Goal: Task Accomplishment & Management: Use online tool/utility

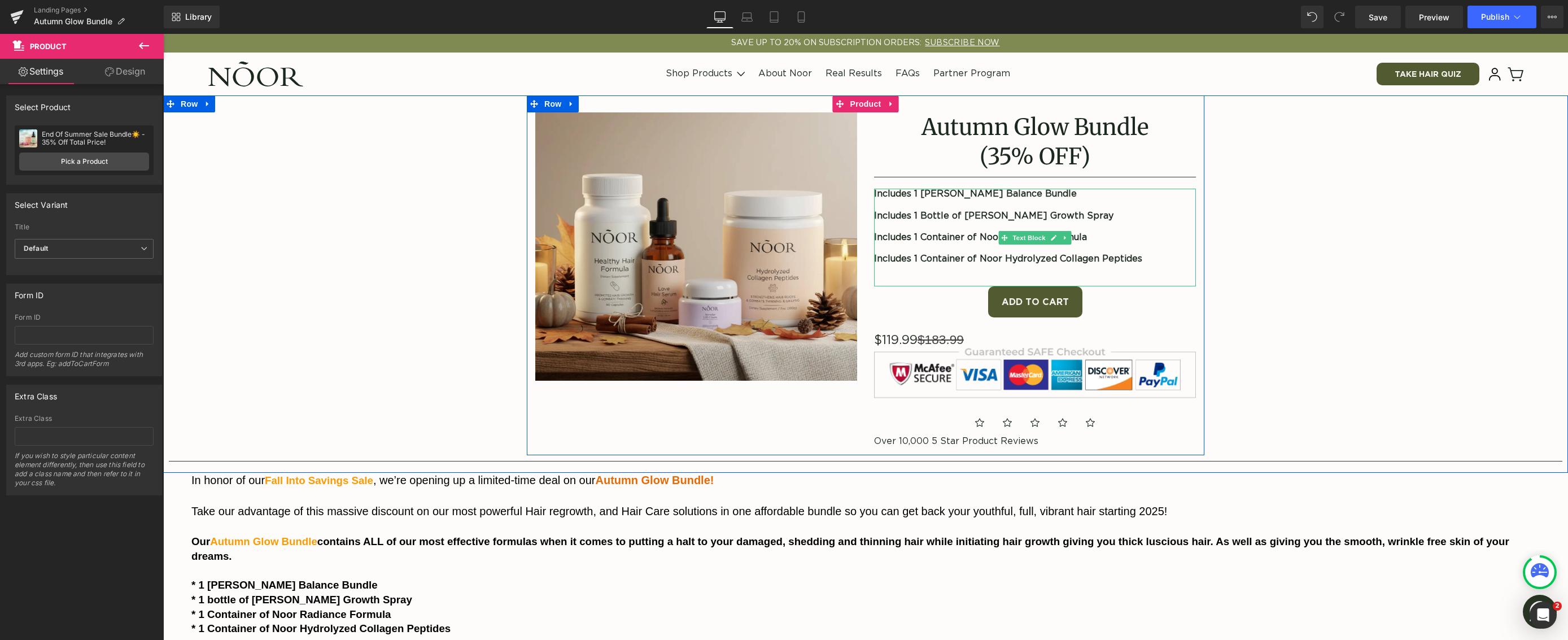
click at [1009, 194] on strong "Includes 1 [PERSON_NAME] Balance Bundle" at bounding box center [975, 193] width 203 height 9
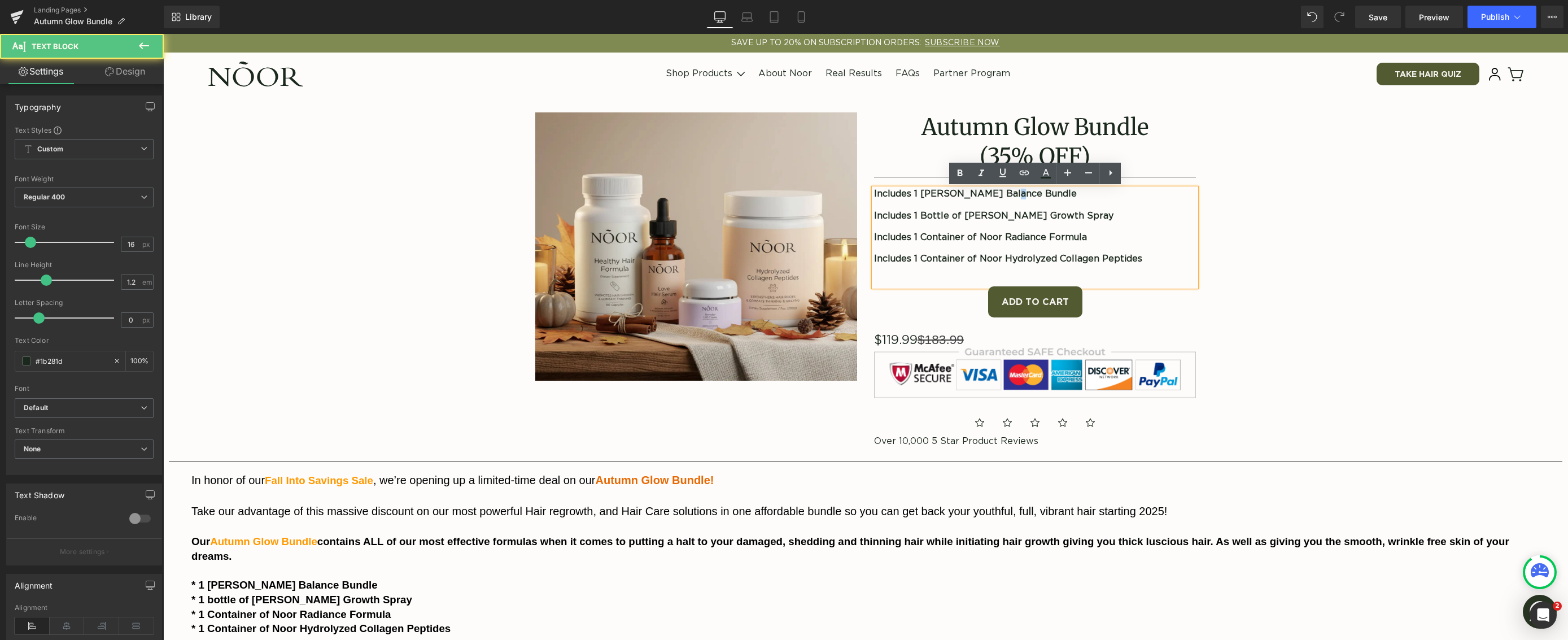
click at [1009, 194] on strong "Includes 1 [PERSON_NAME] Balance Bundle" at bounding box center [975, 193] width 203 height 9
click at [1030, 195] on strong "Includes 1 [PERSON_NAME] Balance Bundle" at bounding box center [975, 193] width 203 height 9
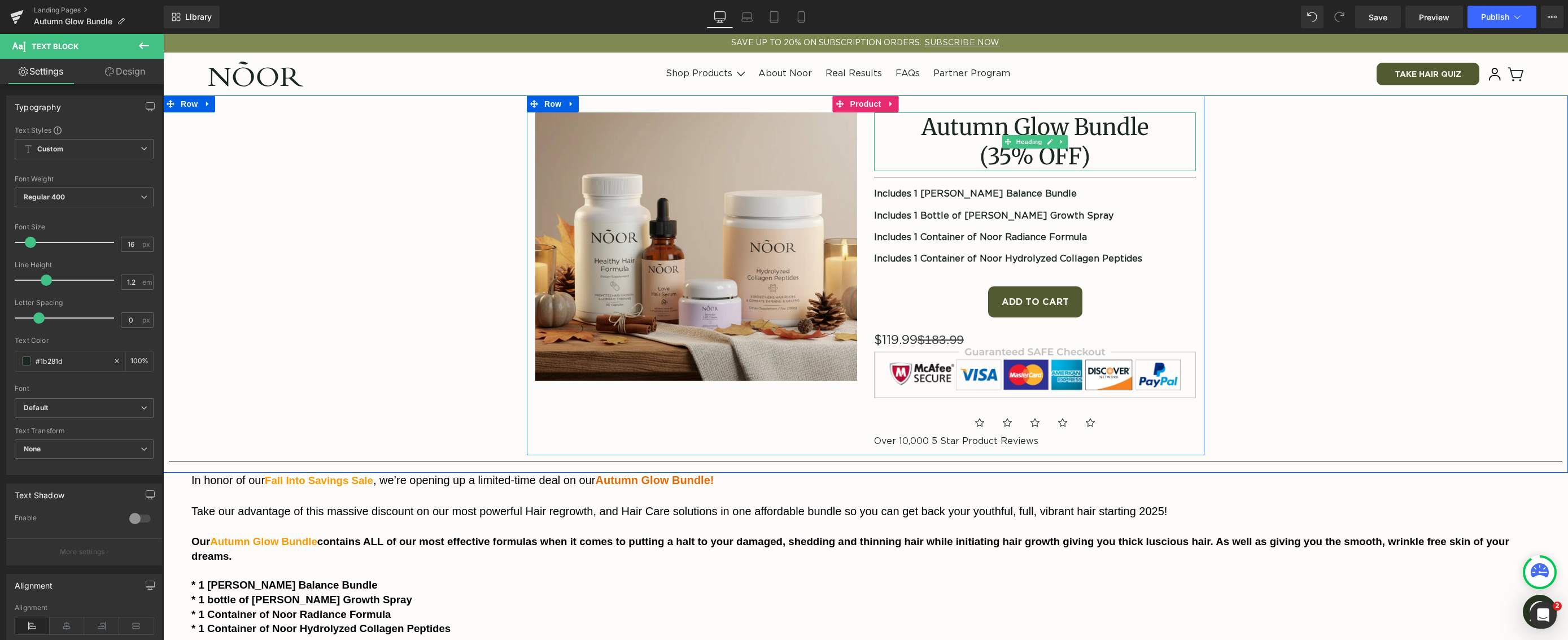
click at [1036, 123] on gdiv at bounding box center [1034, 128] width 322 height 34
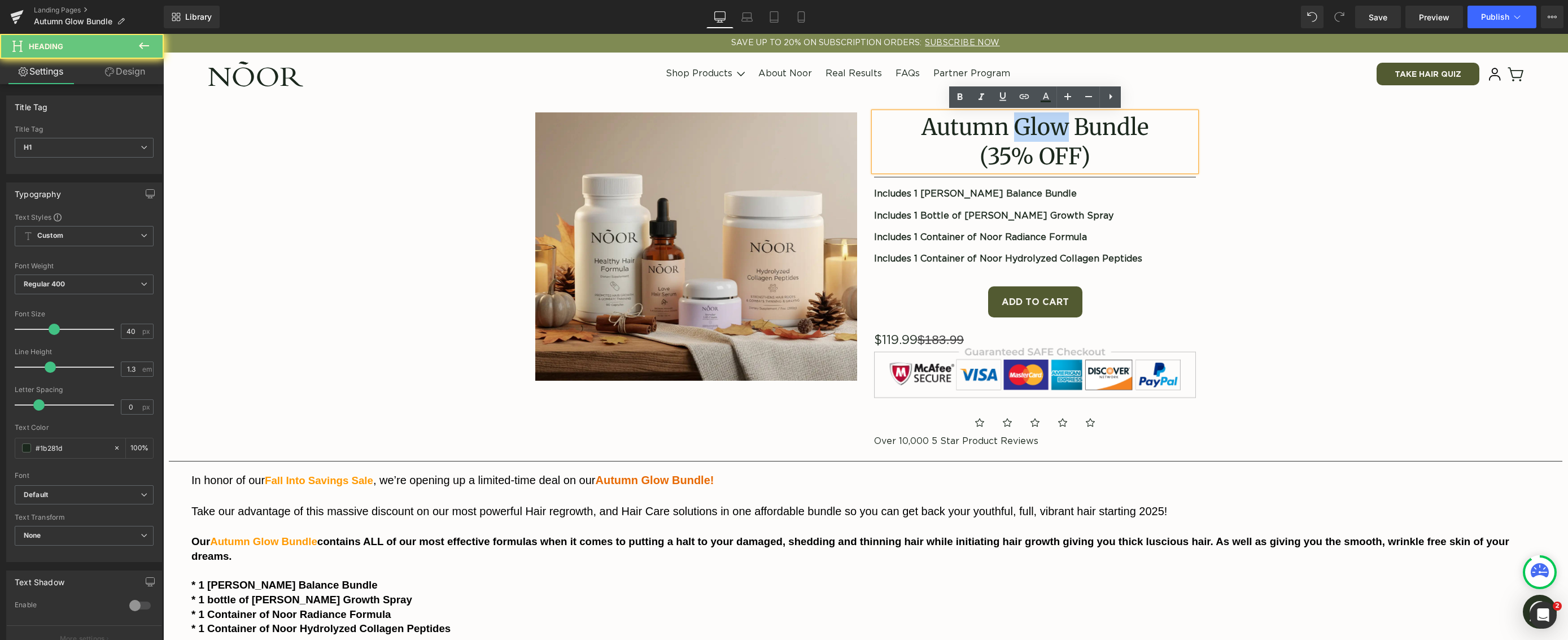
click at [1036, 123] on h1 "Autumn Glow Bundle" at bounding box center [1034, 126] width 322 height 30
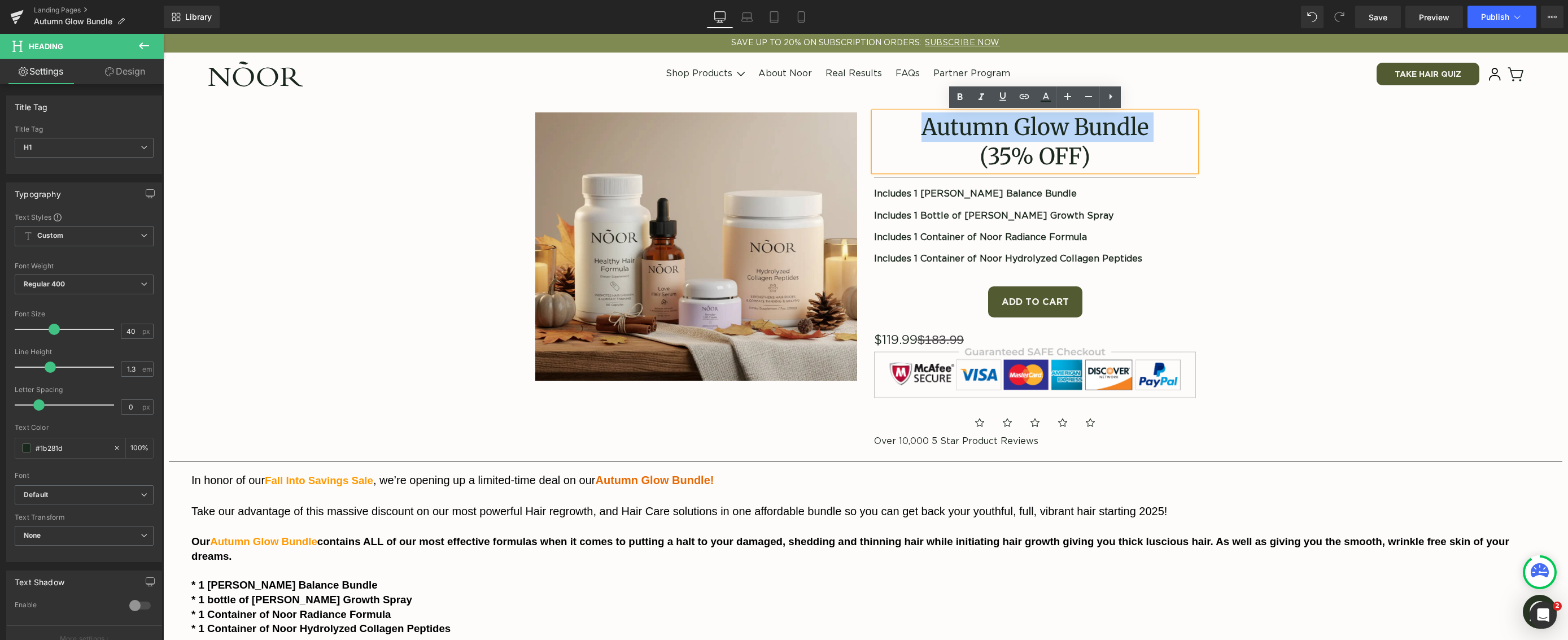
click at [1036, 123] on h1 "Autumn Glow Bundle" at bounding box center [1034, 126] width 322 height 30
click at [1025, 122] on h1 "Autumn Glow Bundle" at bounding box center [1034, 126] width 322 height 30
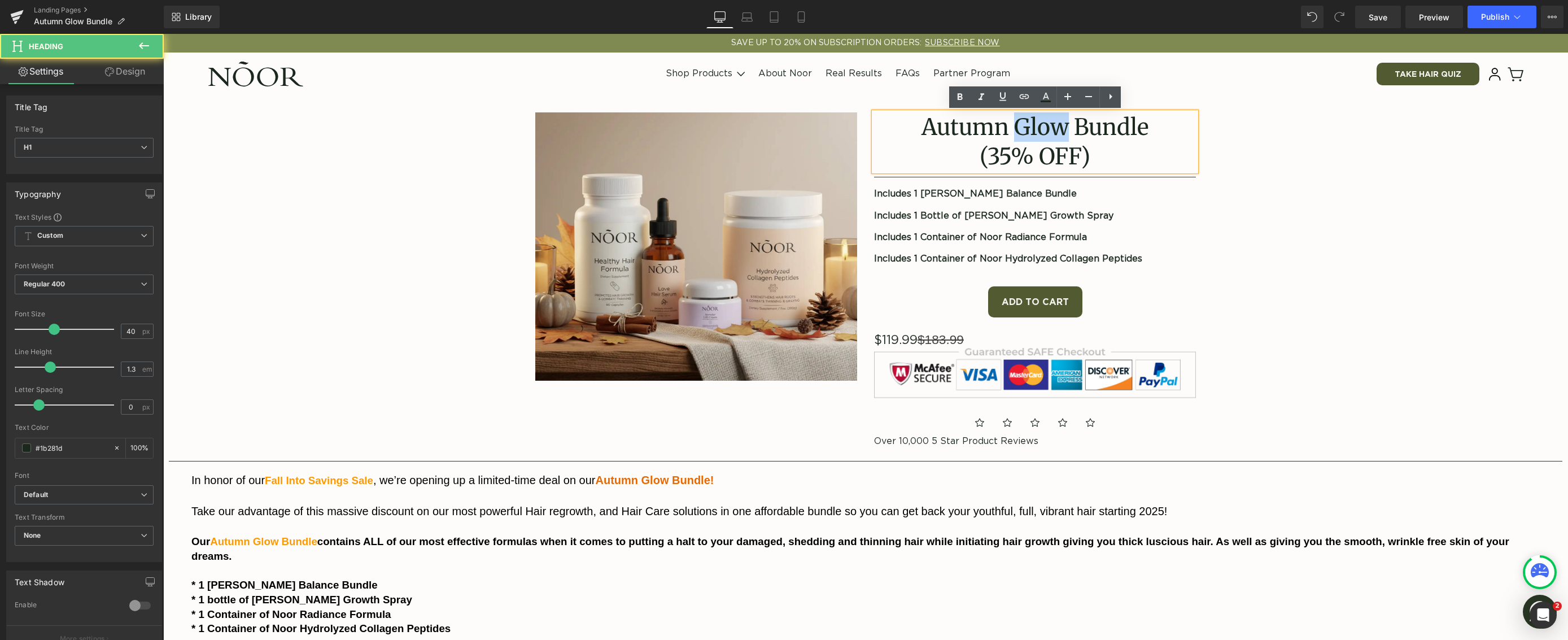
click at [1026, 122] on h1 "Autumn Glow Bundle" at bounding box center [1034, 126] width 322 height 30
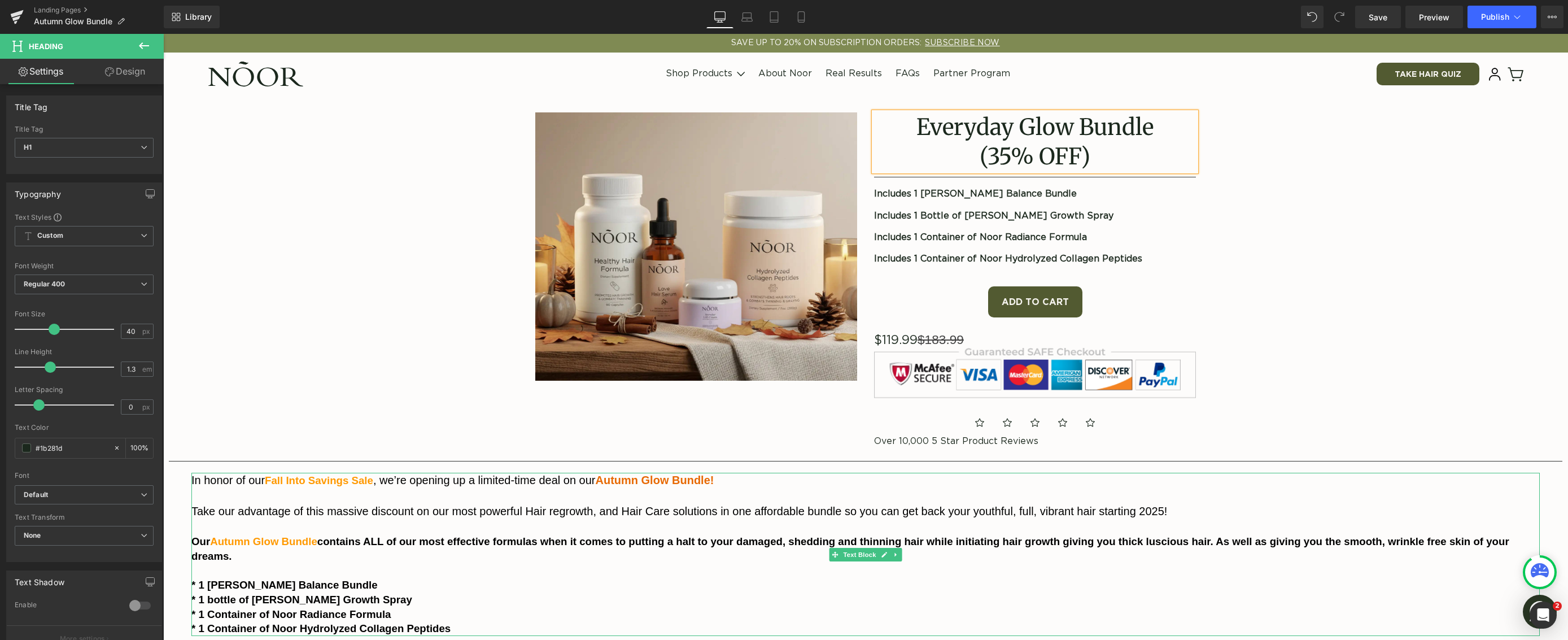
click at [654, 484] on span "Autumn Glow Bundle!" at bounding box center [654, 479] width 119 height 12
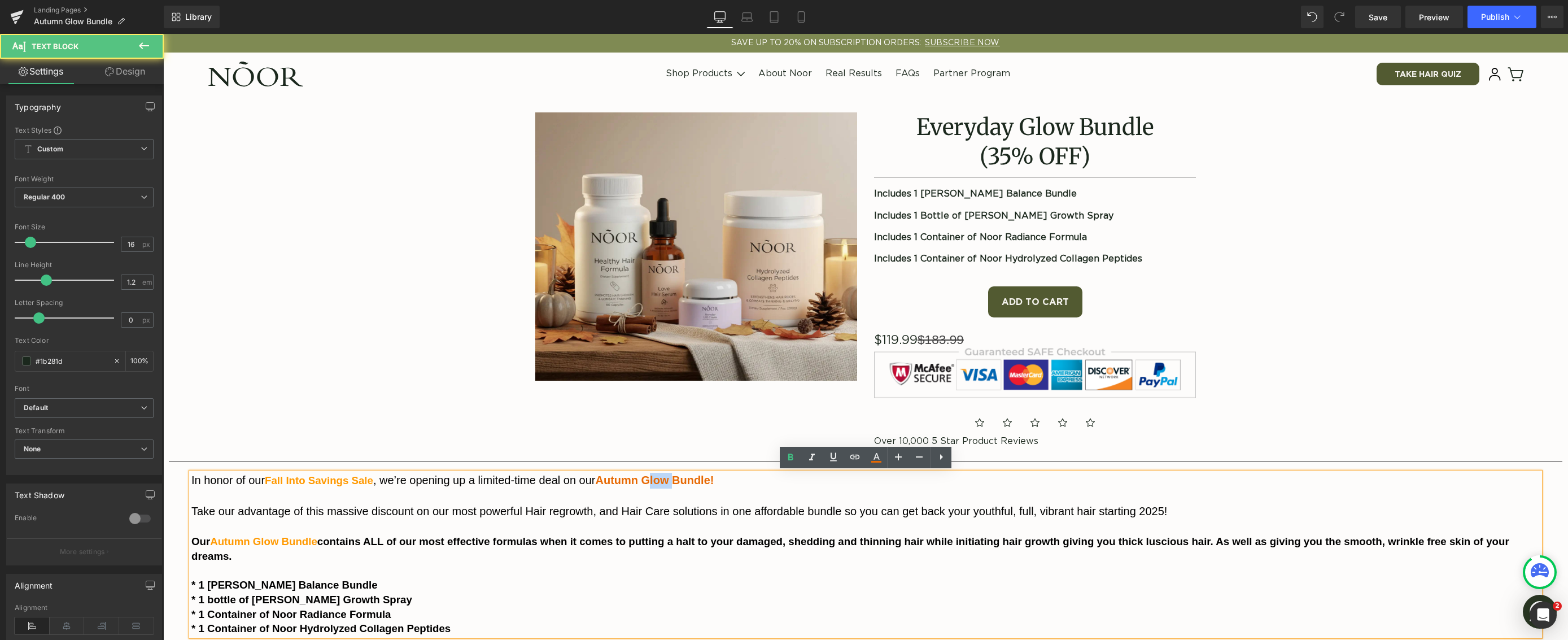
click at [654, 484] on span "Autumn Glow Bundle!" at bounding box center [654, 479] width 119 height 12
click at [656, 484] on span "Autumn Glow Bundle!" at bounding box center [654, 479] width 119 height 12
click at [660, 481] on span "Autumn Glow Bundle!" at bounding box center [654, 479] width 119 height 12
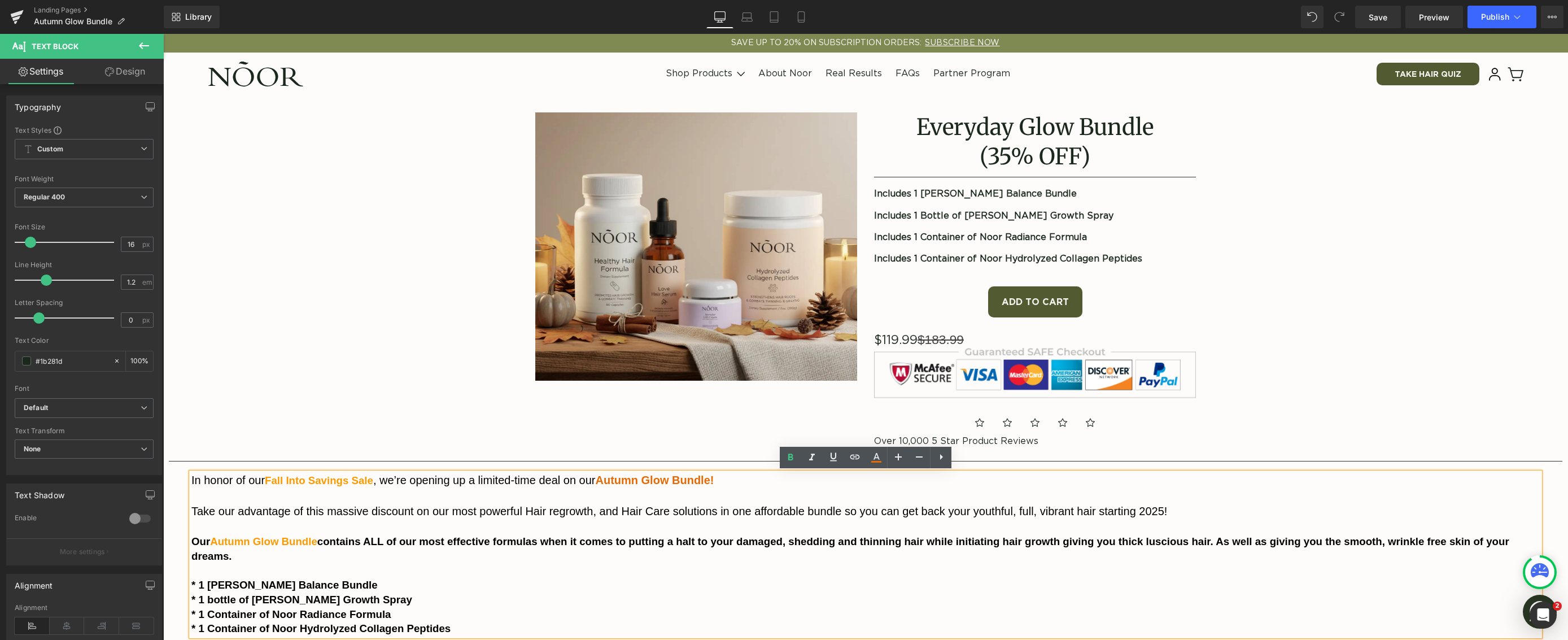
click at [632, 484] on span "Autumn Glow Bundle!" at bounding box center [654, 479] width 119 height 12
drag, startPoint x: 643, startPoint y: 481, endPoint x: 610, endPoint y: 486, distance: 33.4
click at [610, 486] on p "In honor of our Fall Into Savings Sale , we’re opening up a limited-time deal o…" at bounding box center [865, 480] width 1348 height 16
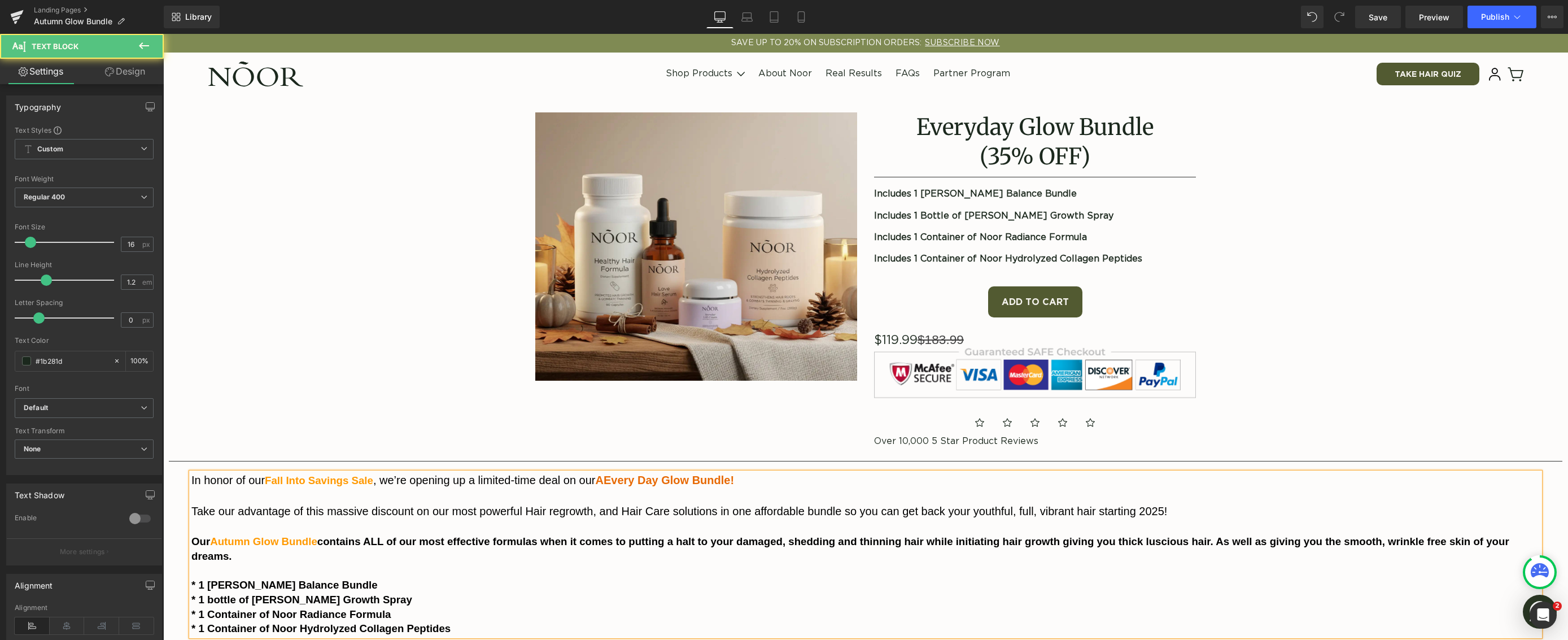
click at [605, 484] on span "AEvery Day Glow Bundle!" at bounding box center [664, 479] width 139 height 12
drag, startPoint x: 603, startPoint y: 482, endPoint x: 688, endPoint y: 485, distance: 85.1
click at [688, 485] on span "Every Day Glow Bundle!" at bounding box center [660, 479] width 130 height 12
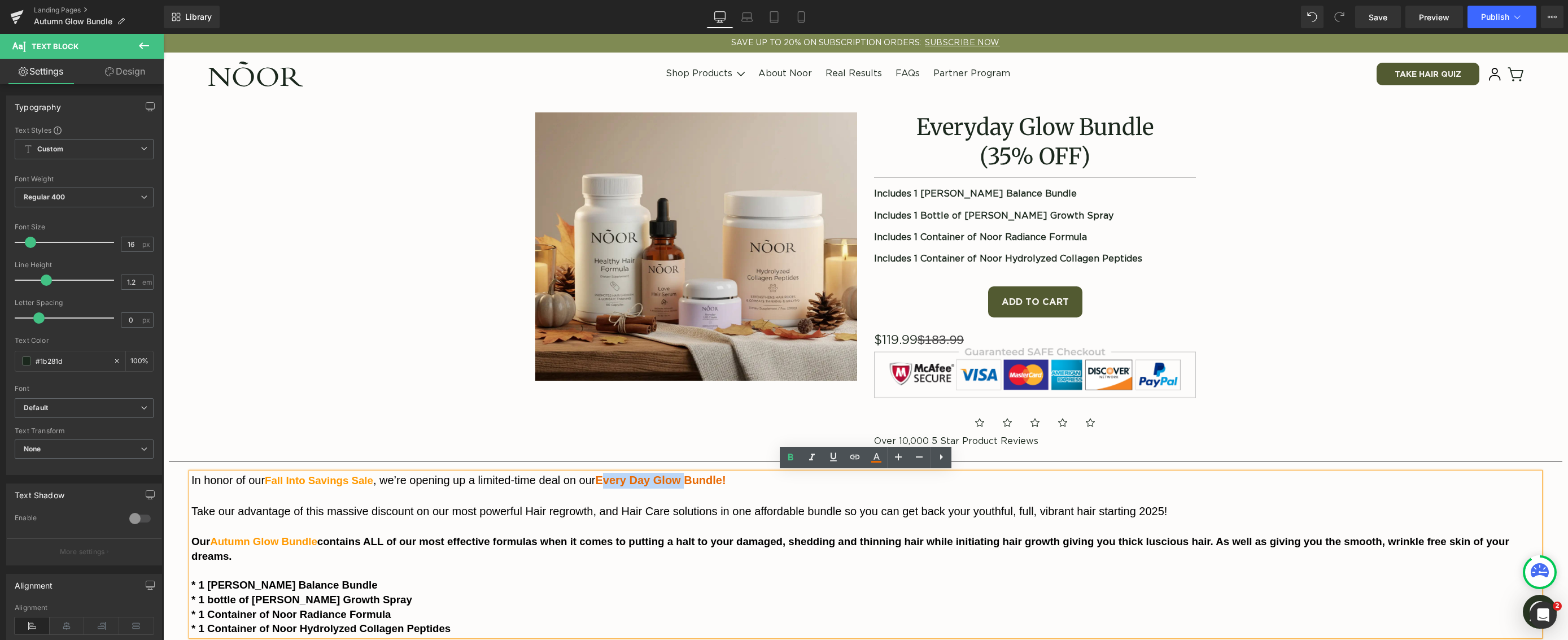
copy span "Every Day Glow"
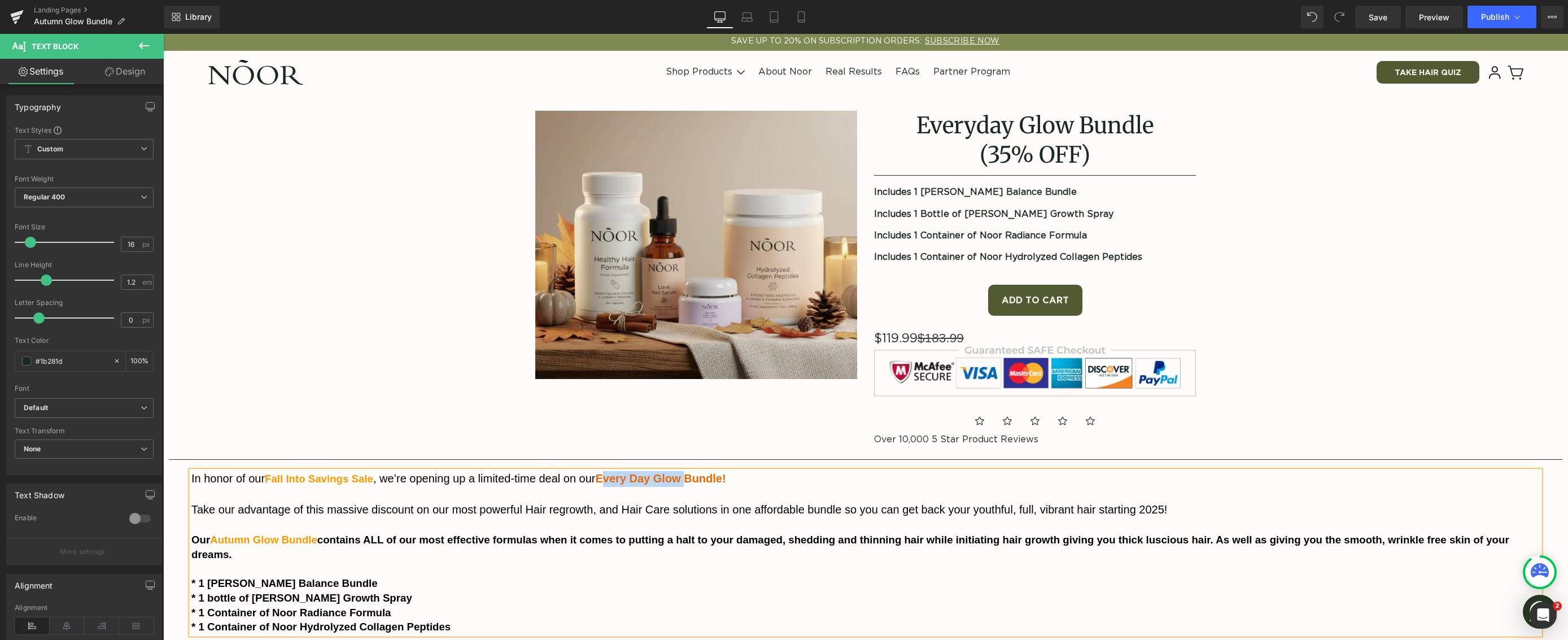
scroll to position [2, 0]
drag, startPoint x: 283, startPoint y: 540, endPoint x: 216, endPoint y: 538, distance: 67.0
click at [216, 538] on span "Autumn Glow Bundle" at bounding box center [263, 538] width 107 height 11
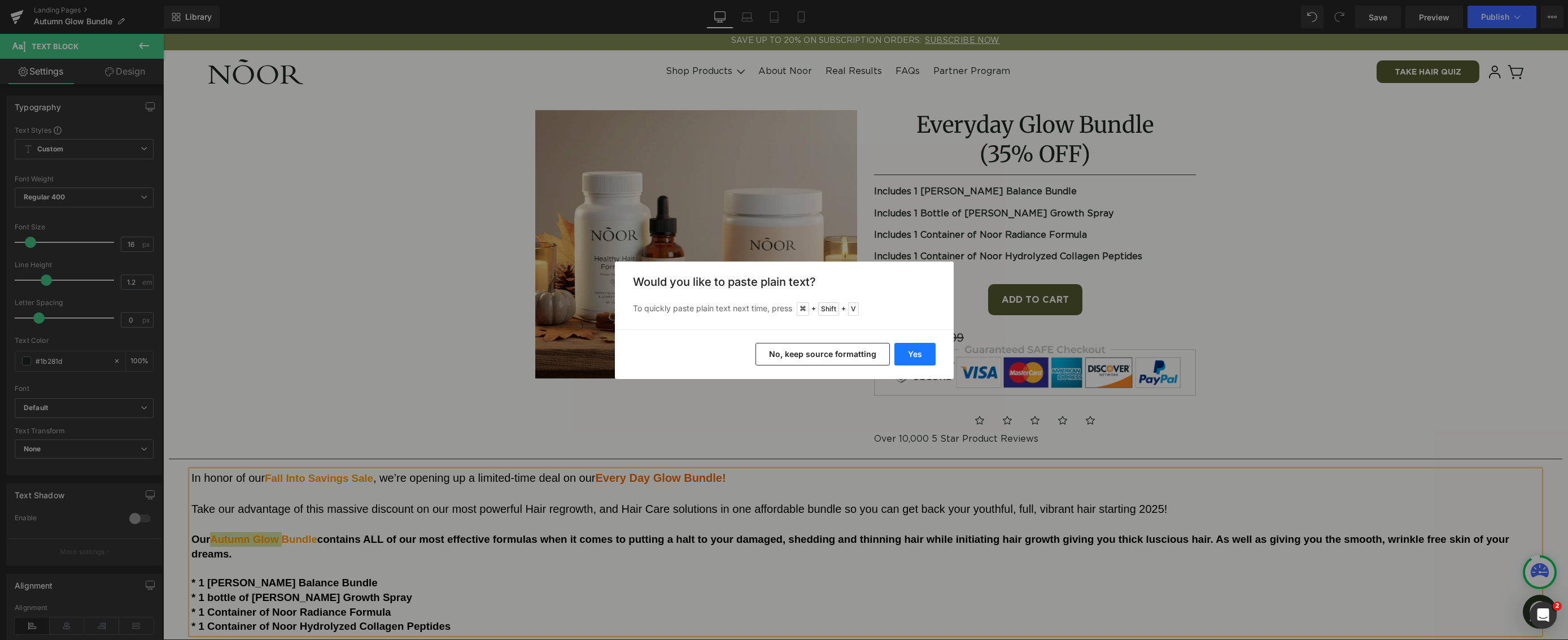
click at [905, 357] on button "Yes" at bounding box center [915, 354] width 41 height 23
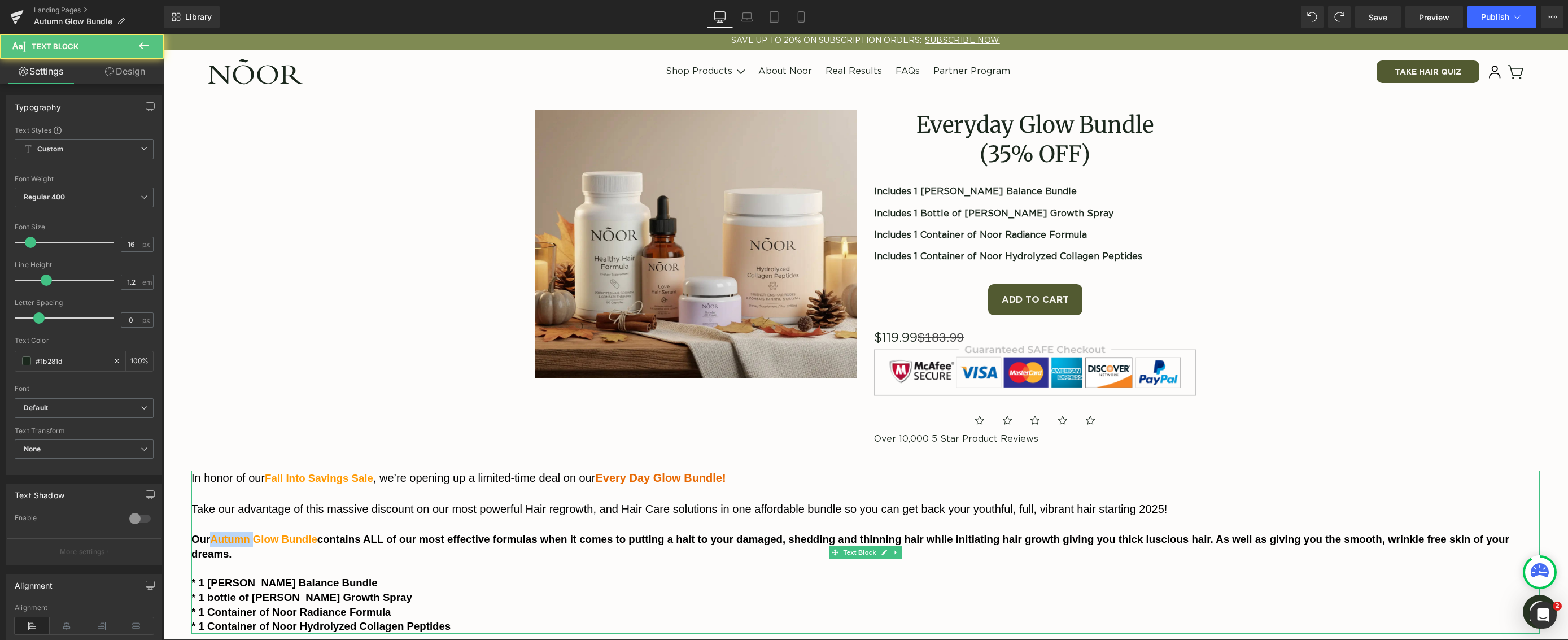
drag, startPoint x: 255, startPoint y: 542, endPoint x: 214, endPoint y: 542, distance: 41.0
click at [214, 542] on span "Autumn Glow Bundle" at bounding box center [263, 538] width 107 height 11
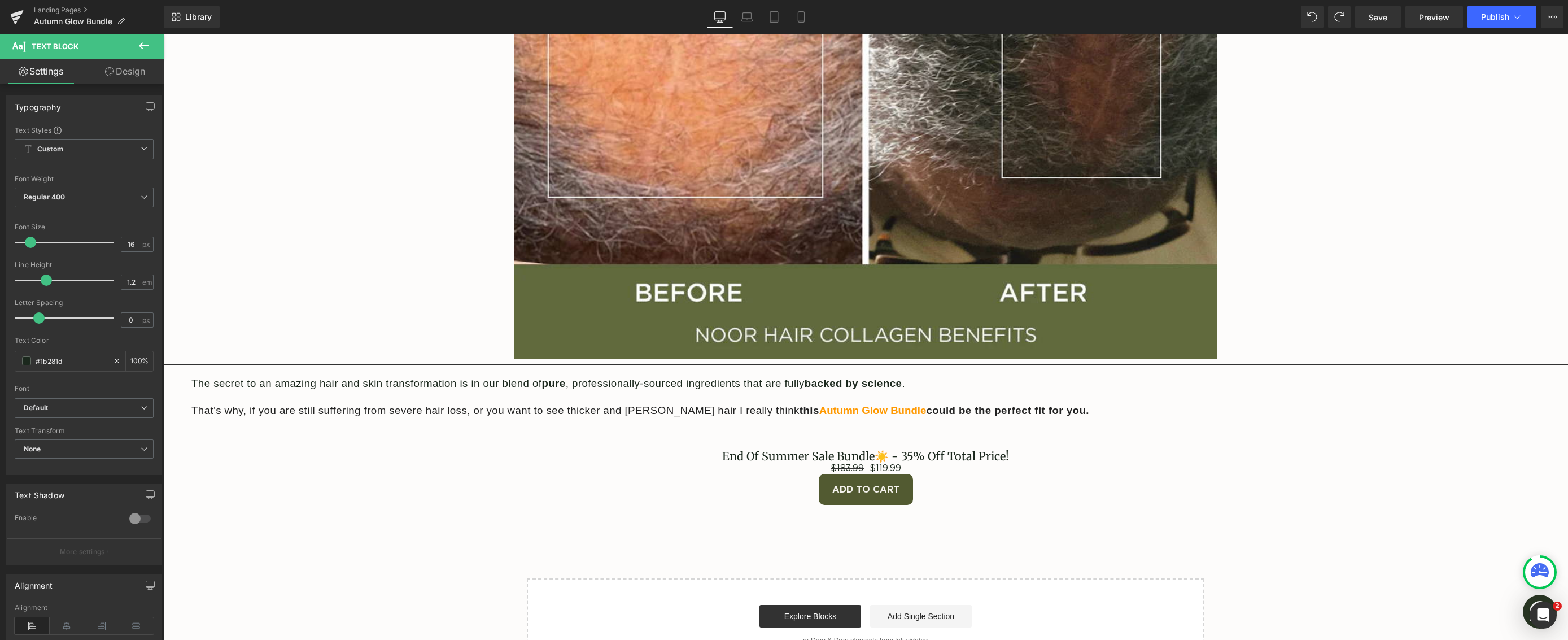
scroll to position [5649, 0]
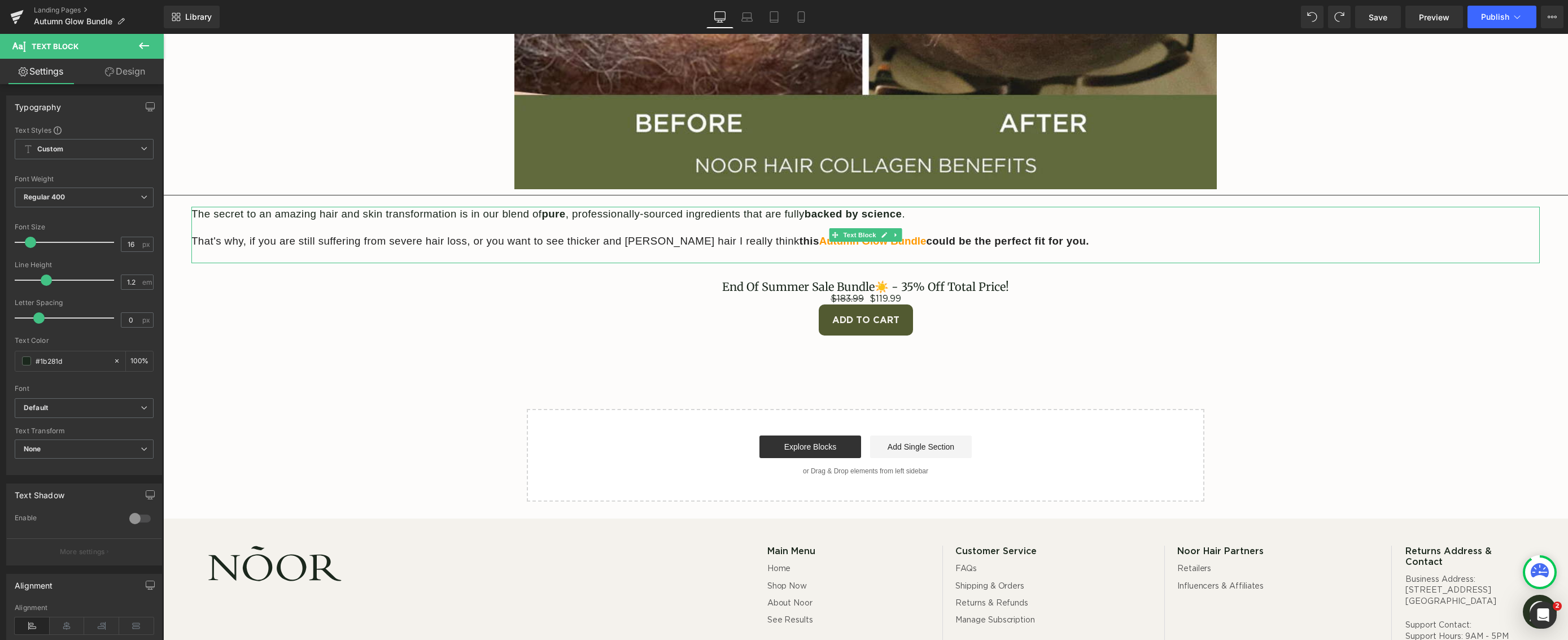
click at [819, 243] on span "Autumn Glow Bundle" at bounding box center [873, 240] width 107 height 11
click at [819, 242] on span "Glow Bundle" at bounding box center [851, 240] width 64 height 11
click at [762, 248] on p at bounding box center [865, 255] width 1348 height 14
click at [819, 240] on span "Every Day Glow Bundle" at bounding box center [877, 240] width 118 height 11
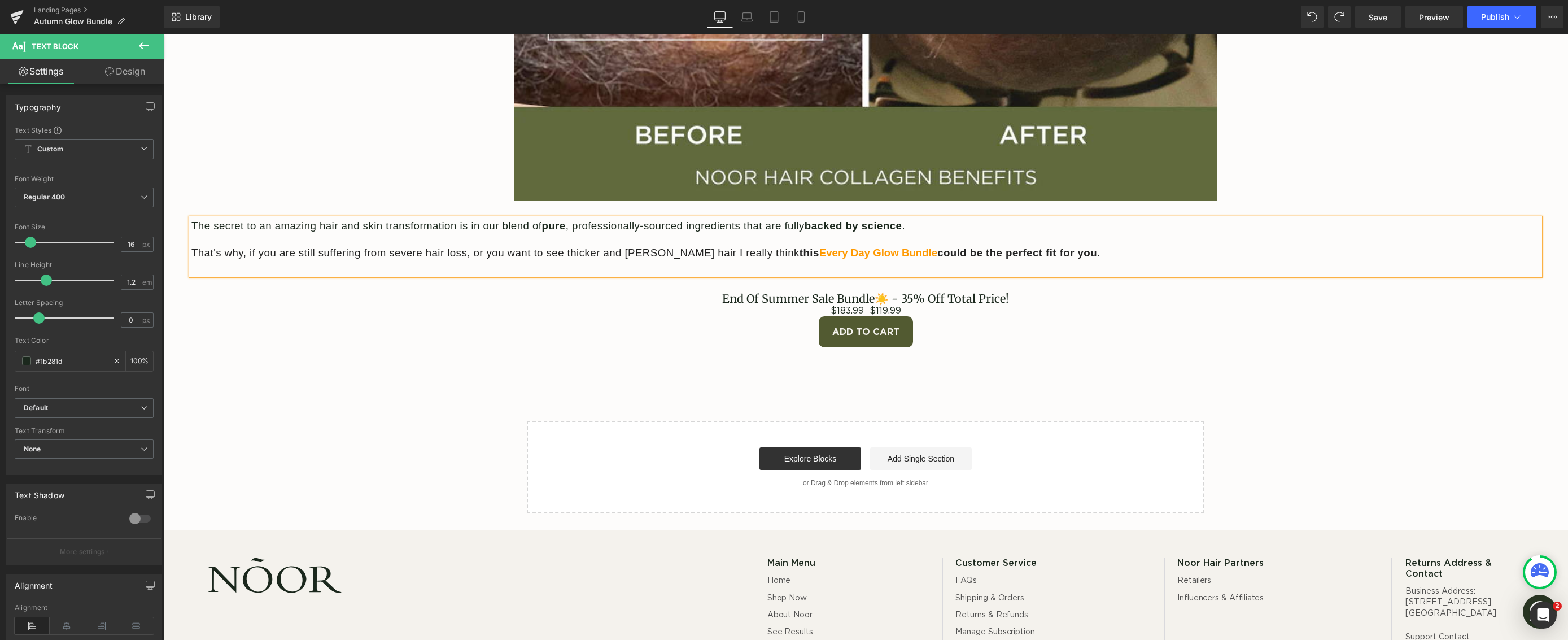
scroll to position [5629, 0]
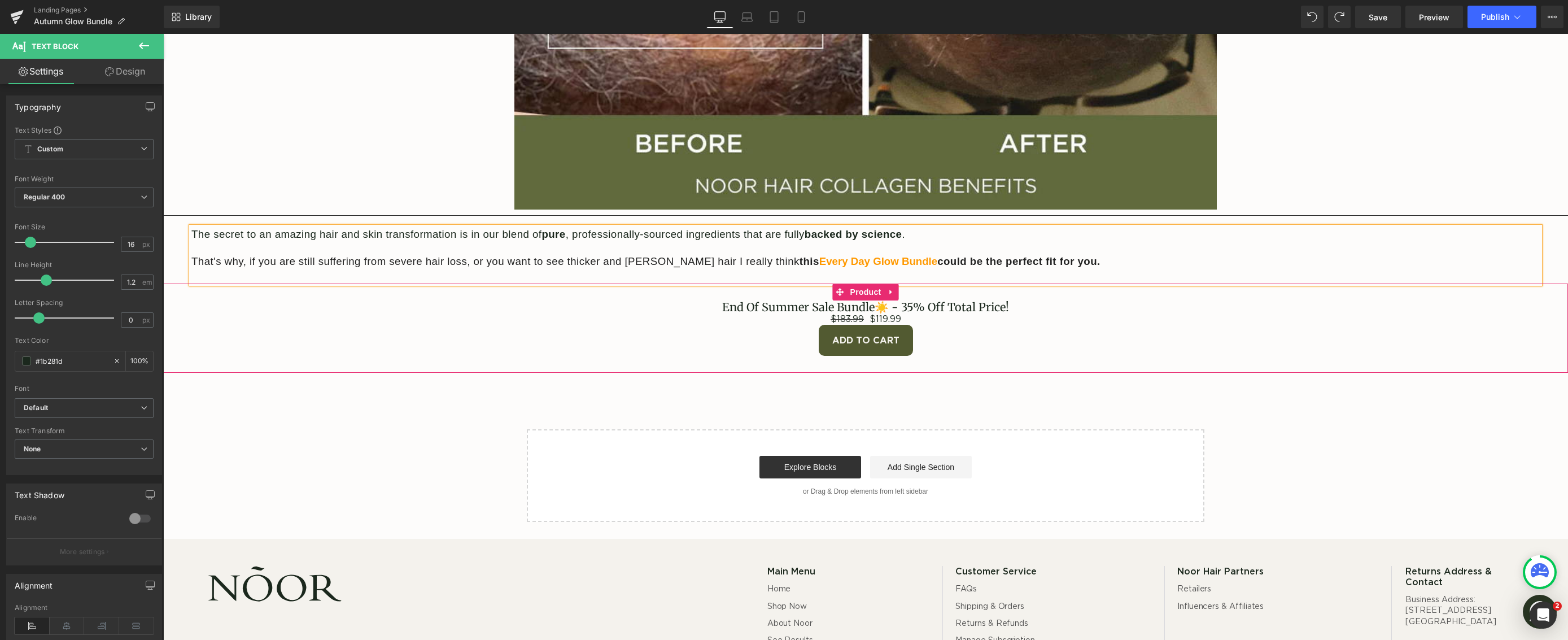
click at [845, 299] on link "Product" at bounding box center [858, 292] width 52 height 17
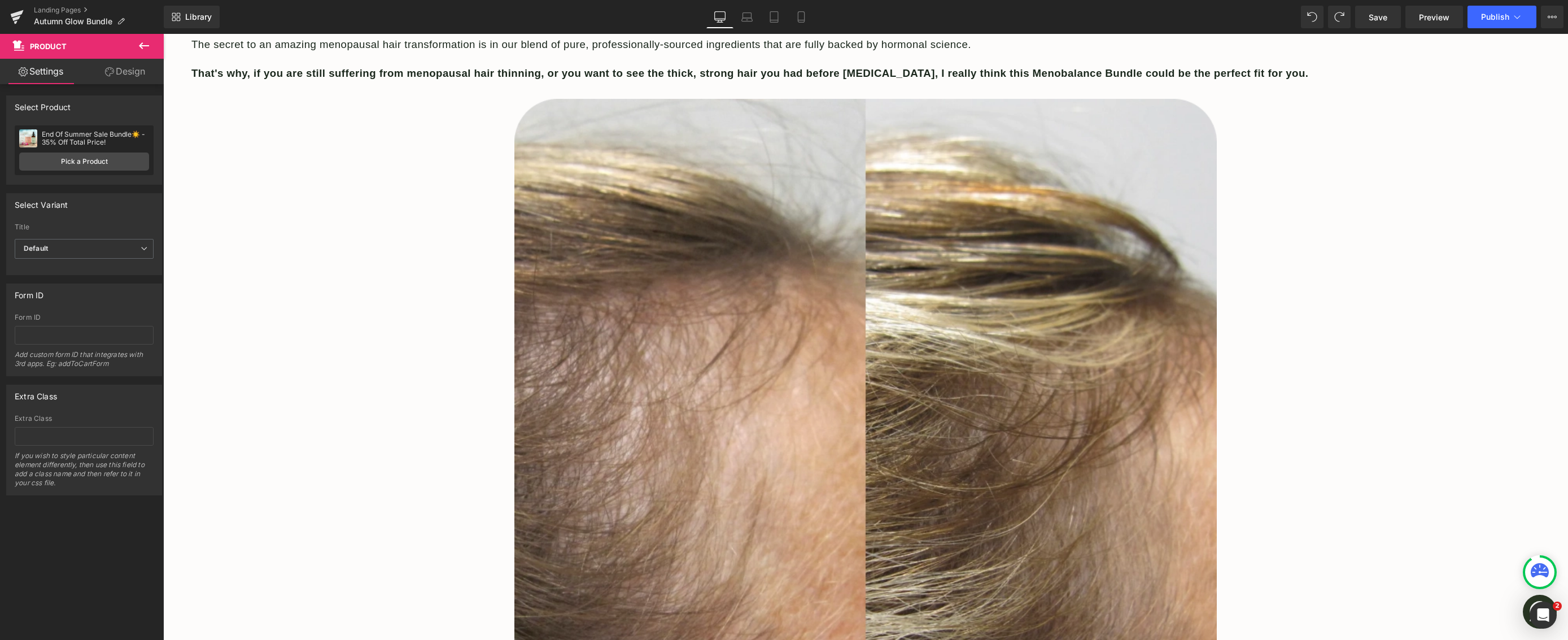
scroll to position [0, 0]
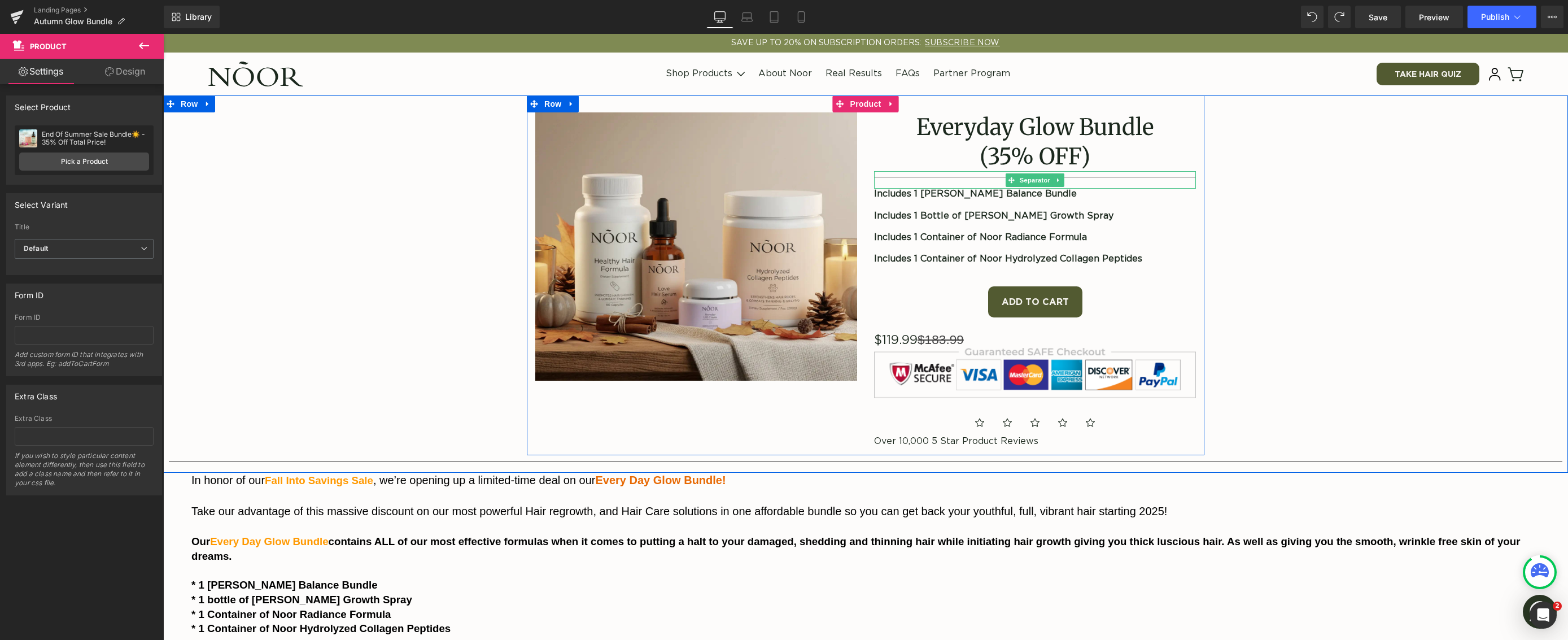
click at [945, 194] on strong "Includes 1 [PERSON_NAME] Balance Bundle" at bounding box center [975, 193] width 203 height 9
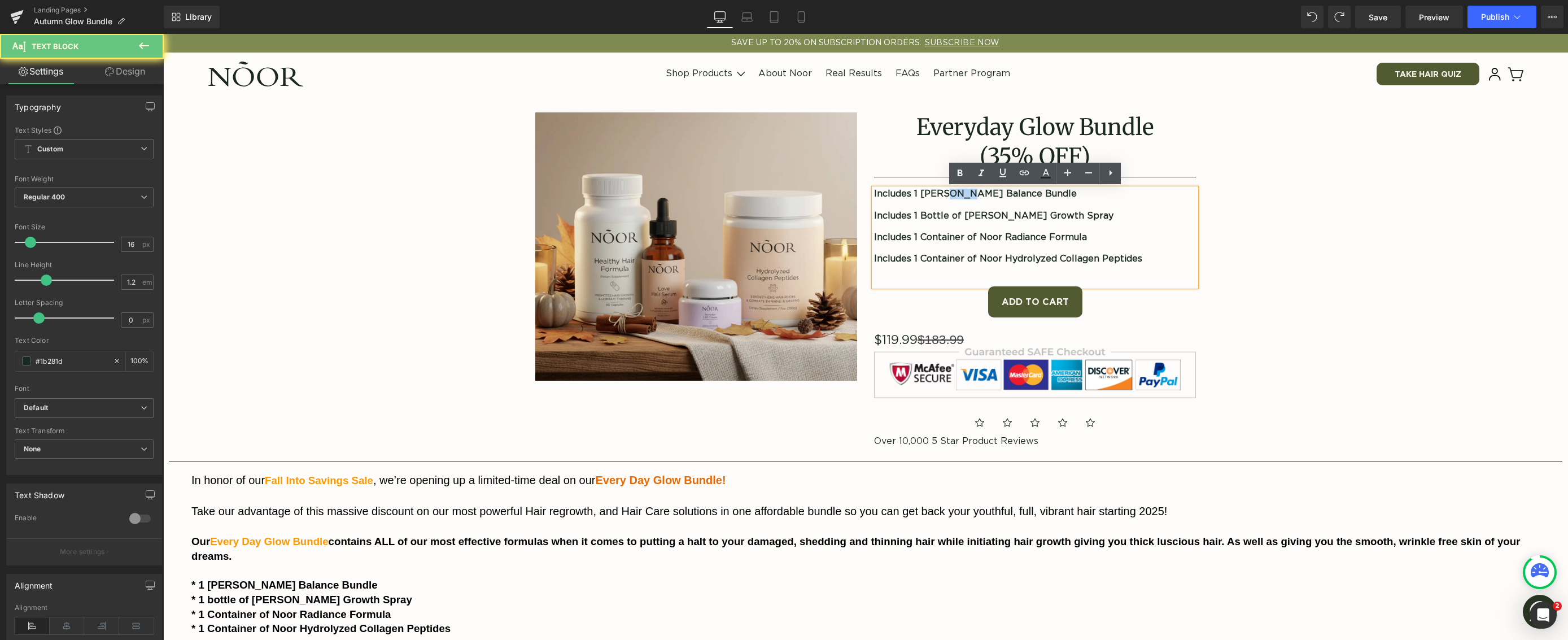
click at [945, 194] on strong "Includes 1 [PERSON_NAME] Balance Bundle" at bounding box center [975, 193] width 203 height 9
click at [931, 194] on strong "Includes 1 [PERSON_NAME] Balance Bundle" at bounding box center [975, 193] width 203 height 9
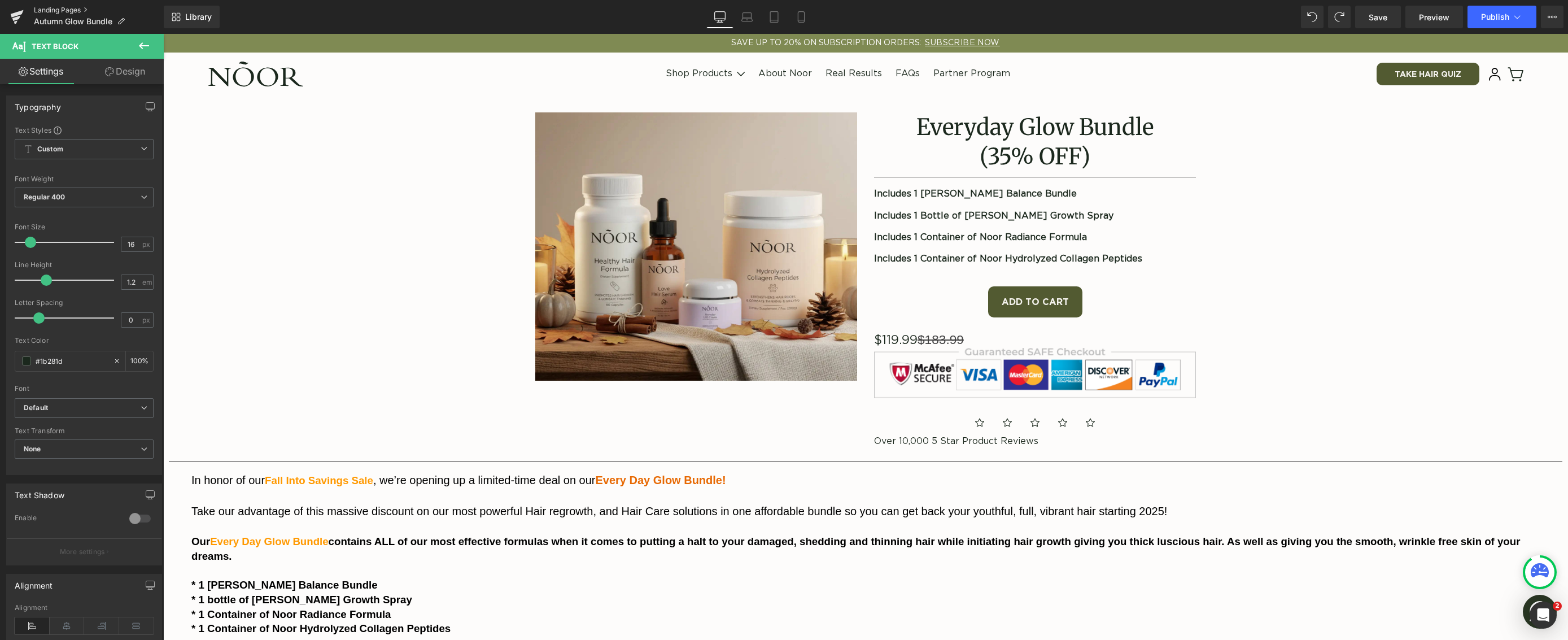
click at [71, 11] on link "Landing Pages" at bounding box center [99, 10] width 130 height 9
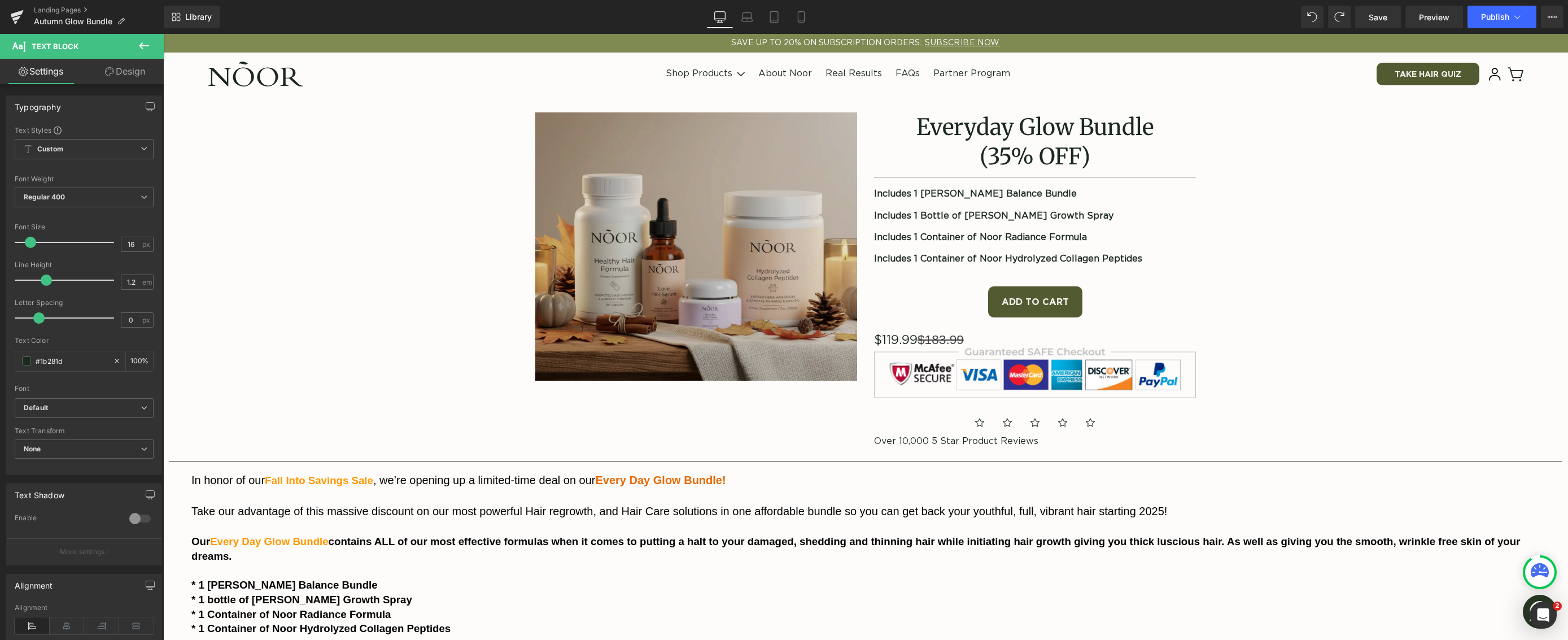
click at [721, 234] on img at bounding box center [696, 246] width 322 height 268
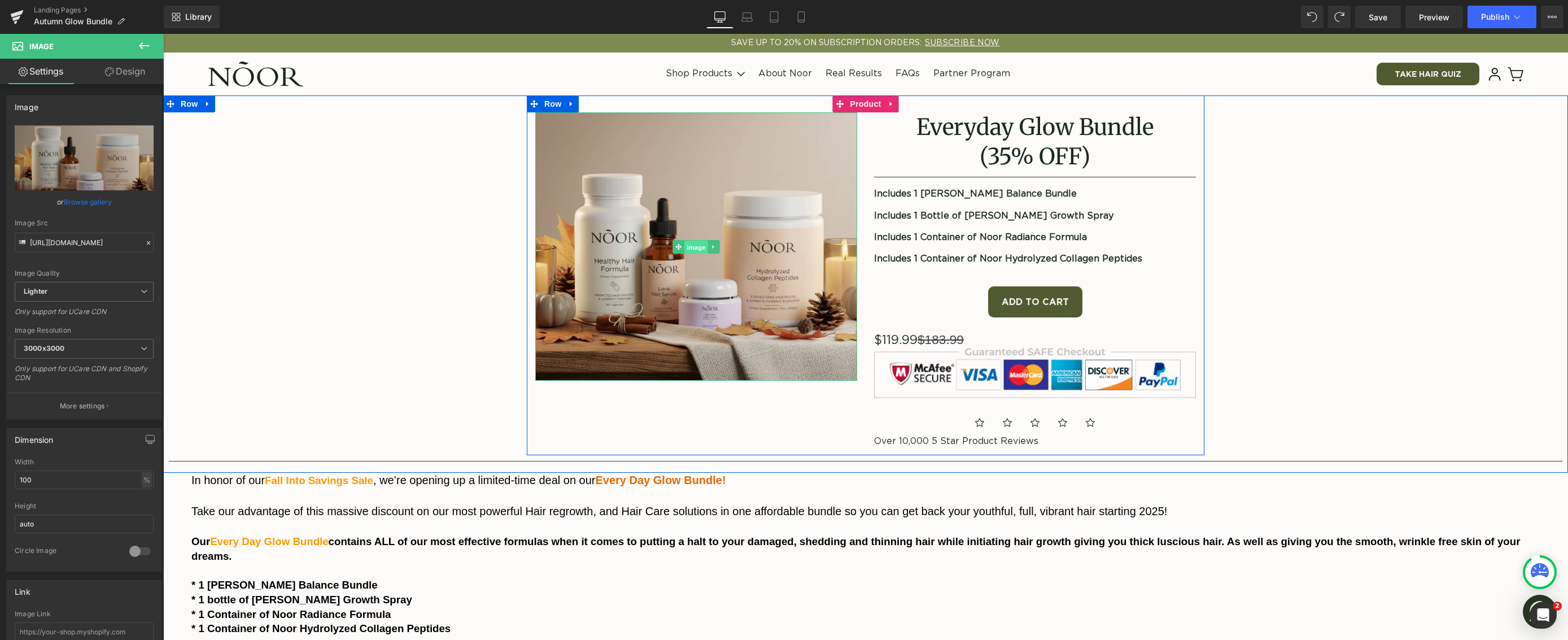
click at [698, 247] on span "Image" at bounding box center [695, 246] width 24 height 13
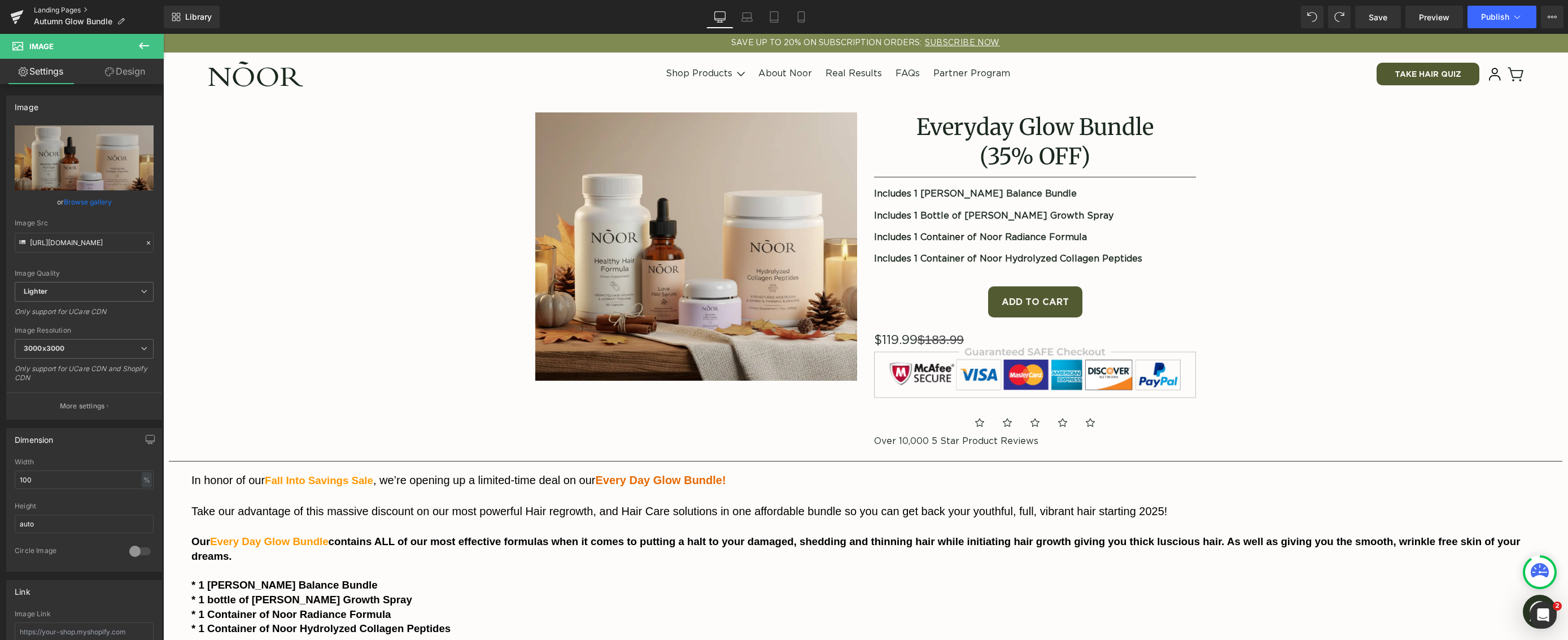
click at [65, 9] on link "Landing Pages" at bounding box center [99, 10] width 130 height 9
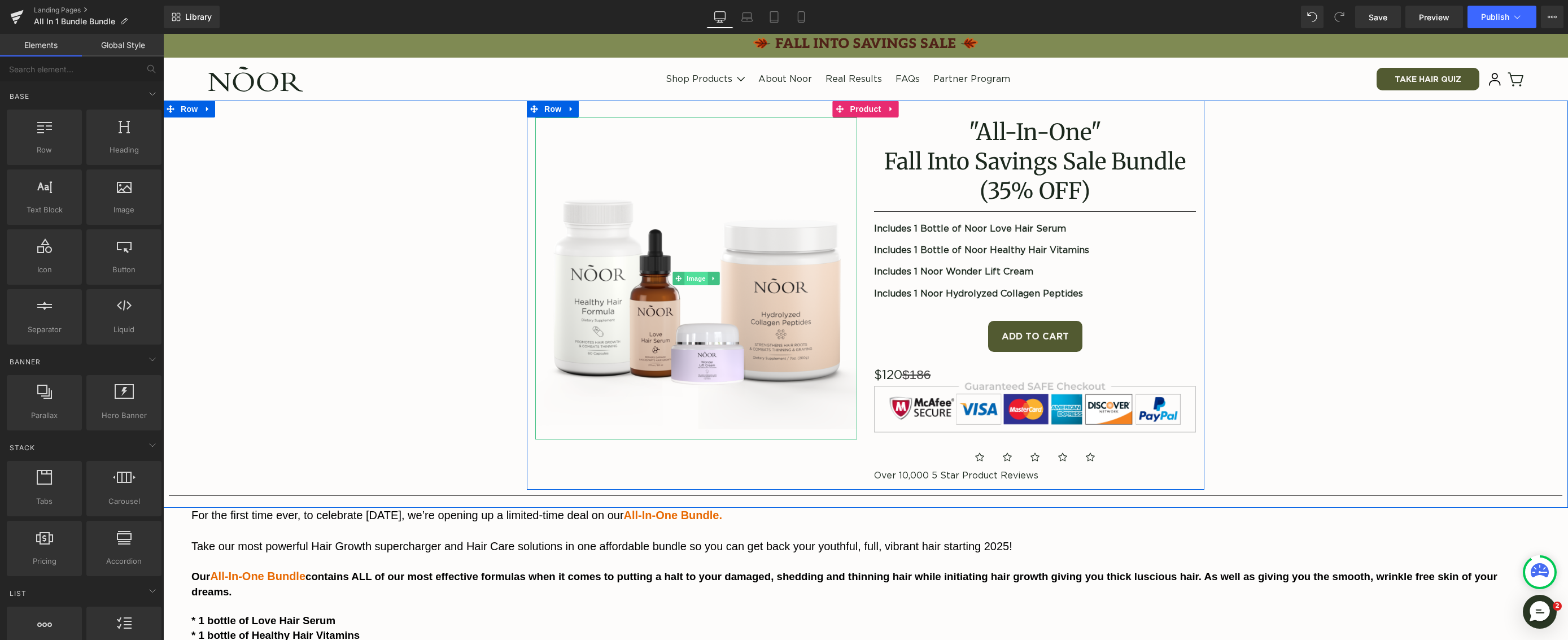
click at [690, 279] on span "Image" at bounding box center [695, 278] width 24 height 13
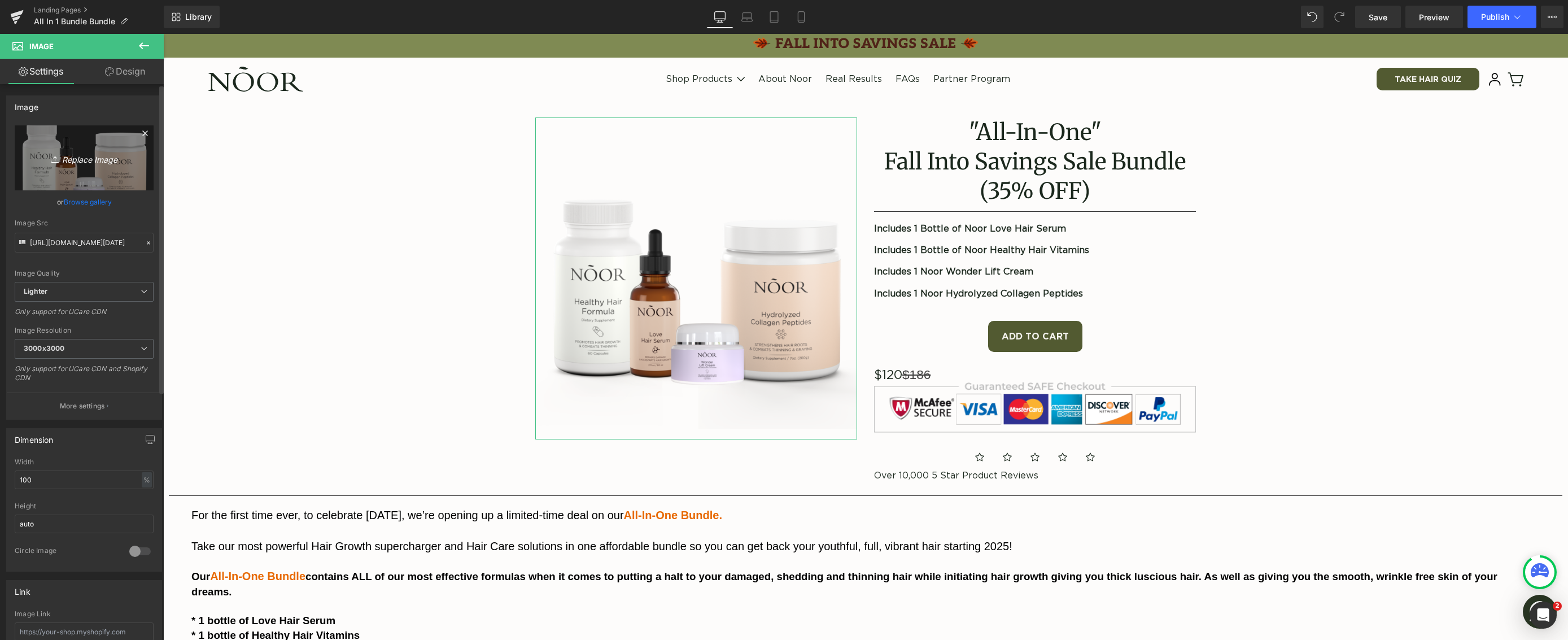
click at [93, 160] on icon "Replace Image" at bounding box center [84, 157] width 90 height 14
click at [84, 160] on icon "Replace Image" at bounding box center [84, 157] width 90 height 14
type input "C:\fakepath\All In 1 Bundle.png"
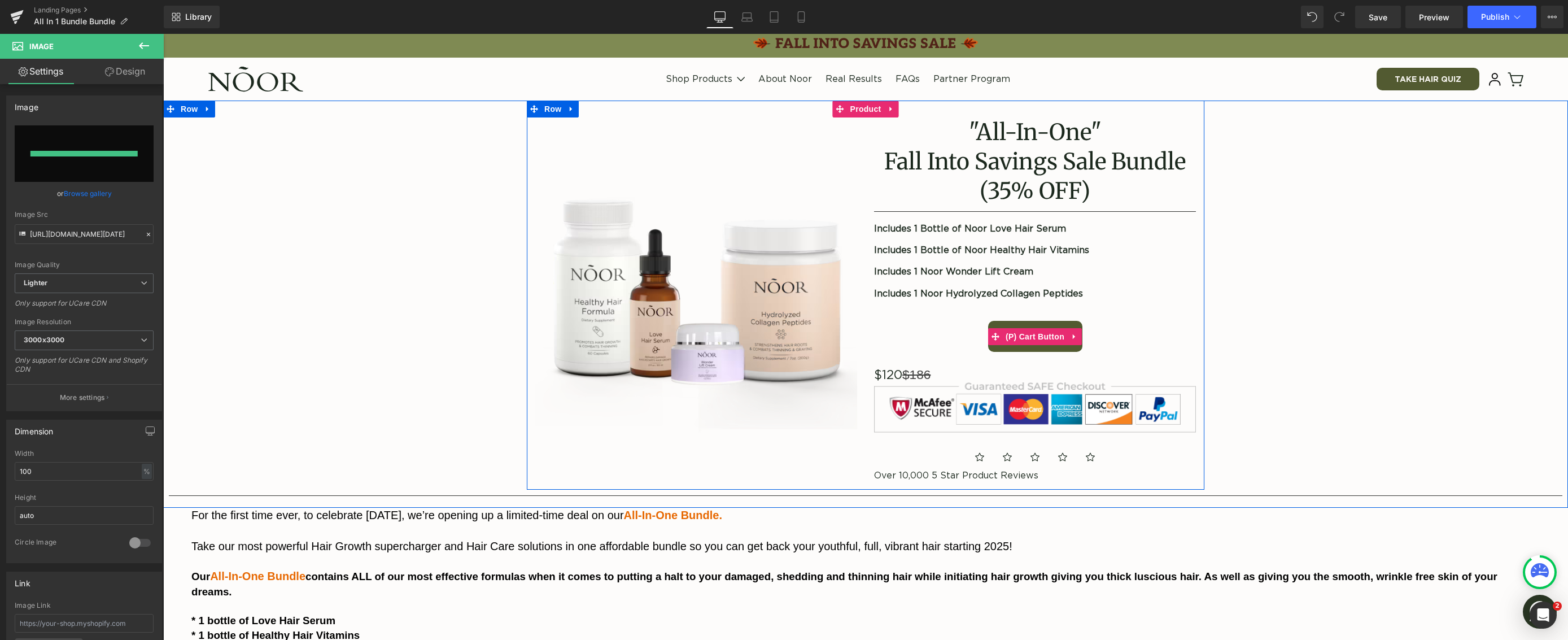
type input "https://ucarecdn.com/236acbbd-3da0-42b8-9a31-ef05da7fbecb/-/format/auto/-/previ…"
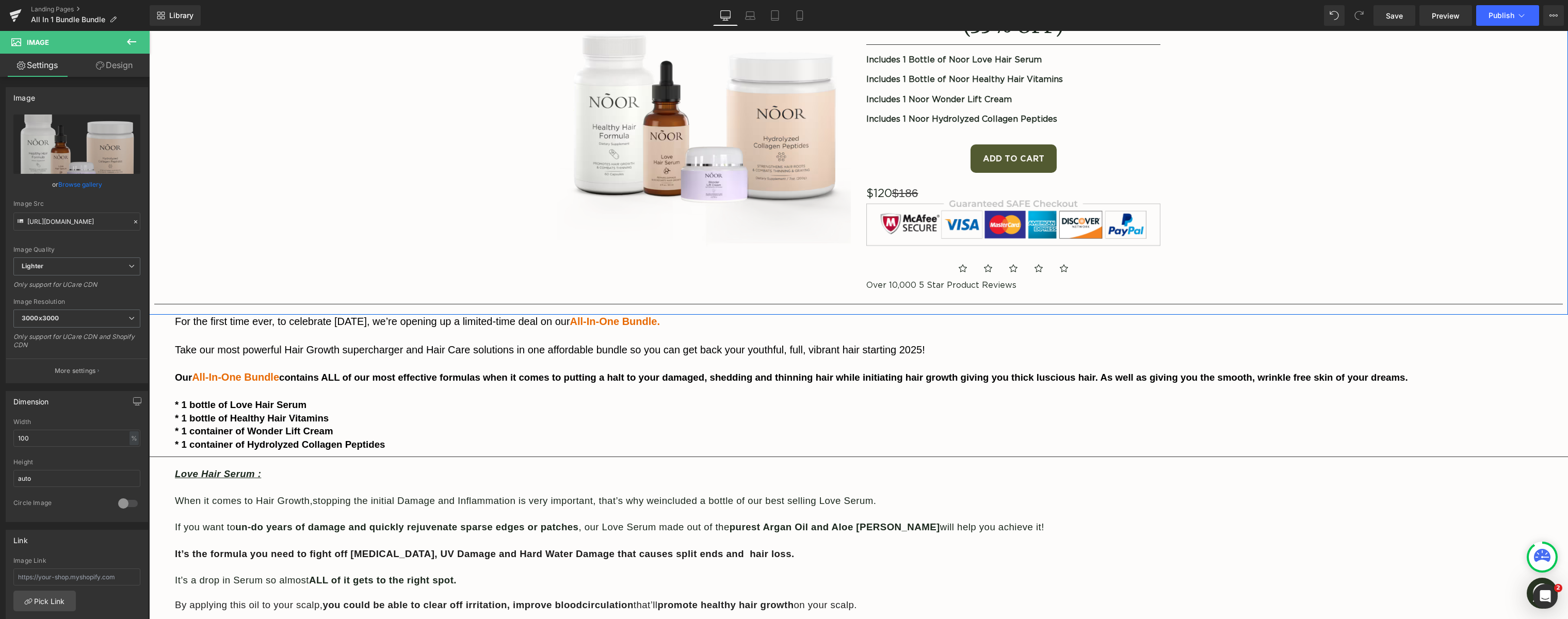
scroll to position [172, 0]
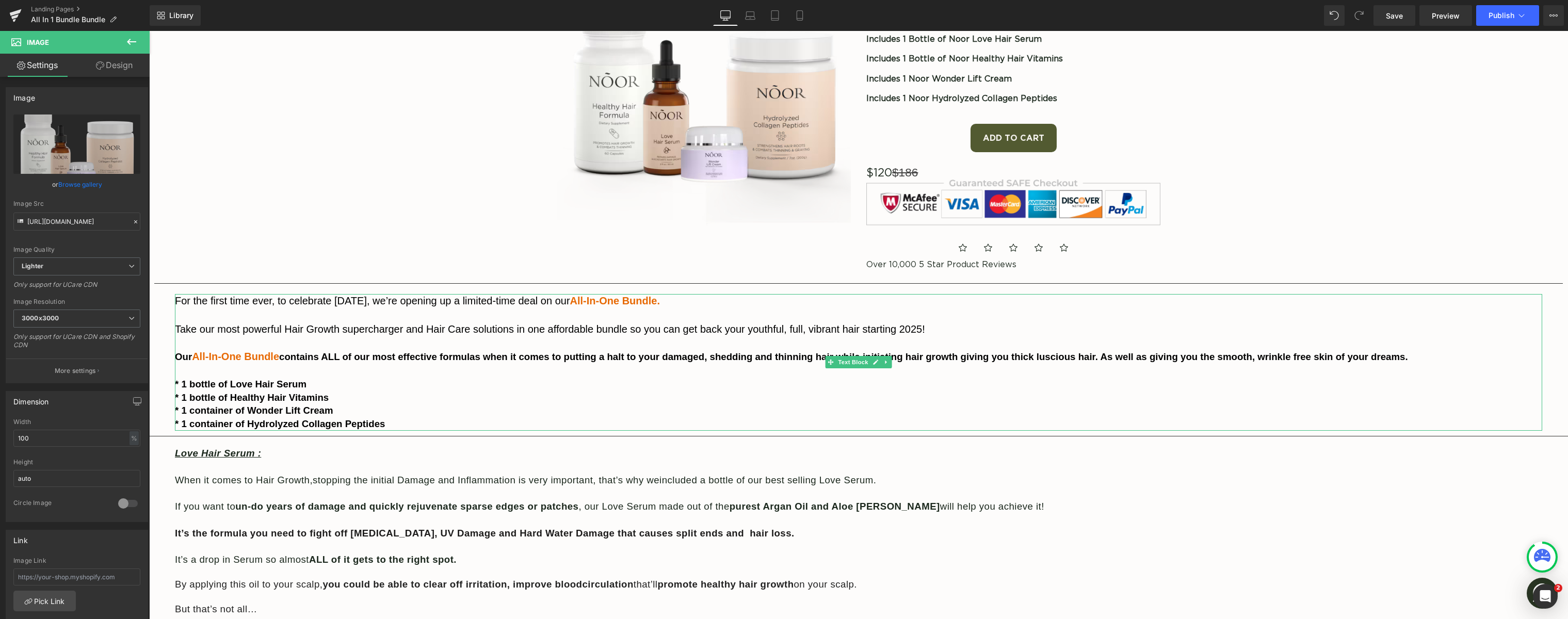
click at [394, 421] on p "* 1 container of Hydrolyzed Collagen Peptides" at bounding box center [859, 424] width 1368 height 13
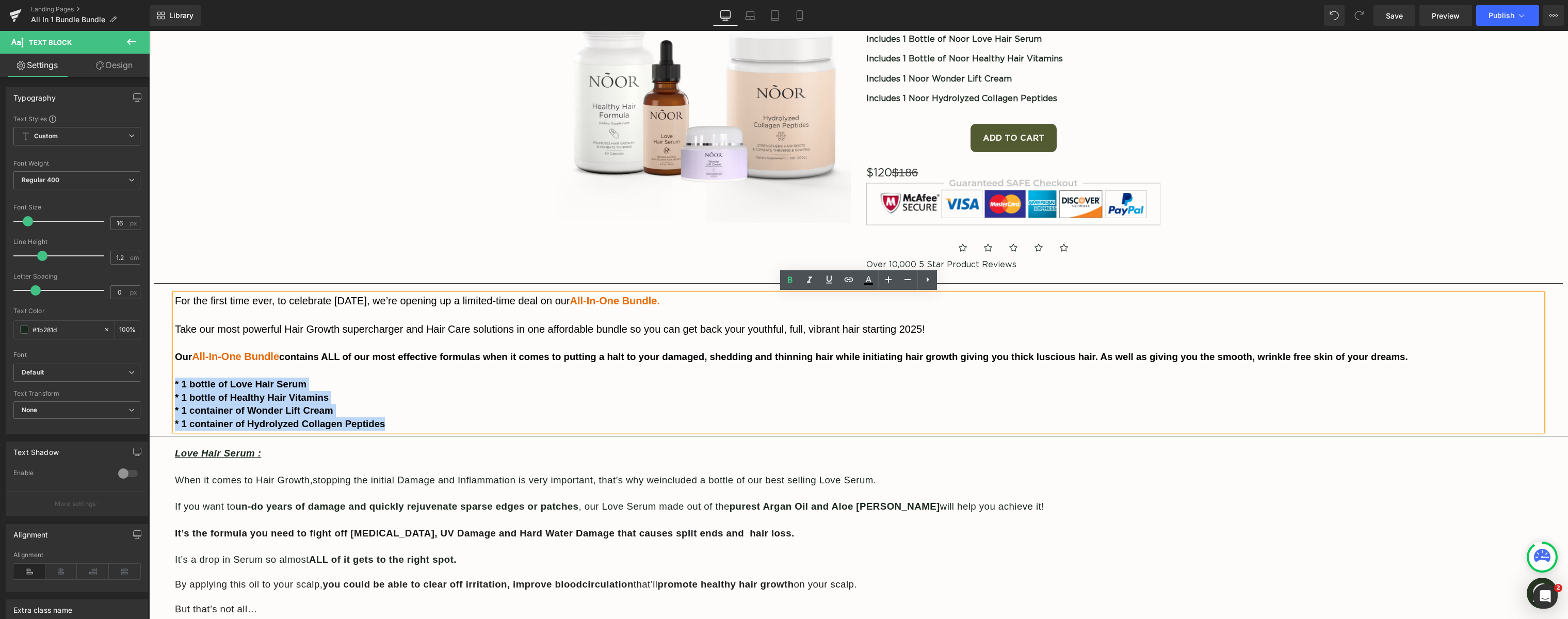
drag, startPoint x: 393, startPoint y: 426, endPoint x: 170, endPoint y: 381, distance: 227.5
copy div "* 1 bottle of Love Hair Serum * 1 bottle of Healthy Hair Vitamins * 1 container…"
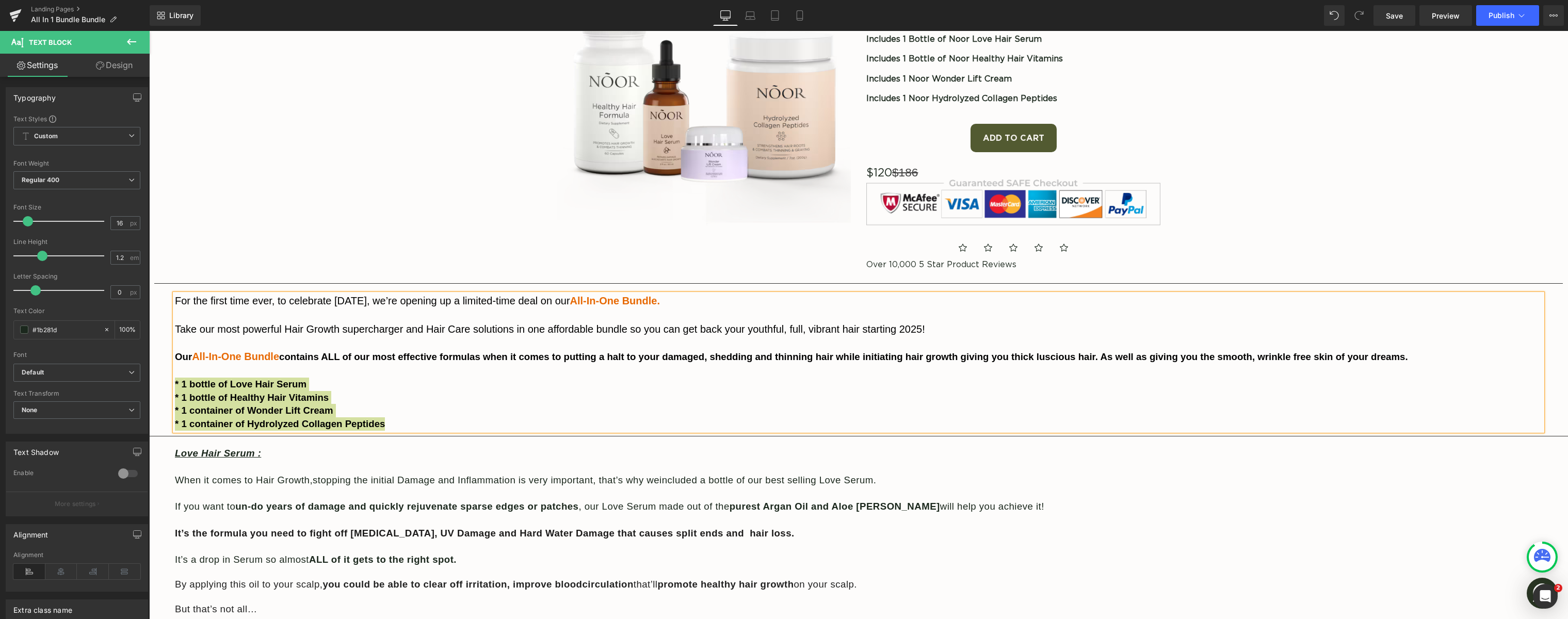
scroll to position [0, 0]
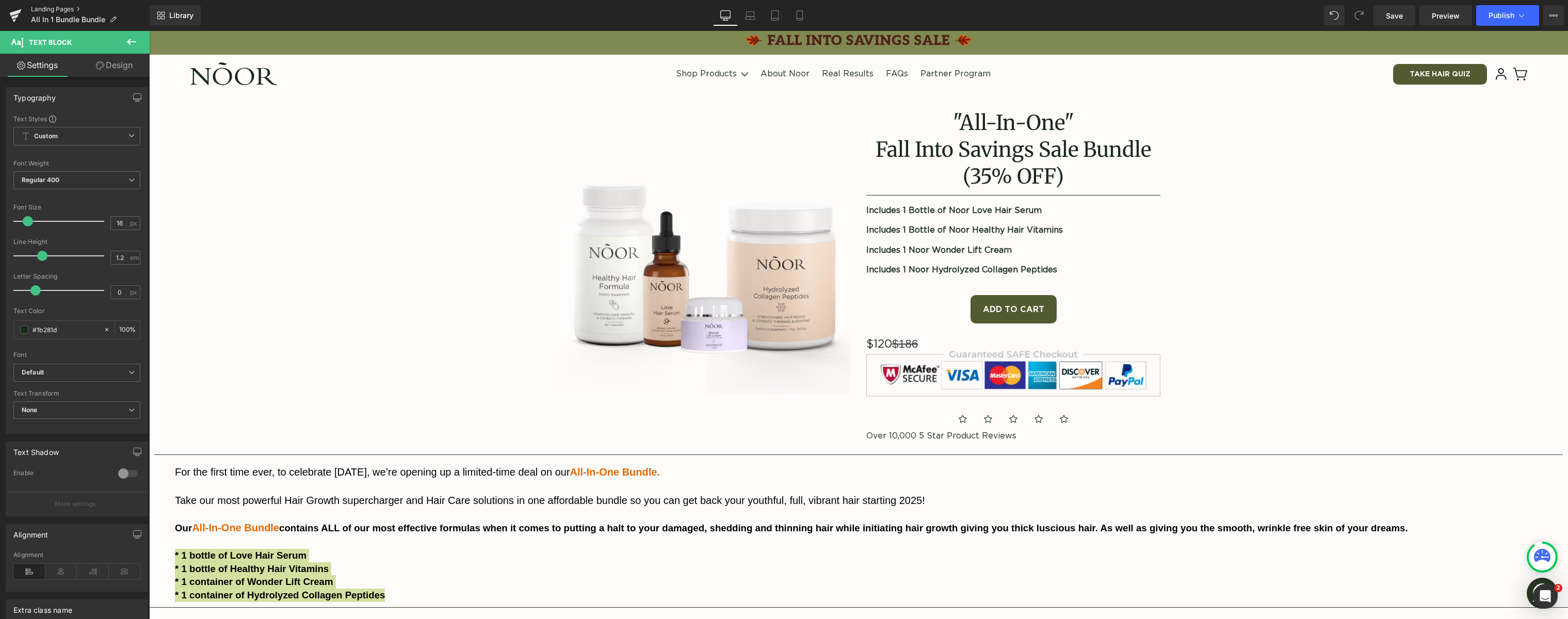
click at [55, 11] on link "Landing Pages" at bounding box center [90, 9] width 119 height 8
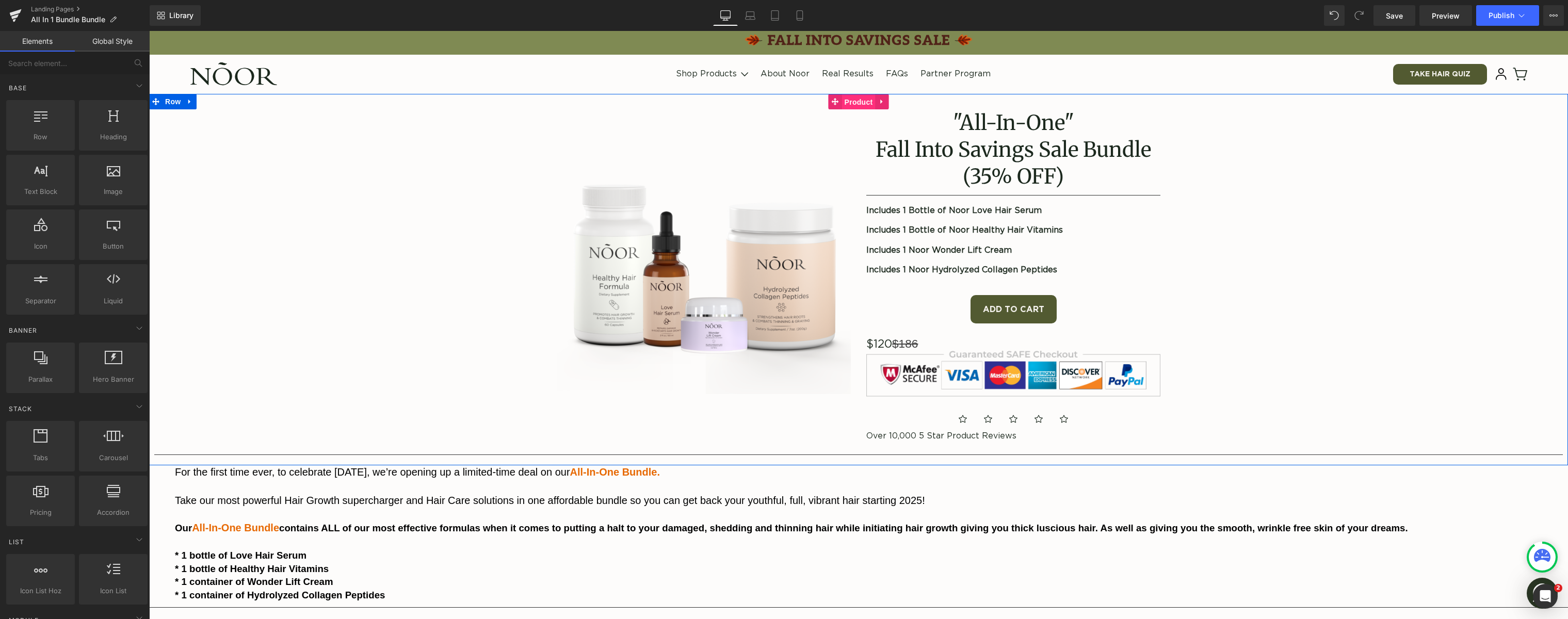
click at [845, 100] on span "Product" at bounding box center [859, 102] width 33 height 16
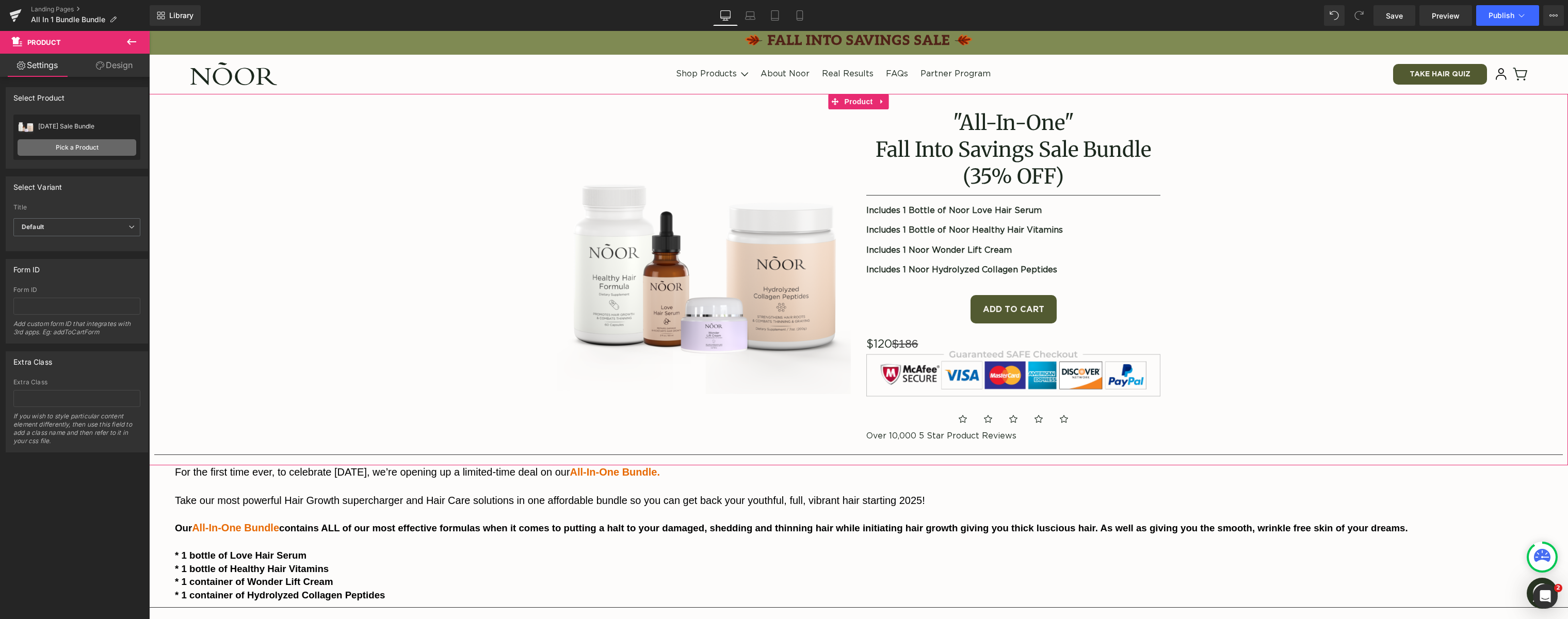
click at [93, 146] on link "Pick a Product" at bounding box center [77, 147] width 119 height 17
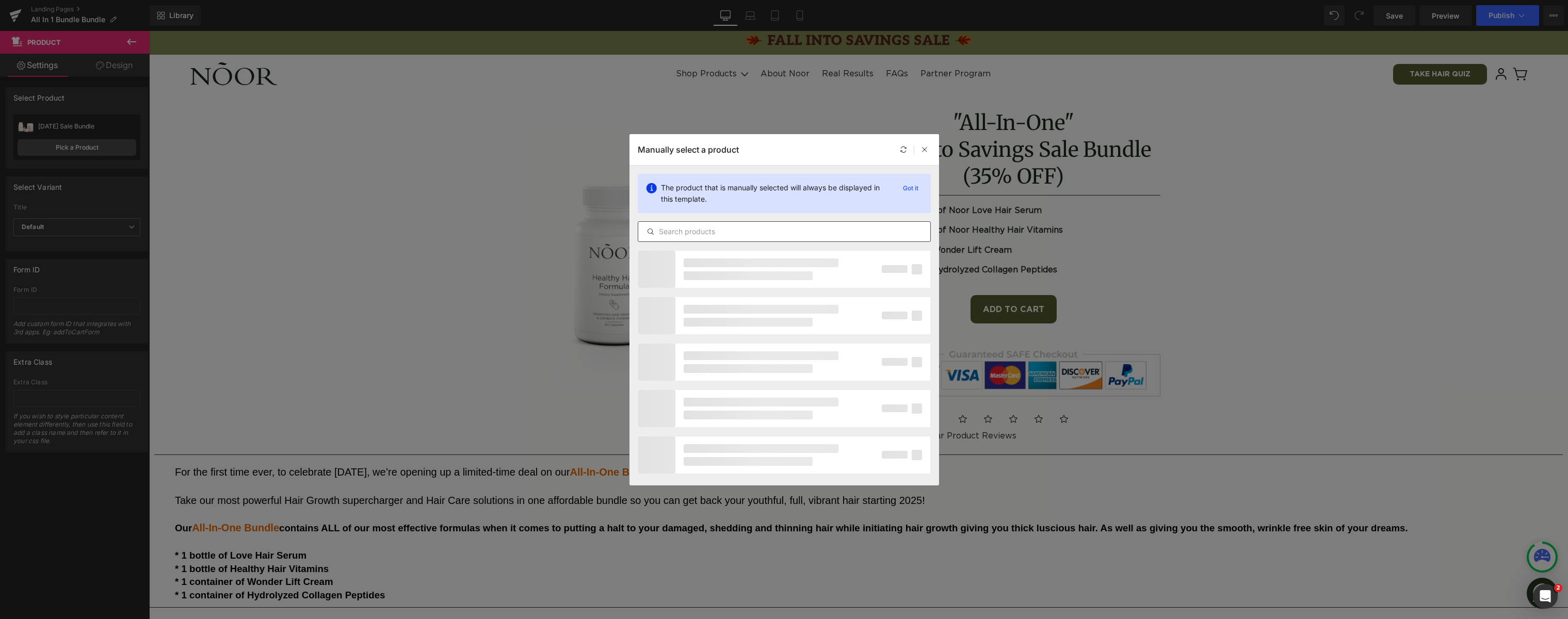
click at [690, 233] on input "text" at bounding box center [784, 232] width 292 height 12
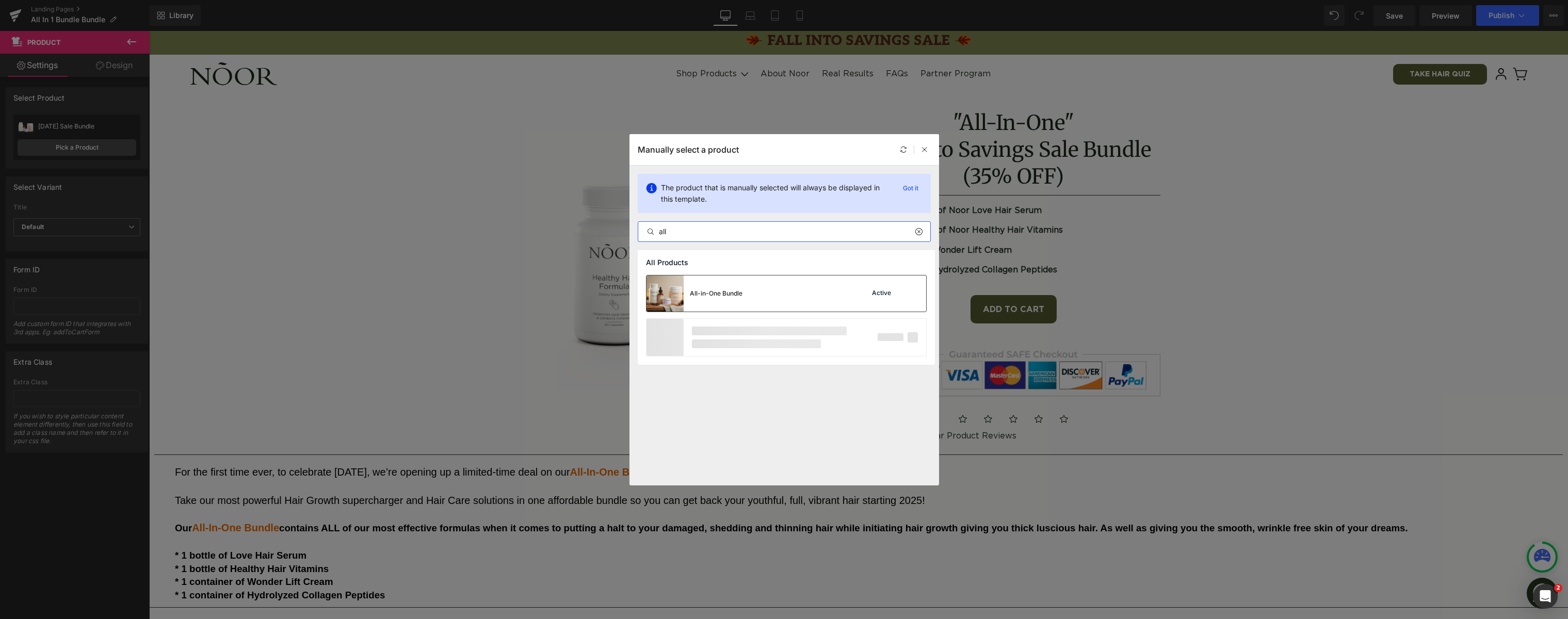
type input "all"
click at [741, 290] on div "All-in-One Bundle" at bounding box center [716, 293] width 53 height 10
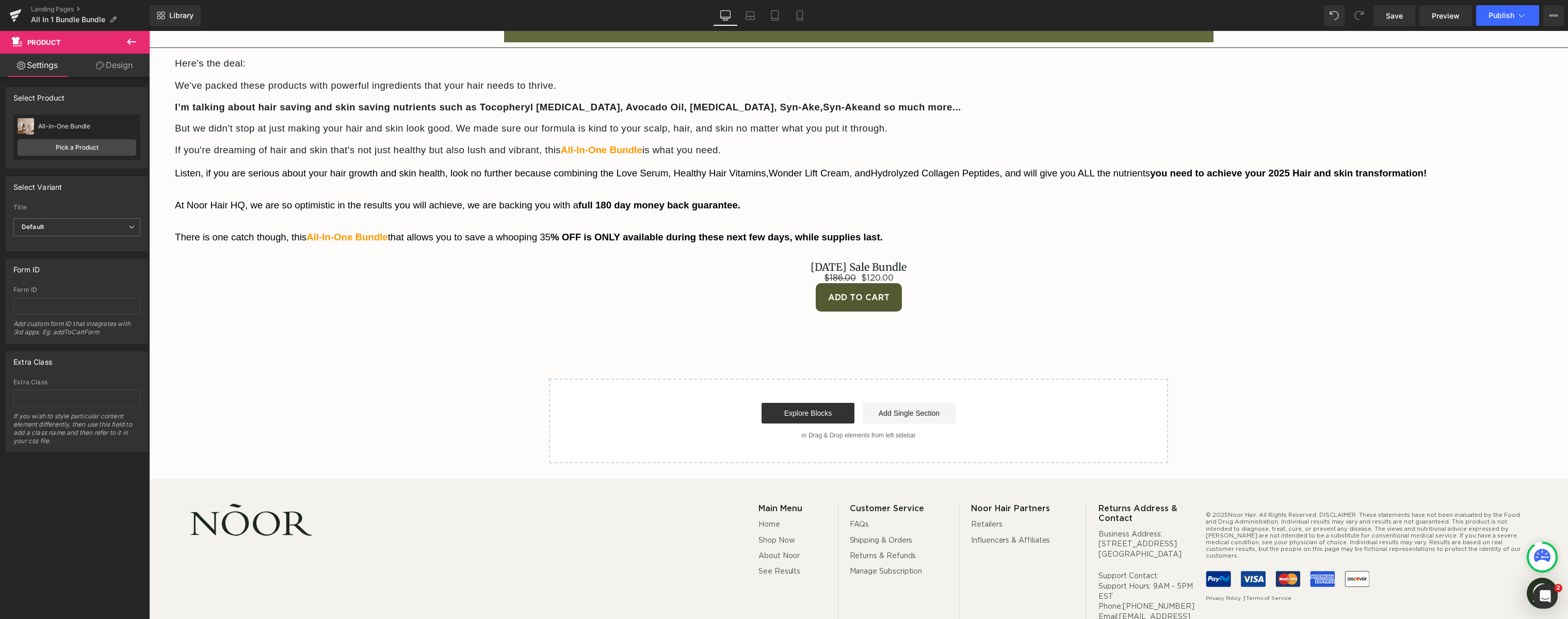
scroll to position [5029, 0]
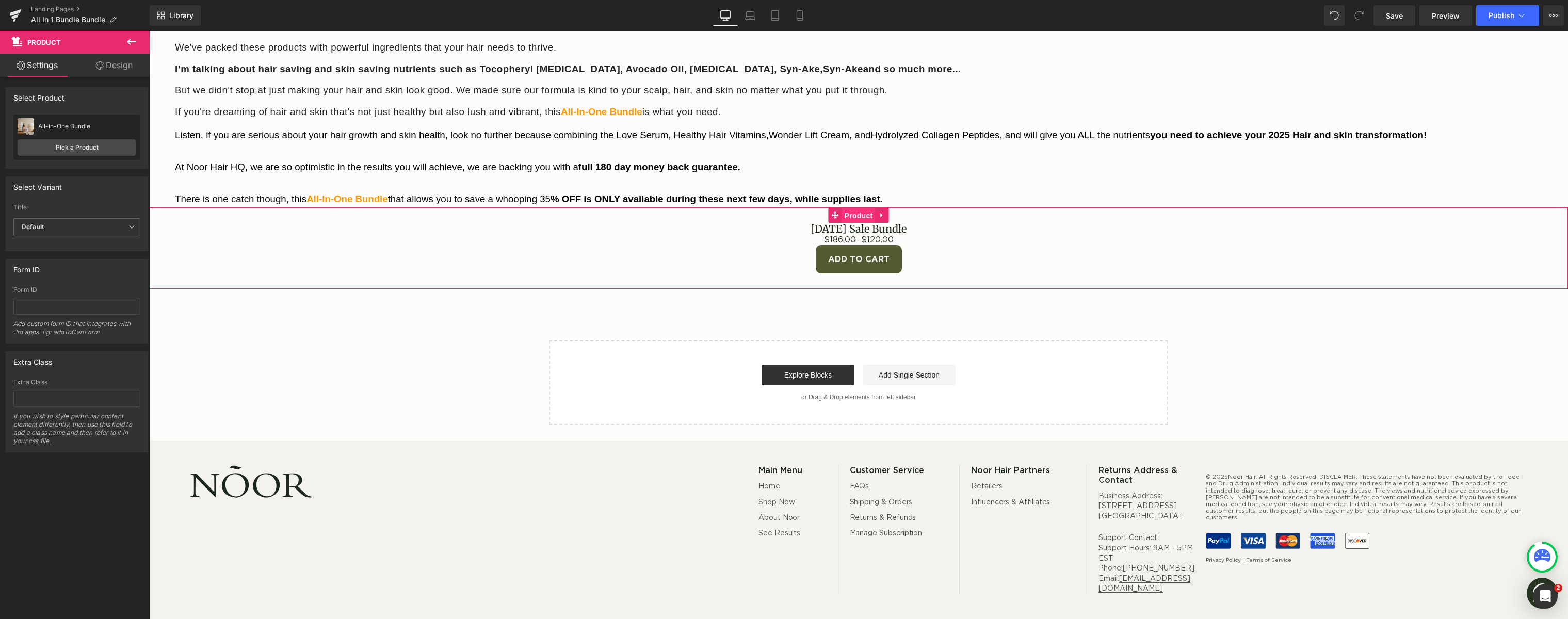
click at [855, 216] on span "Product" at bounding box center [859, 216] width 33 height 16
click at [92, 145] on link "Pick a Product" at bounding box center [77, 147] width 119 height 17
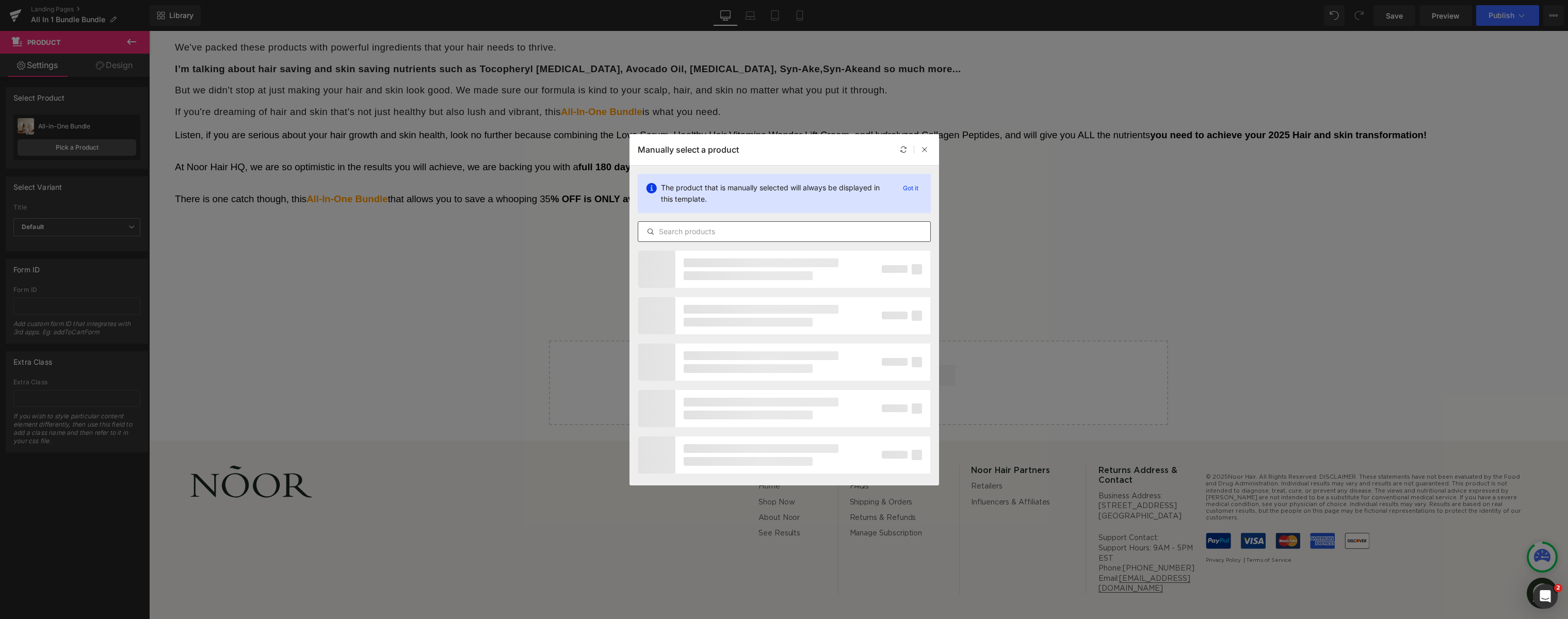
click at [690, 237] on input "text" at bounding box center [784, 232] width 292 height 12
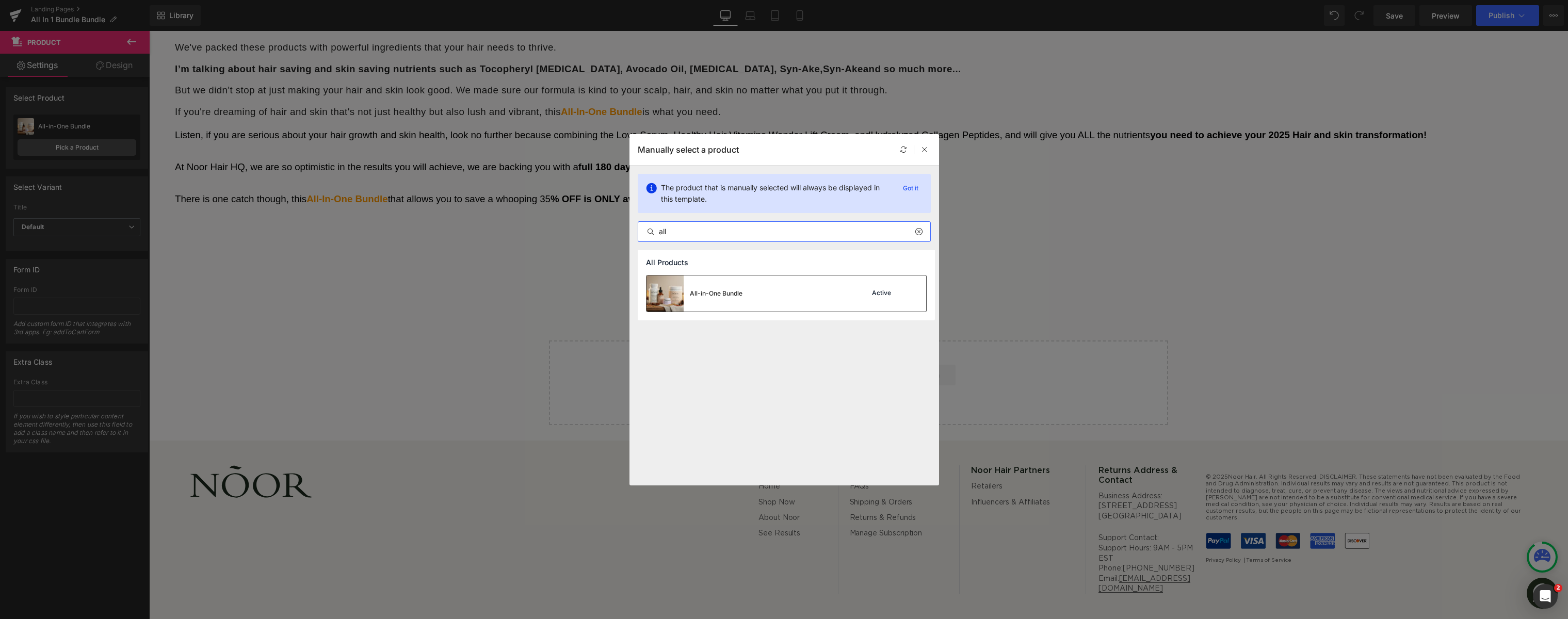
type input "all"
click at [763, 292] on div "All-in-One Bundle Active" at bounding box center [786, 293] width 279 height 36
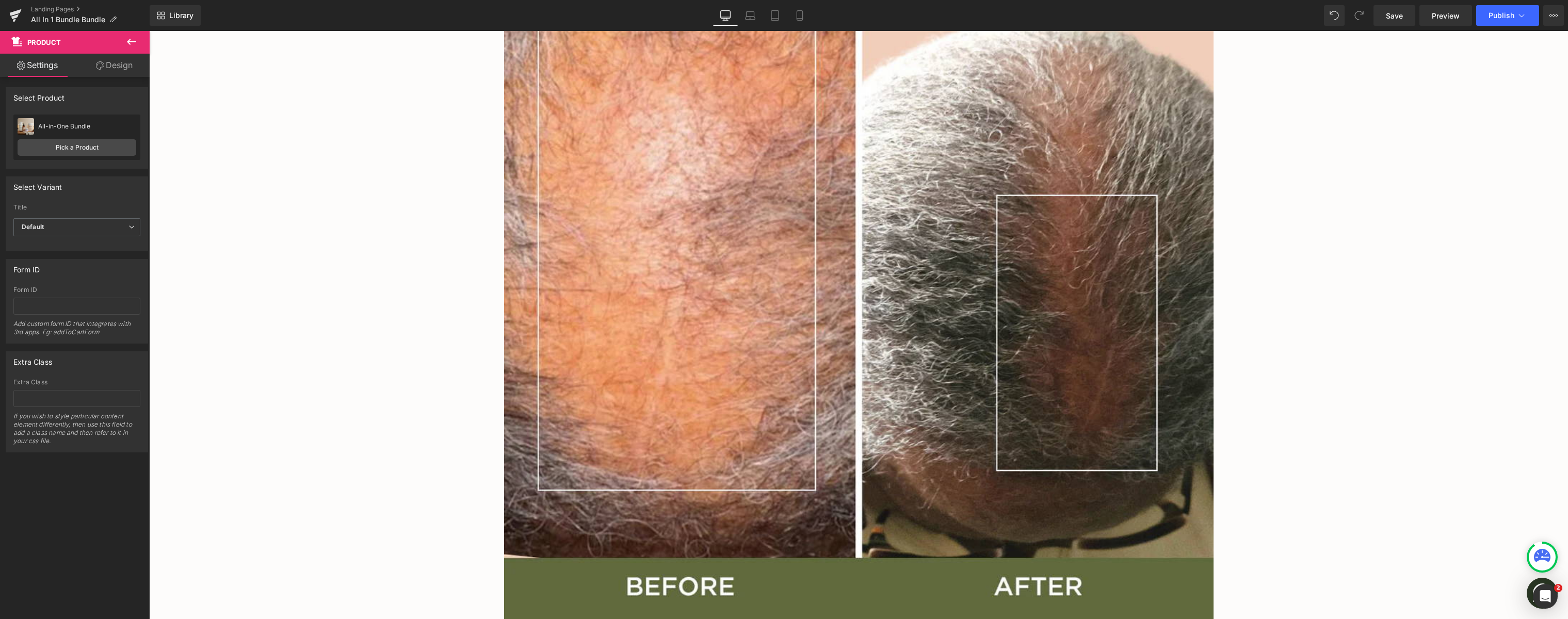
scroll to position [4301, 0]
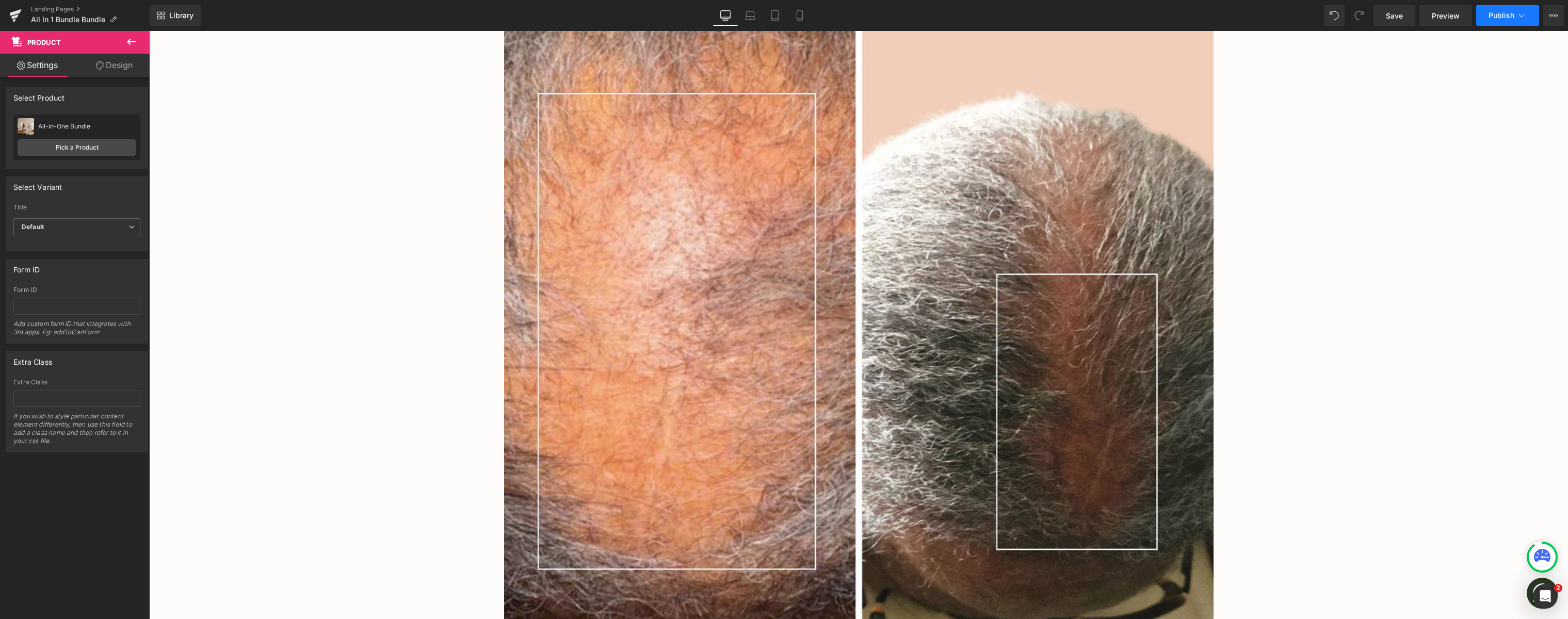
click at [1491, 19] on button "Publish" at bounding box center [1508, 16] width 63 height 21
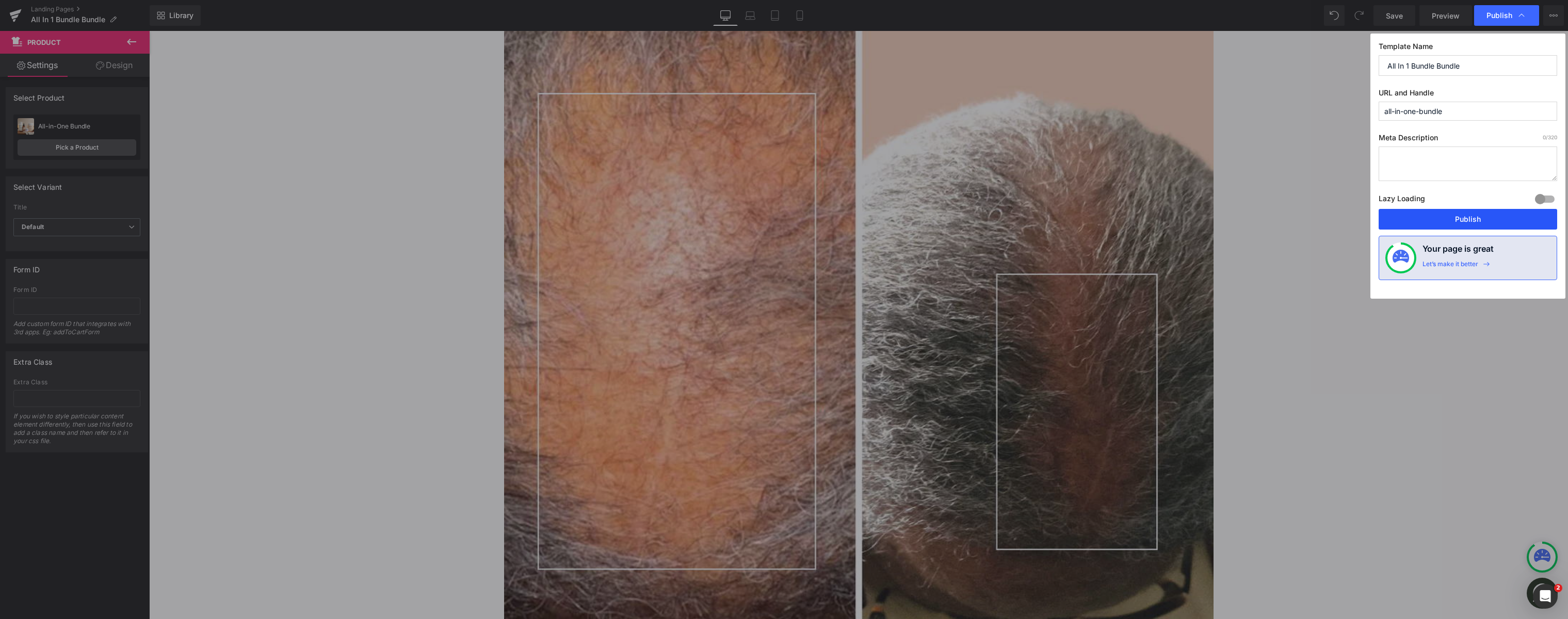
click at [1489, 218] on button "Publish" at bounding box center [1468, 220] width 179 height 21
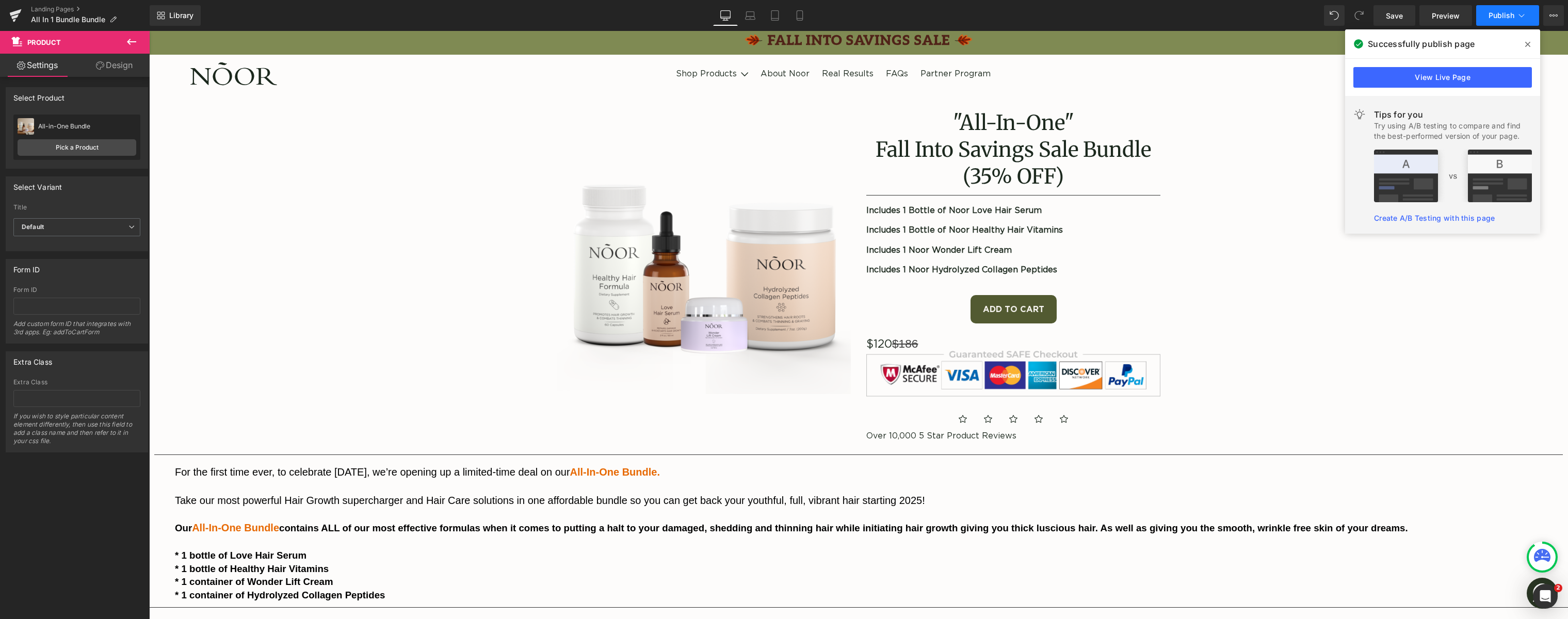
click at [1506, 16] on span "Publish" at bounding box center [1501, 15] width 25 height 8
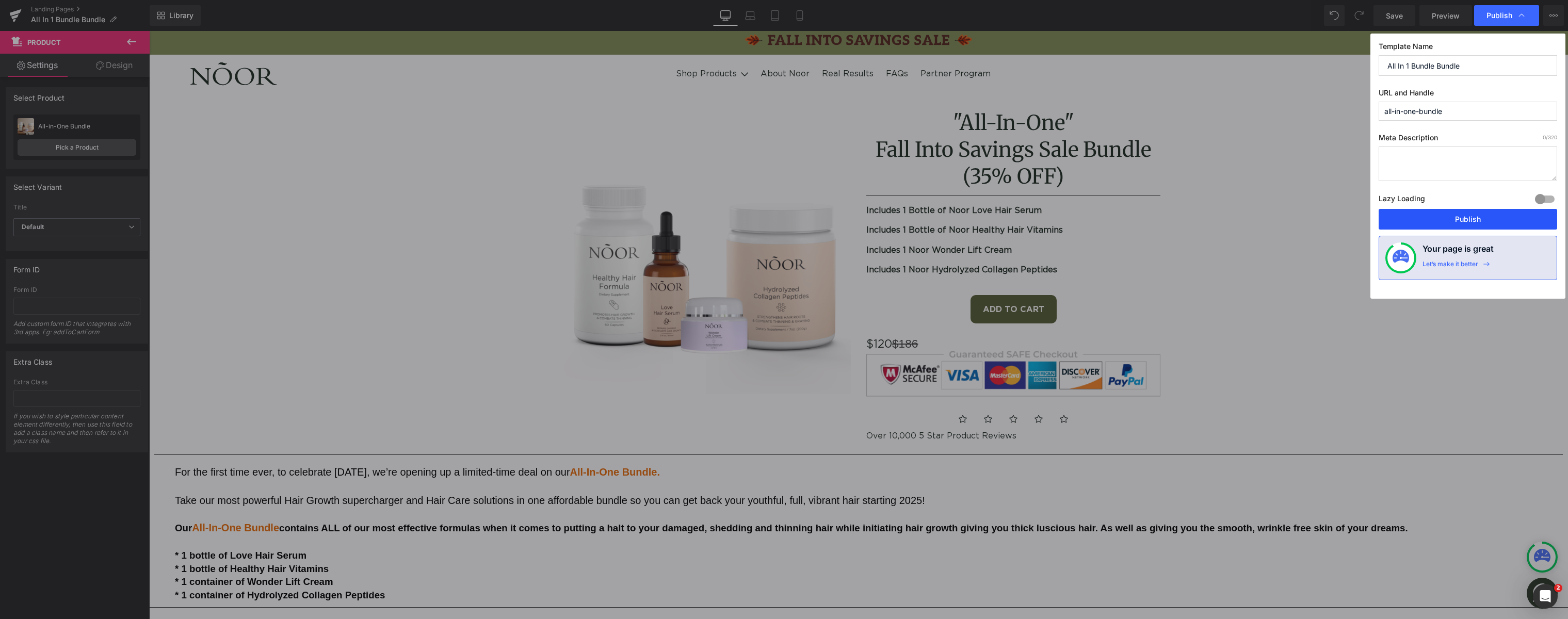
click at [1464, 224] on button "Publish" at bounding box center [1468, 220] width 179 height 21
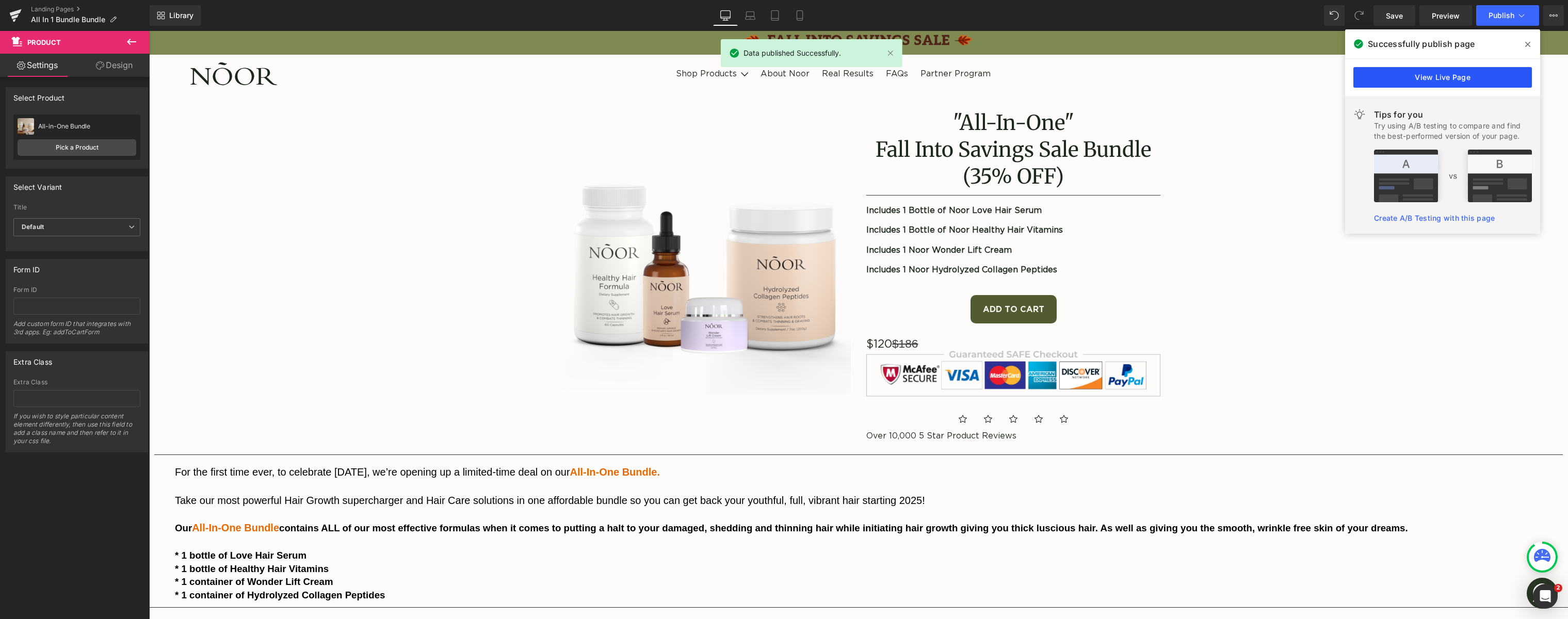
click at [1438, 77] on link "View Live Page" at bounding box center [1443, 78] width 179 height 21
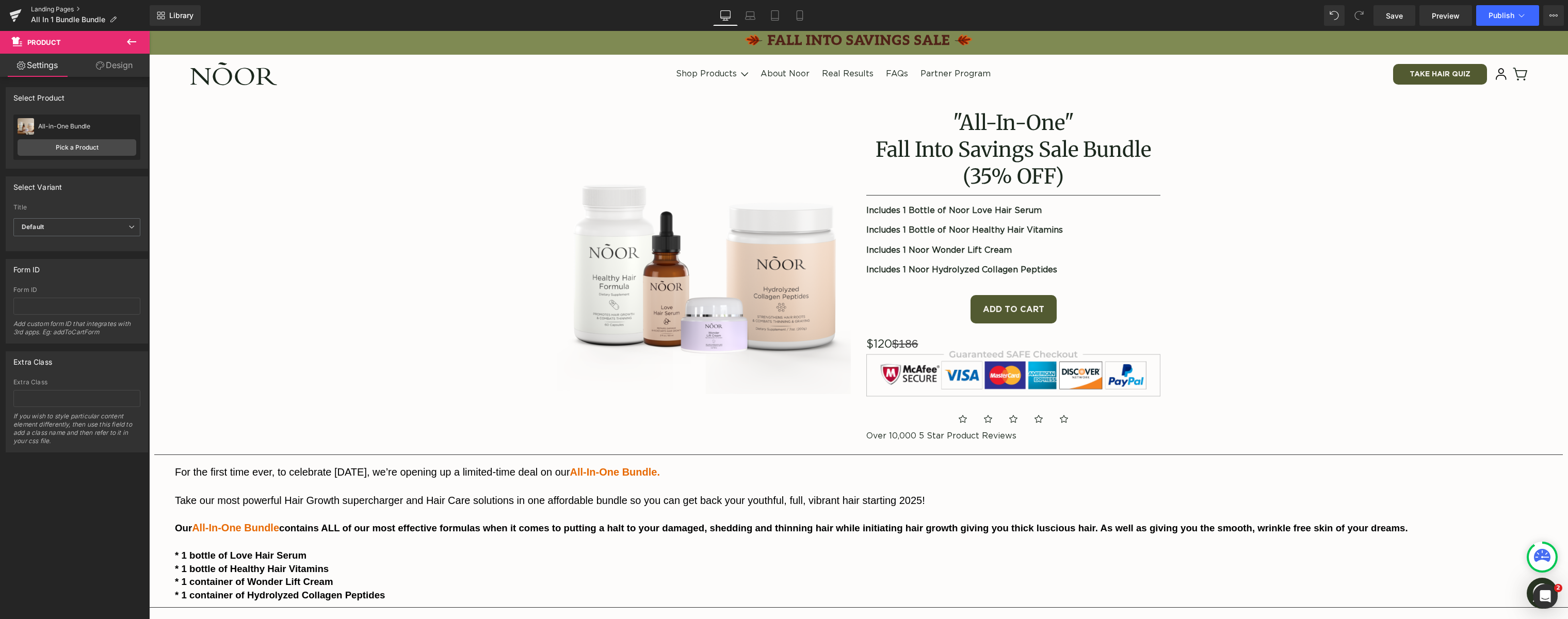
click at [39, 5] on link "Landing Pages" at bounding box center [90, 9] width 119 height 8
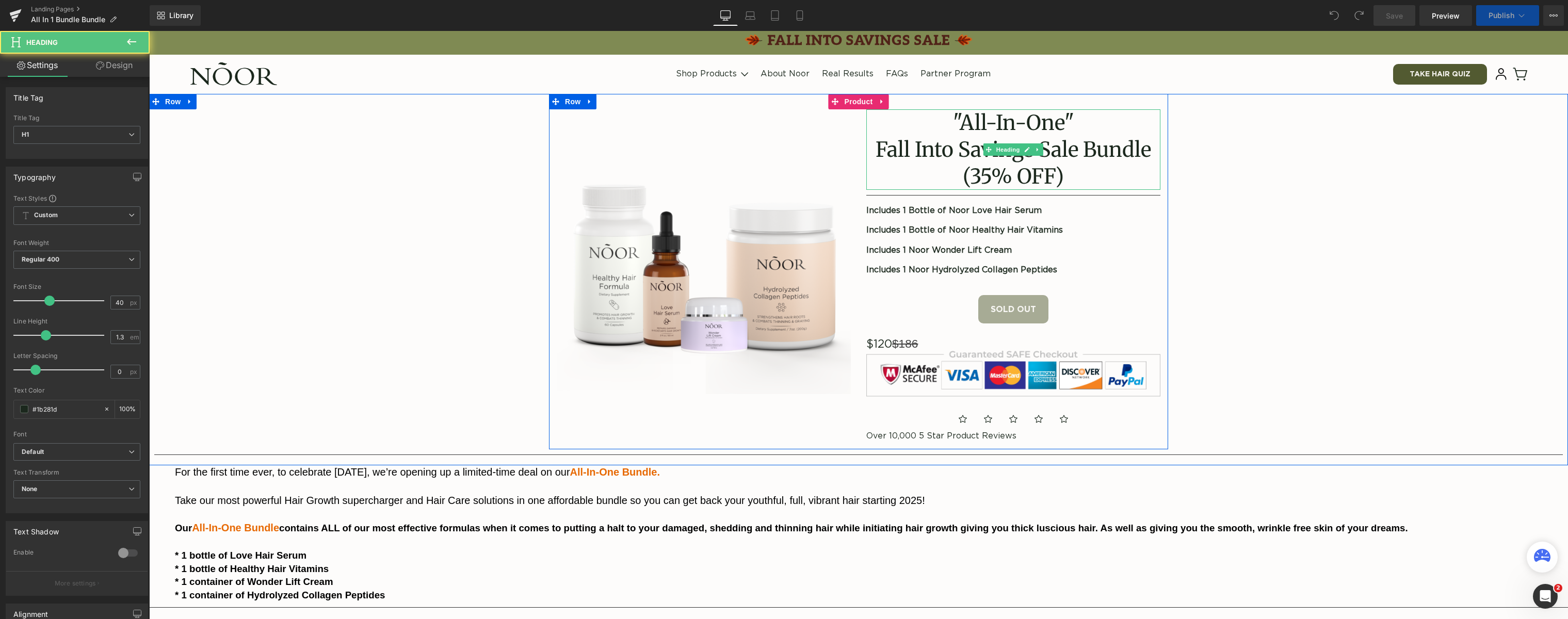
click at [967, 123] on gdiv at bounding box center [1014, 124] width 294 height 31
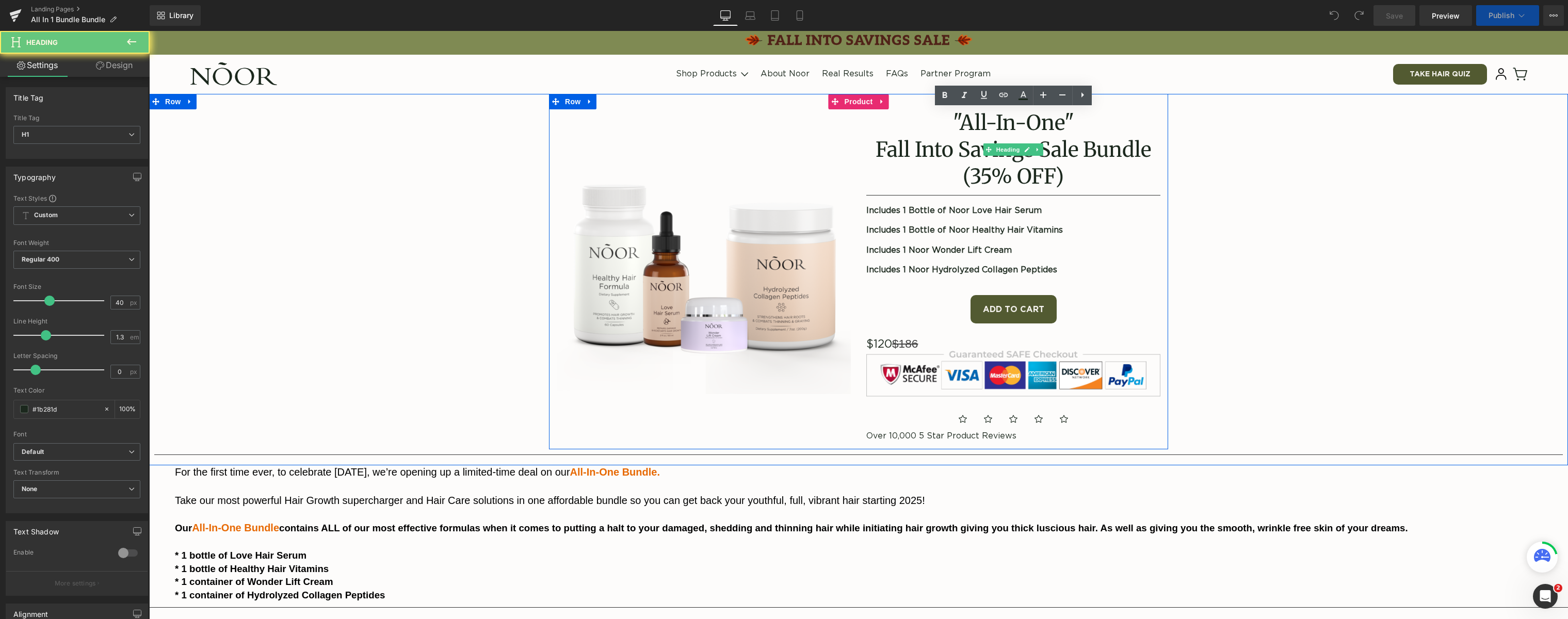
click at [968, 120] on gdiv at bounding box center [1014, 124] width 294 height 31
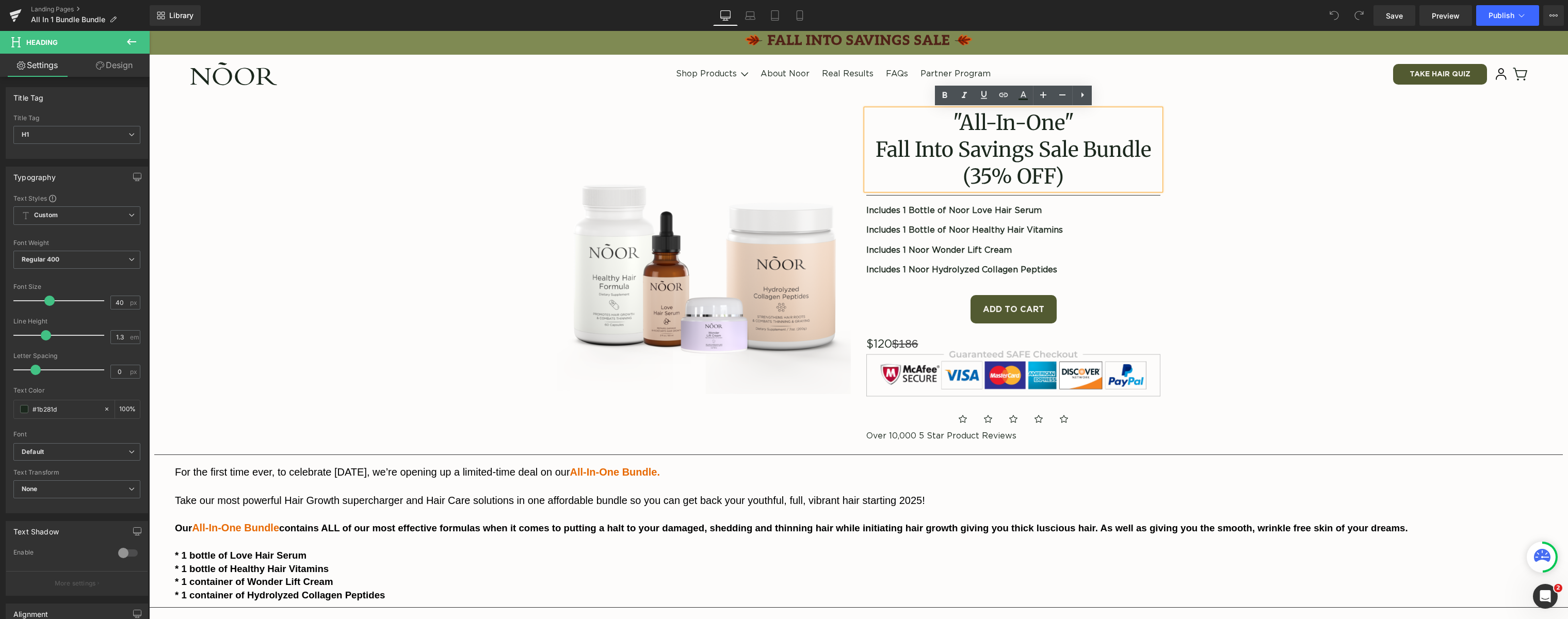
click at [971, 120] on h1 ""All-In-One" Fall Into Savings Sale Bundle" at bounding box center [1014, 136] width 294 height 53
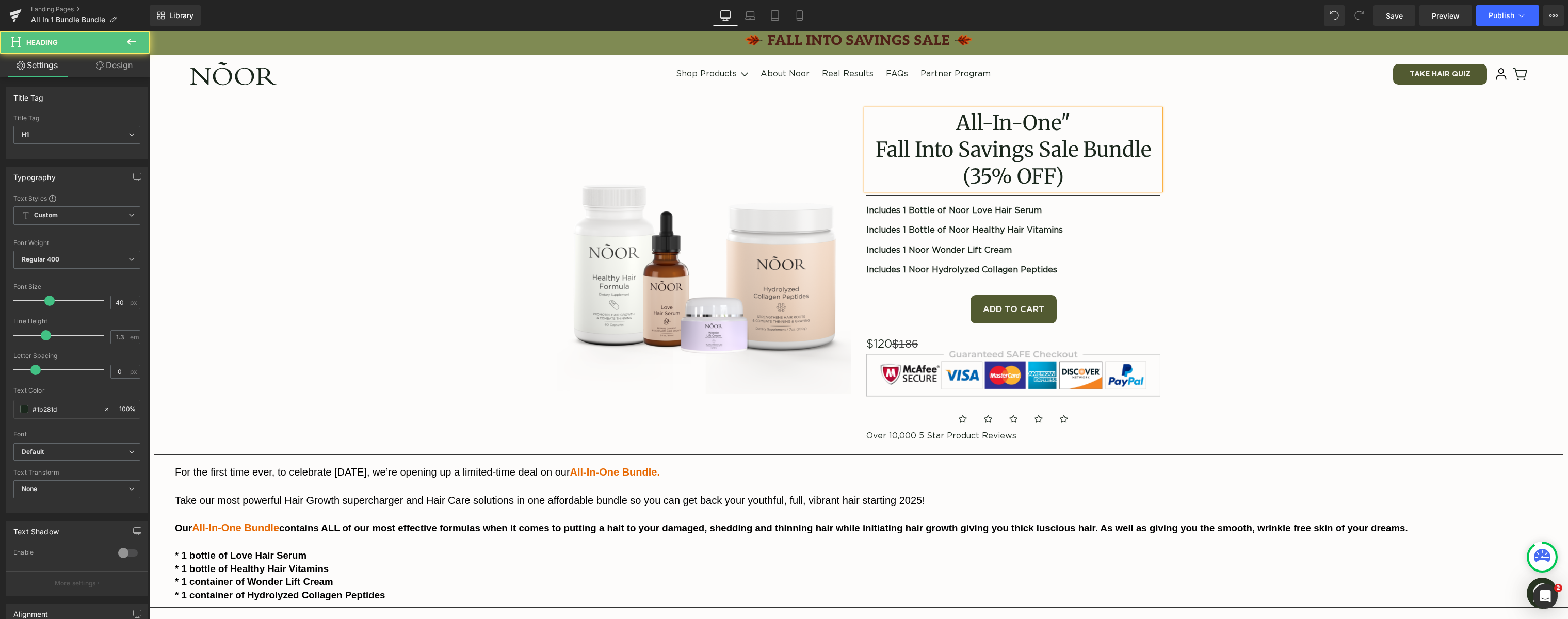
click at [1069, 120] on h1 "All-In-One" Fall Into Savings Sale Bundle" at bounding box center [1014, 136] width 294 height 53
click at [1503, 21] on button "Publish" at bounding box center [1508, 16] width 63 height 21
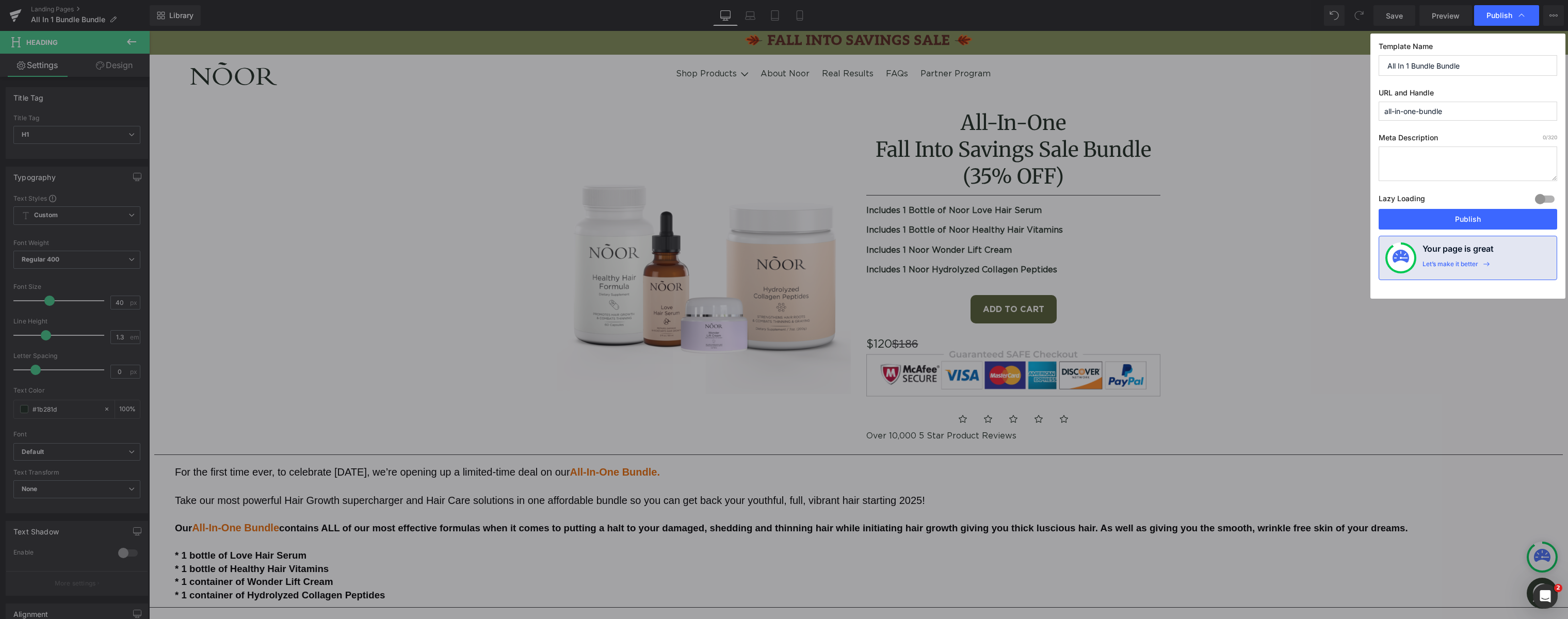
click at [1452, 67] on input "All In 1 Bundle Bundle" at bounding box center [1468, 66] width 179 height 21
type input "All In 1 Bundle"
click at [1456, 215] on button "Publish" at bounding box center [1468, 220] width 179 height 21
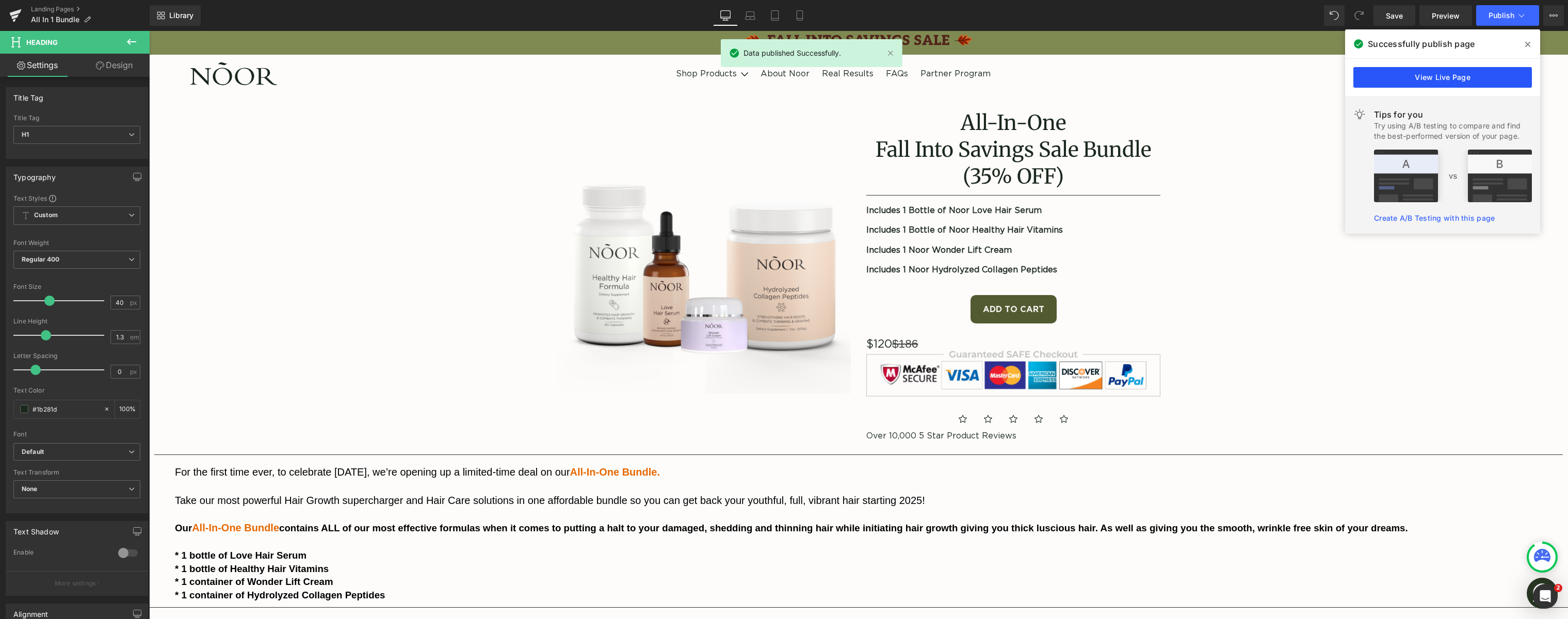
click at [1454, 76] on link "View Live Page" at bounding box center [1443, 78] width 179 height 21
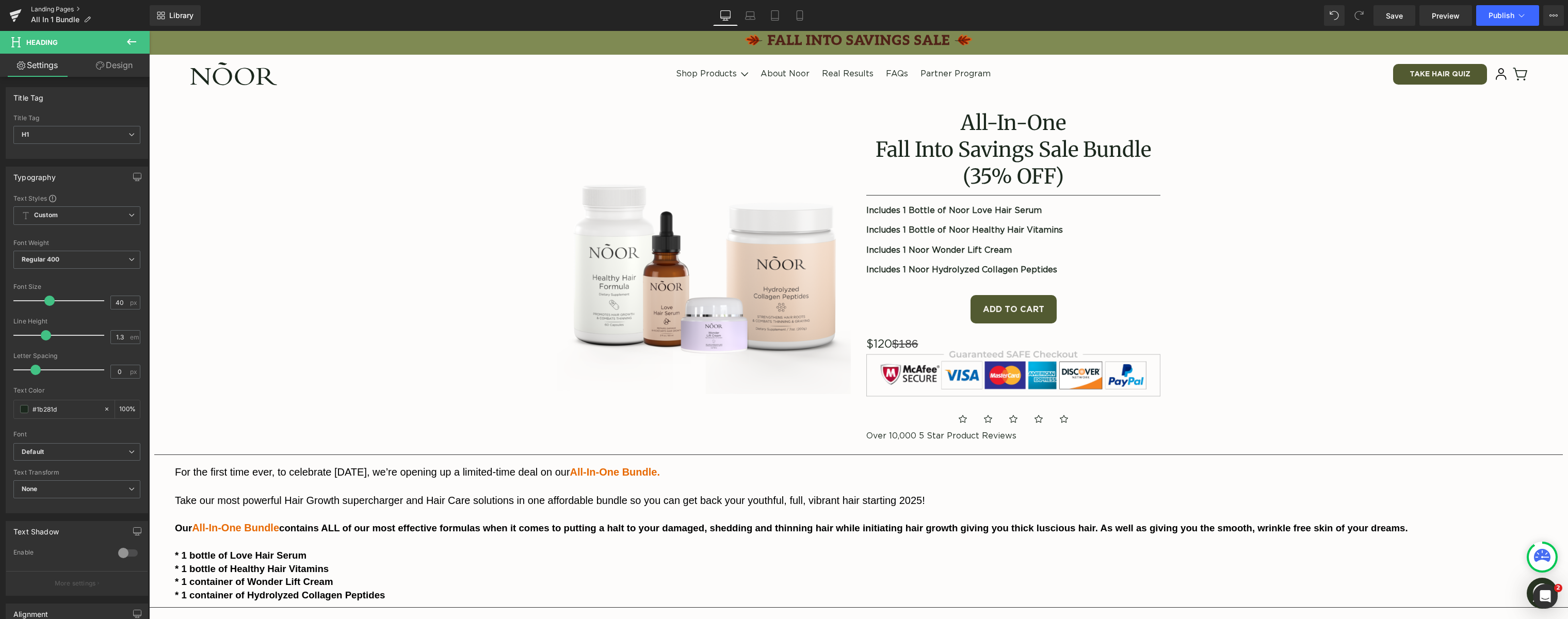
click at [57, 10] on link "Landing Pages" at bounding box center [90, 9] width 119 height 8
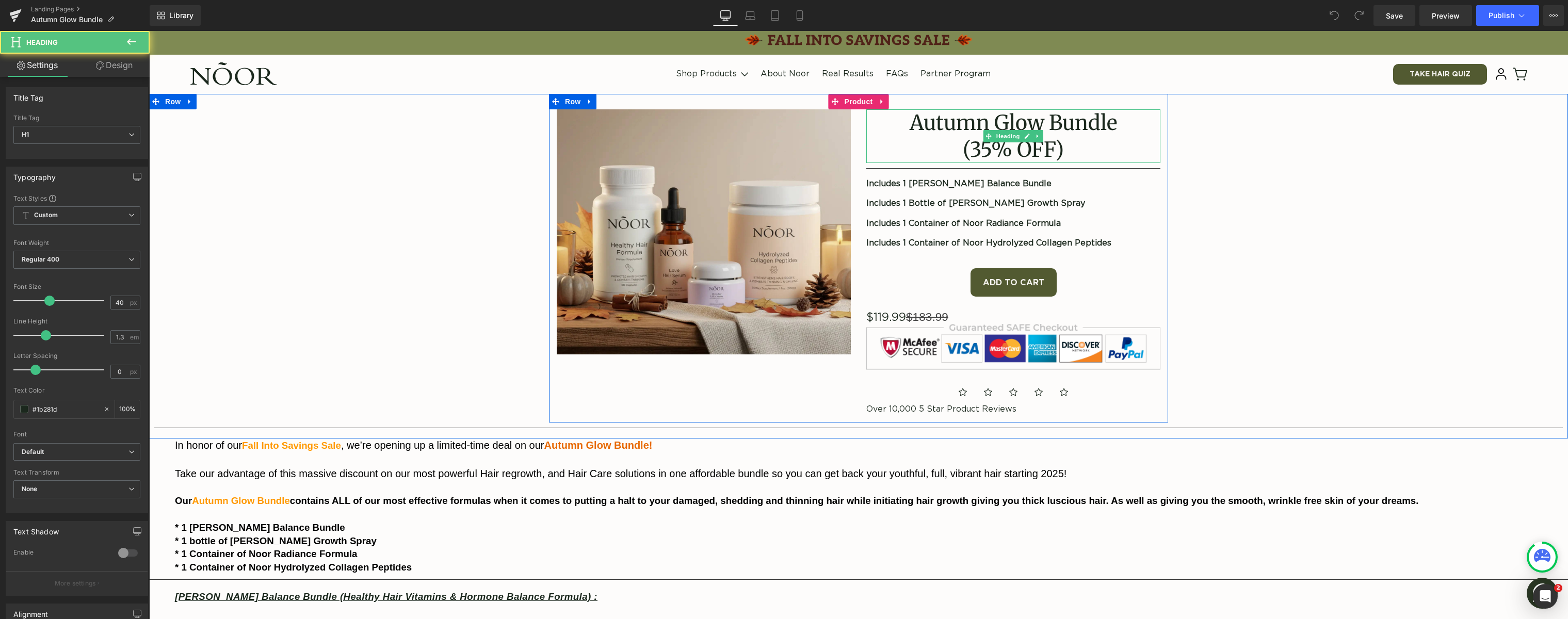
click at [1038, 123] on gdiv at bounding box center [1014, 124] width 294 height 31
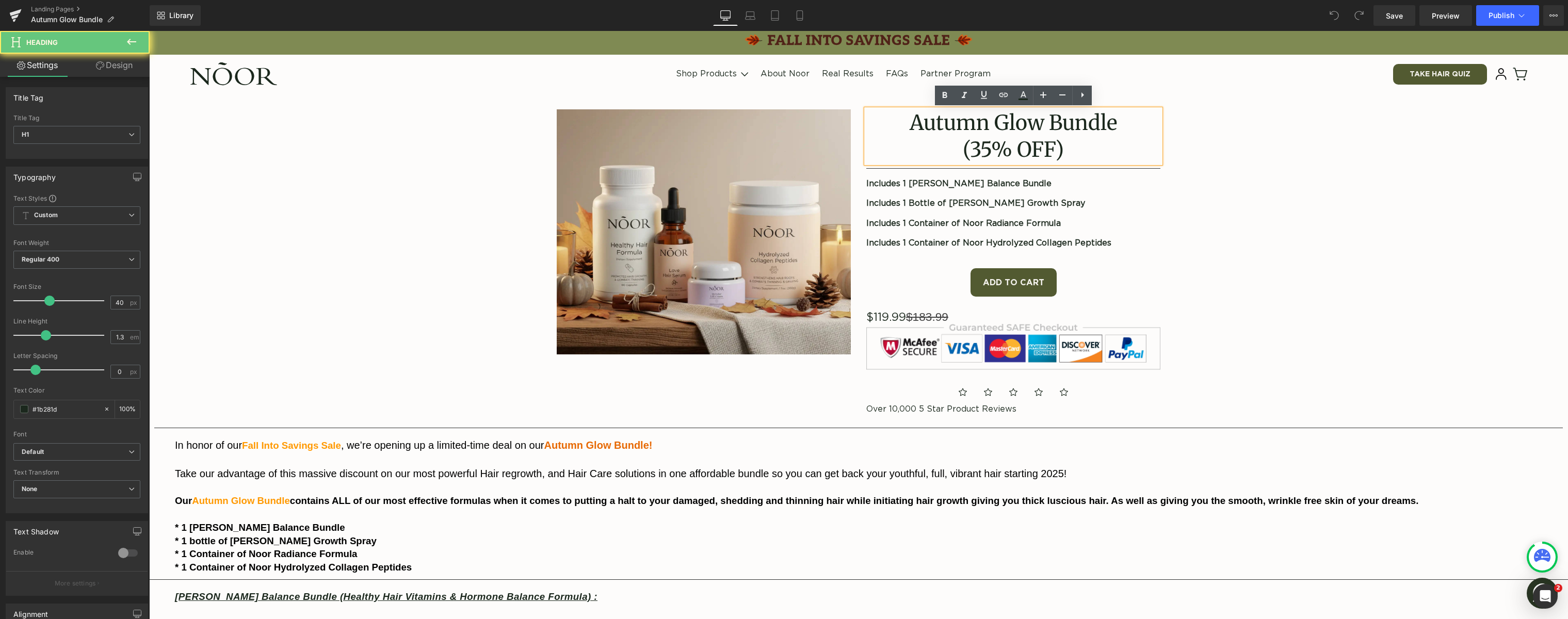
click at [1040, 121] on h1 "Autumn Glow Bundle" at bounding box center [1014, 123] width 294 height 27
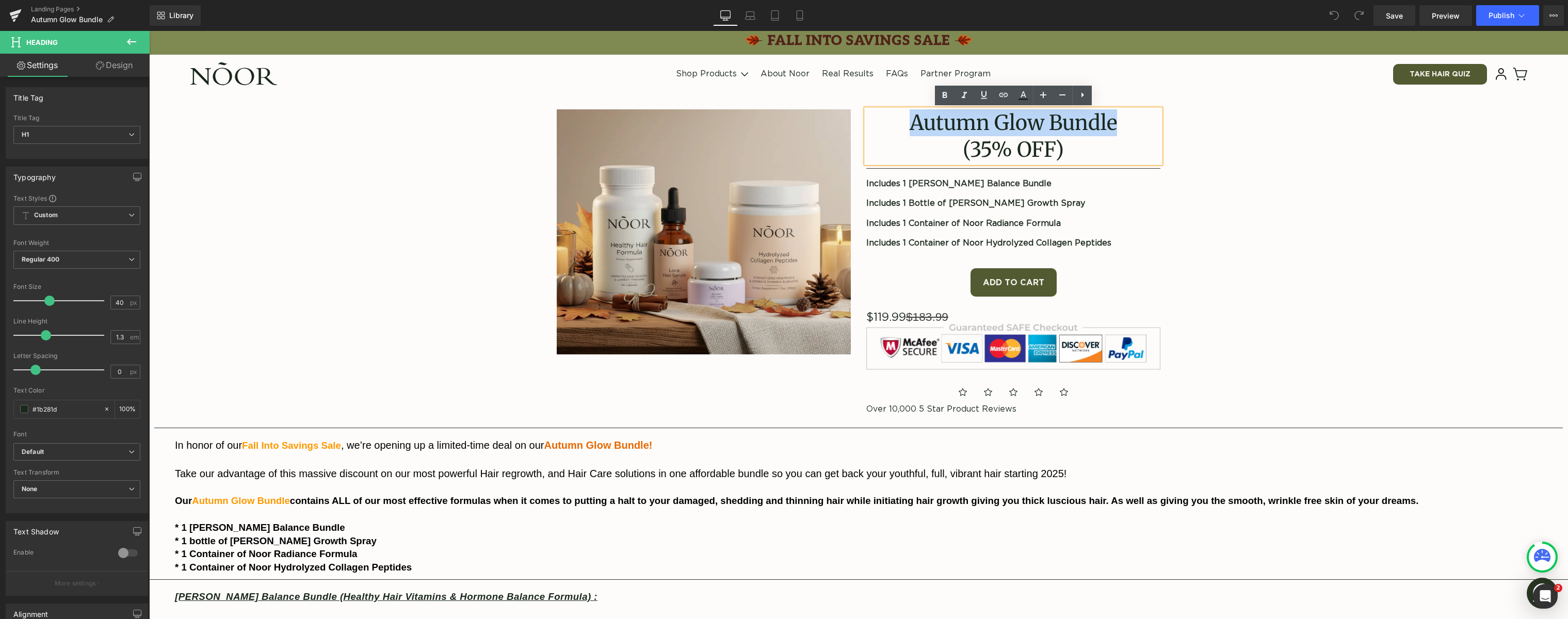
drag, startPoint x: 1106, startPoint y: 123, endPoint x: 923, endPoint y: 127, distance: 183.0
click at [923, 127] on h1 "Autumn Glow Bundle" at bounding box center [1014, 123] width 294 height 27
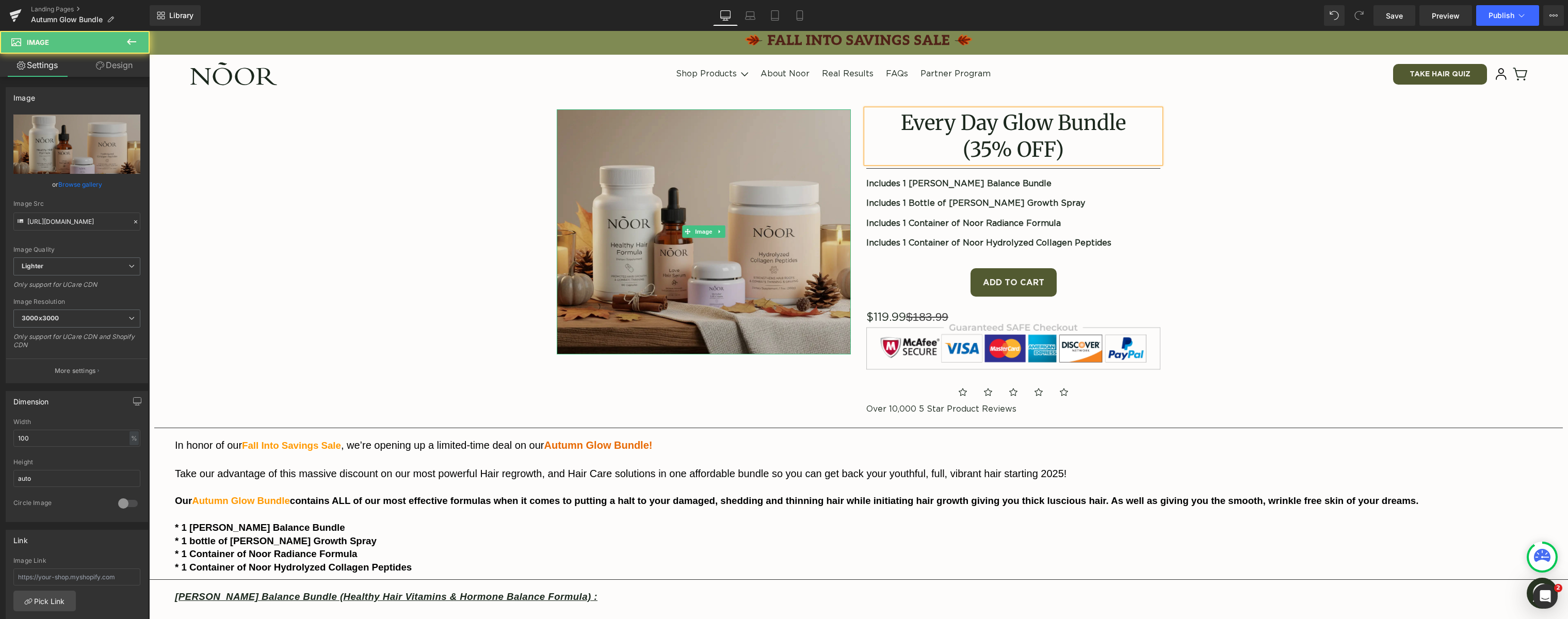
click at [680, 215] on img at bounding box center [704, 232] width 294 height 245
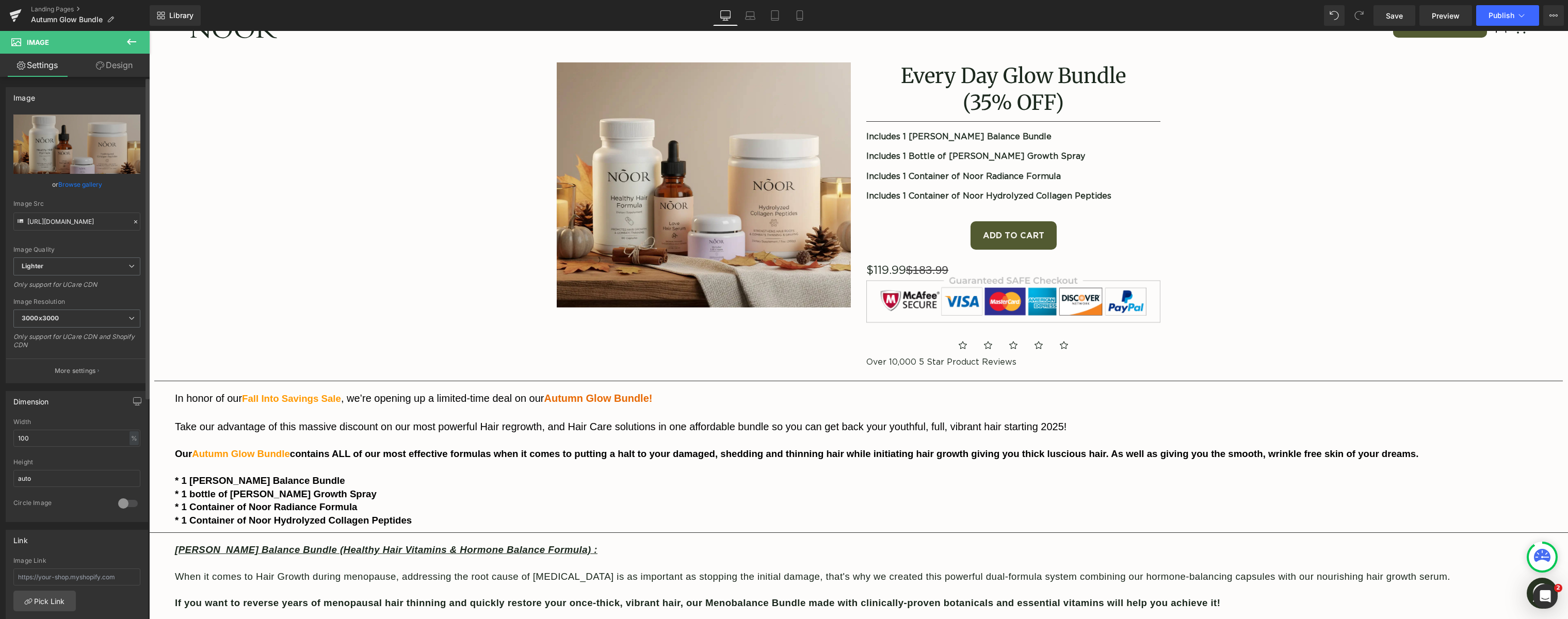
scroll to position [67, 0]
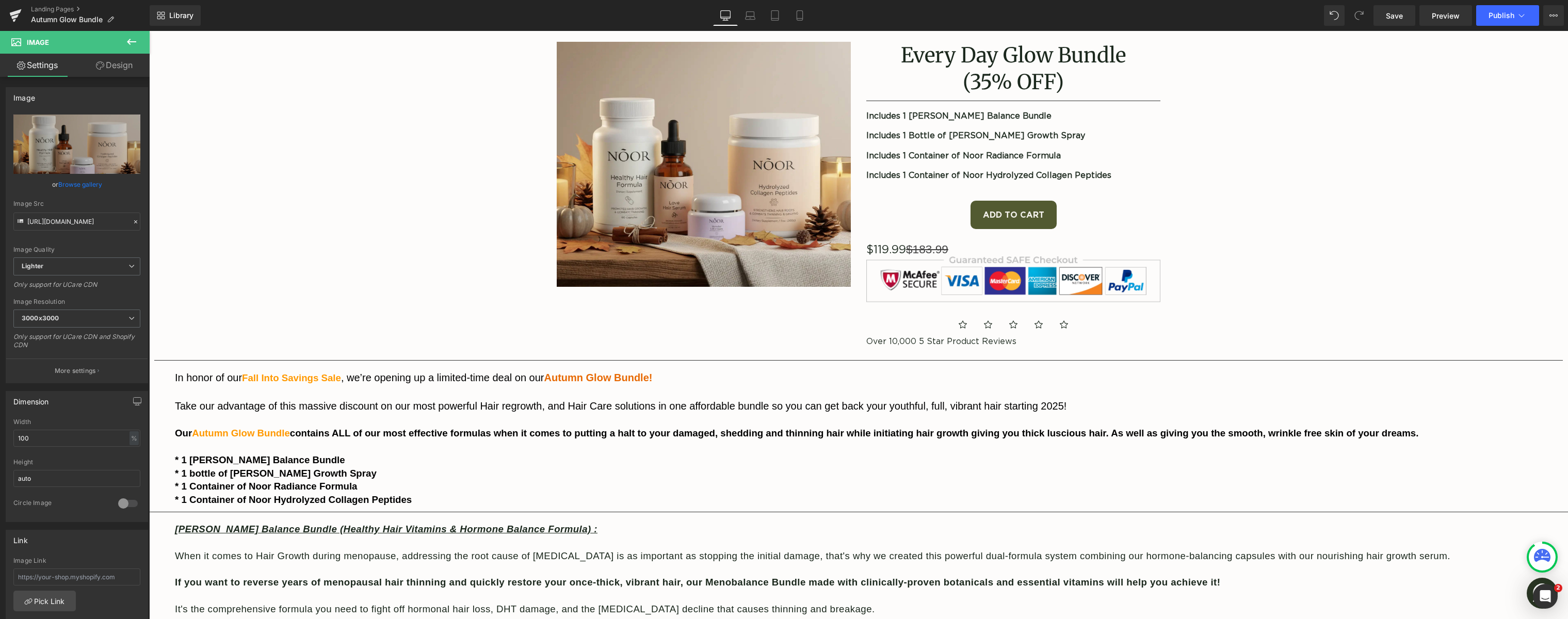
click at [309, 460] on span "* 1 Noor Meno Balance Bundle" at bounding box center [260, 460] width 170 height 11
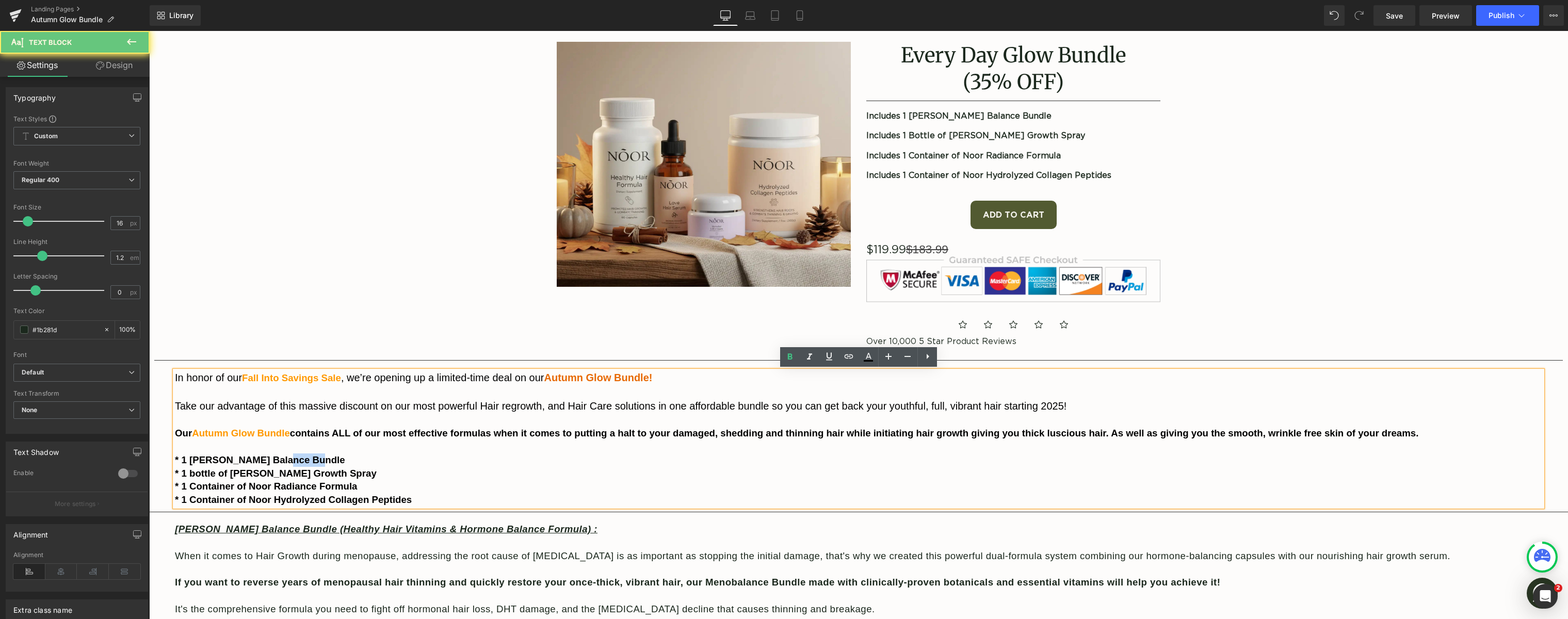
click at [321, 459] on p "* 1 Noor Meno Balance Bundle" at bounding box center [859, 460] width 1368 height 13
click at [335, 463] on p "* 1 Noor Meno Balance Bundle" at bounding box center [859, 460] width 1368 height 13
click at [333, 461] on p "* 1 Noor Meno Balance Bundle" at bounding box center [859, 460] width 1368 height 13
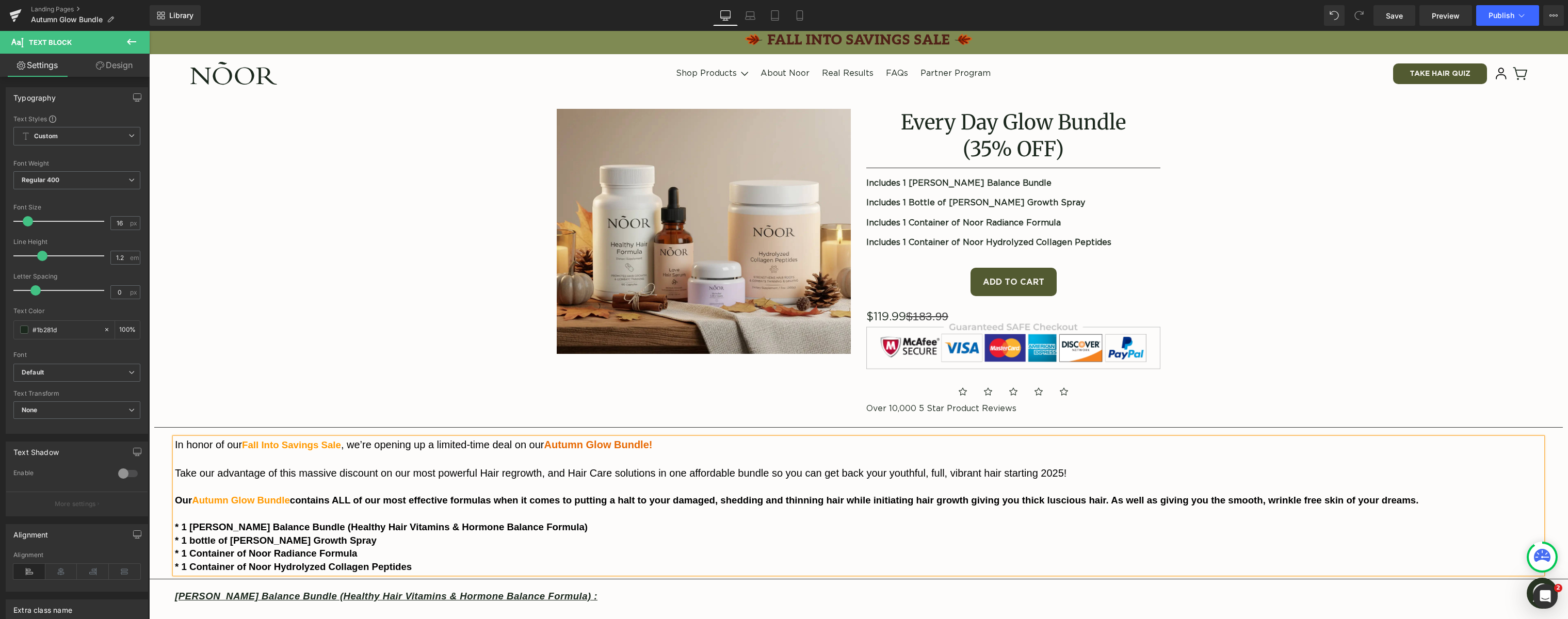
scroll to position [0, 0]
click at [855, 101] on span "Product" at bounding box center [859, 102] width 33 height 16
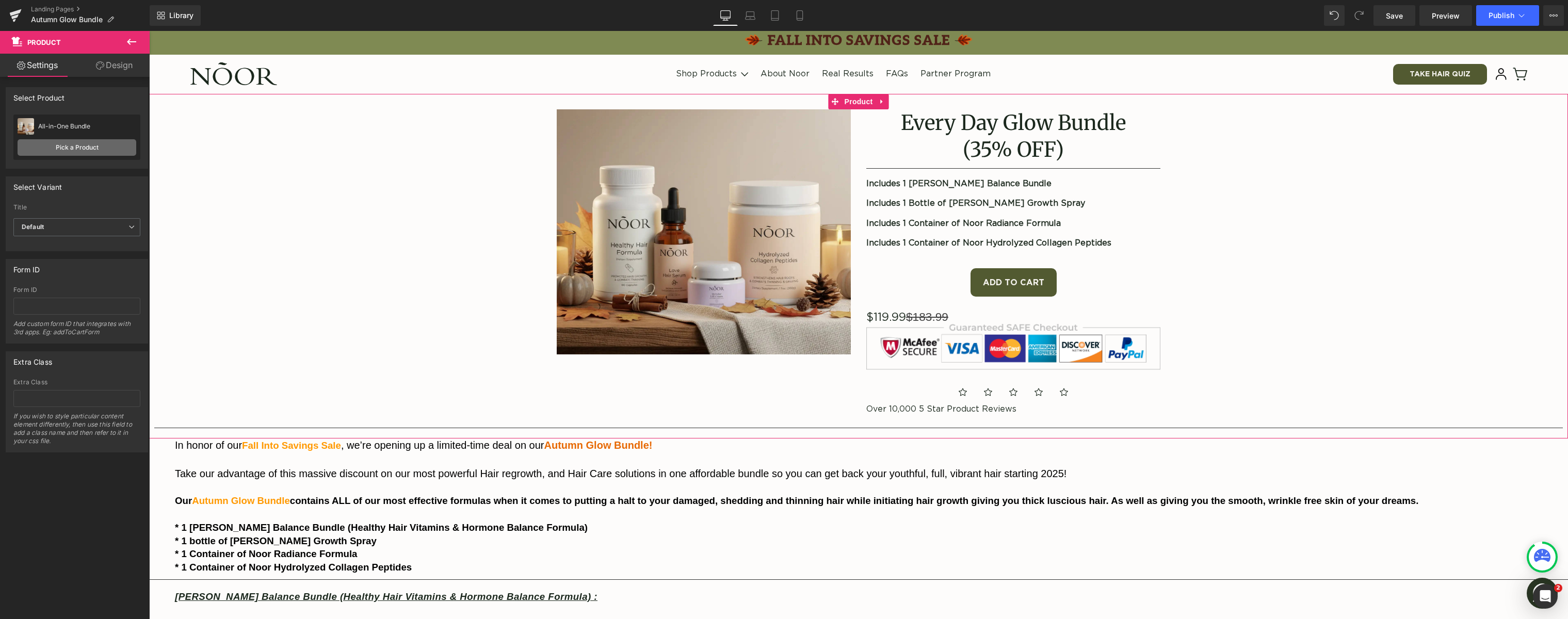
click at [57, 151] on link "Pick a Product" at bounding box center [77, 147] width 119 height 17
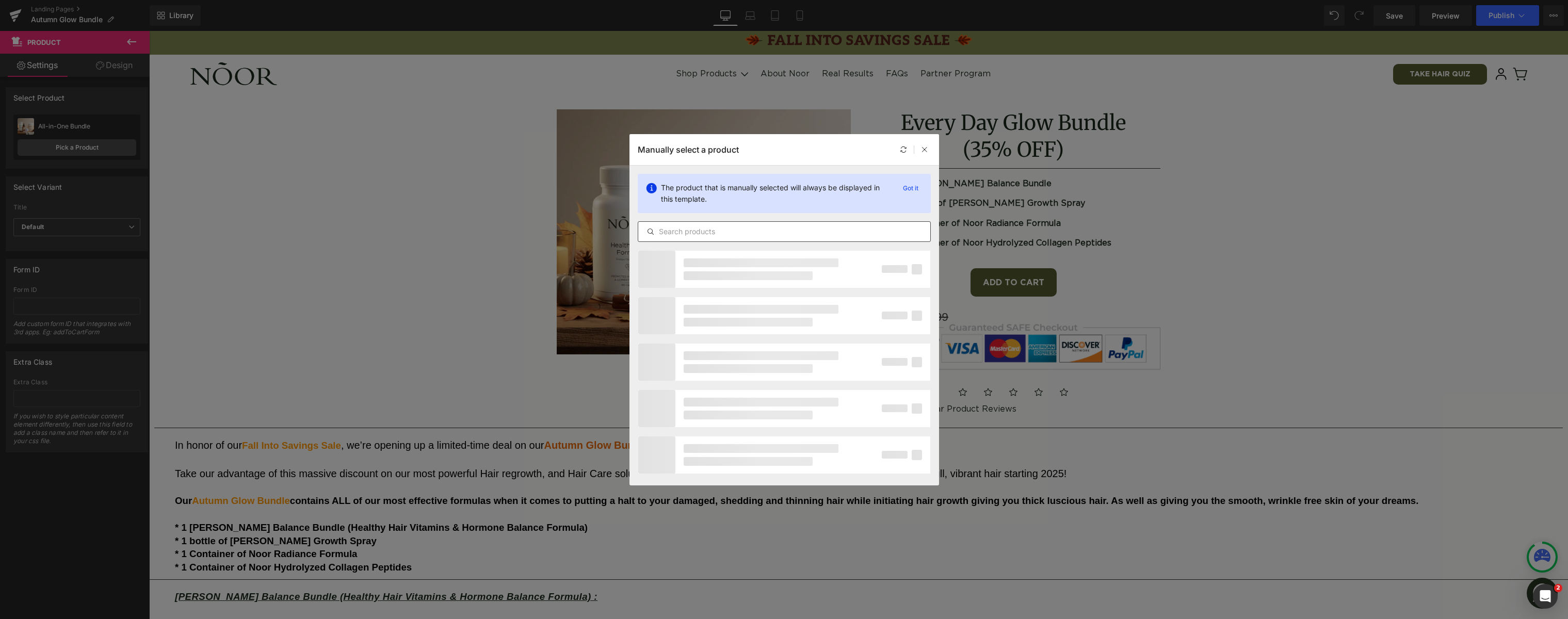
click at [717, 226] on div at bounding box center [784, 232] width 292 height 12
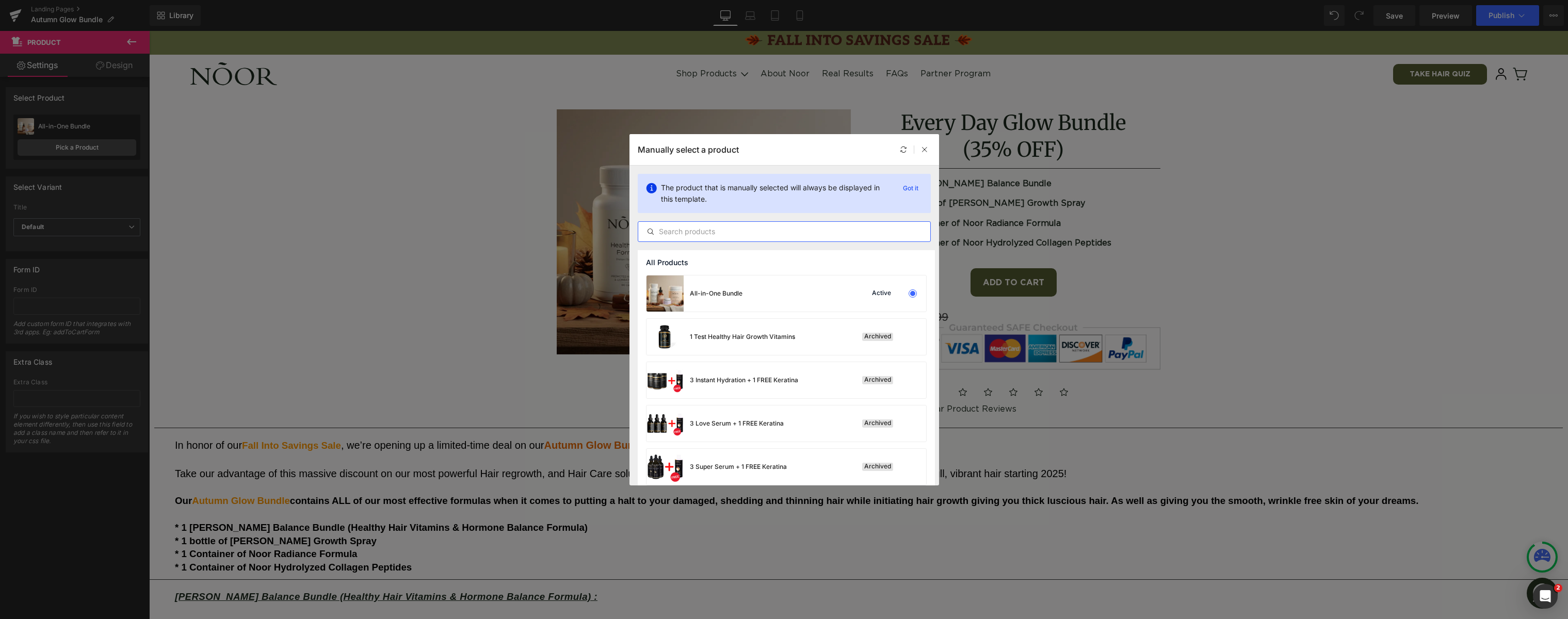
click at [719, 227] on input "text" at bounding box center [784, 232] width 292 height 12
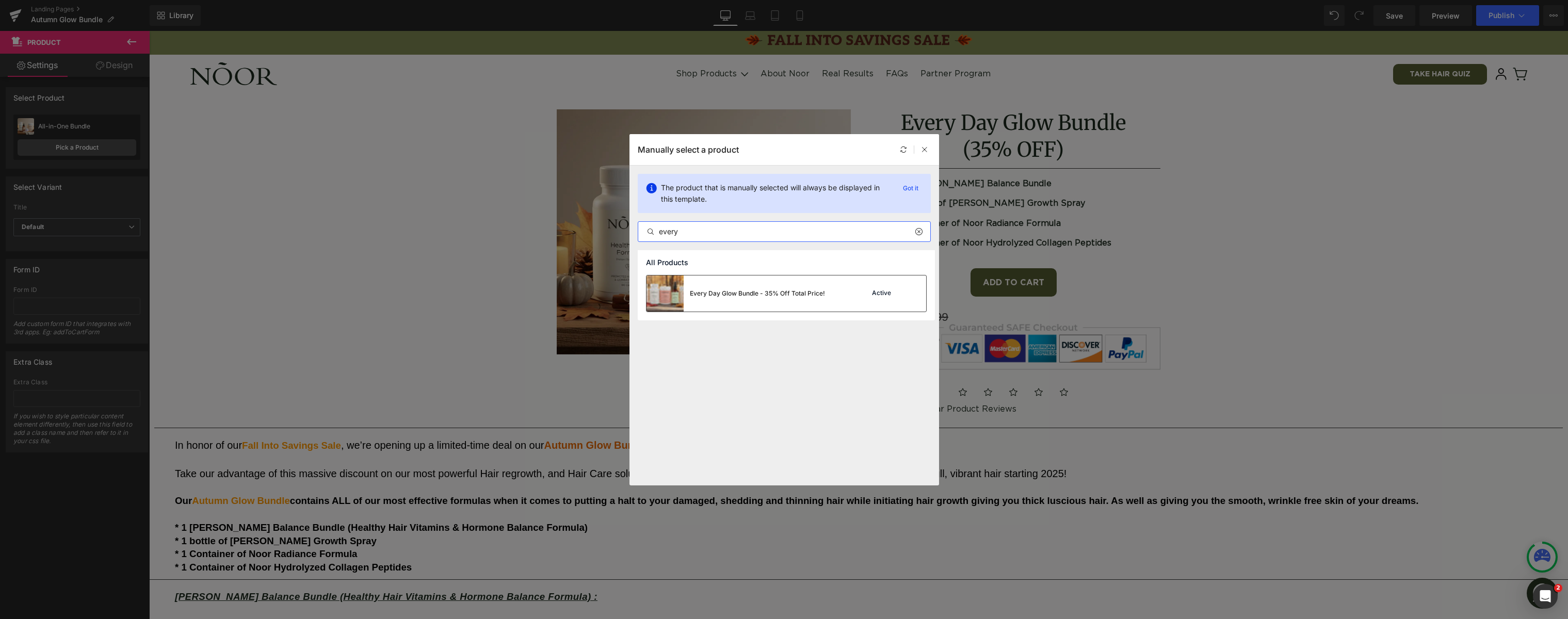
type input "every"
click at [783, 296] on div "Every Day Glow Bundle - 35% Off Total Price!" at bounding box center [757, 293] width 135 height 10
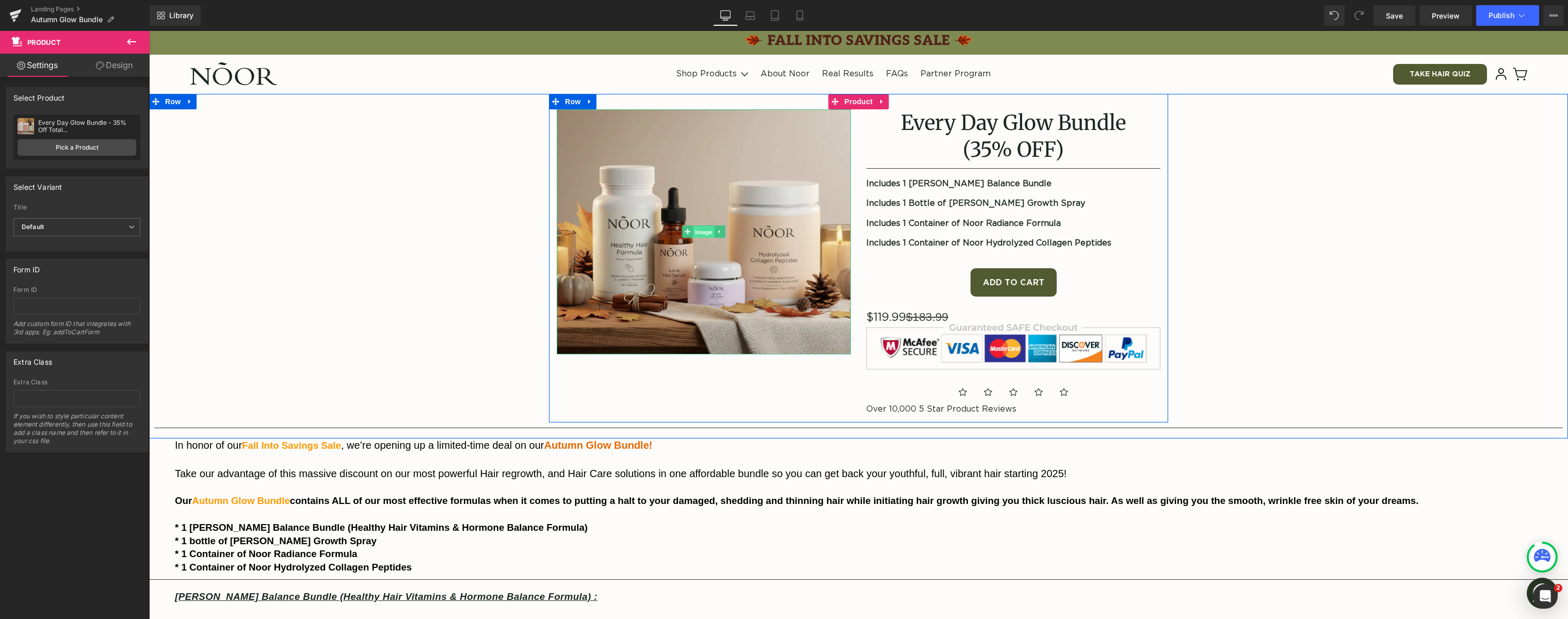
click at [698, 235] on span "Image" at bounding box center [704, 232] width 22 height 12
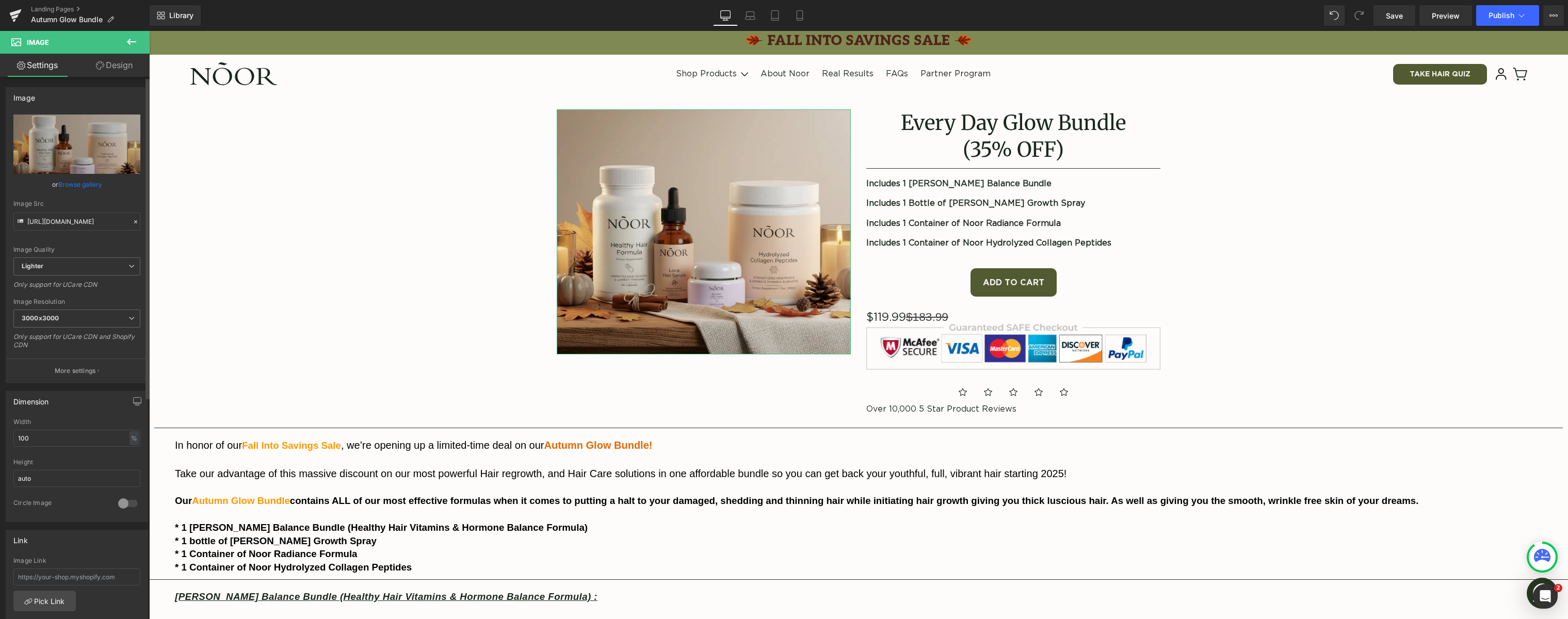
click at [74, 186] on link "Browse gallery" at bounding box center [81, 184] width 44 height 18
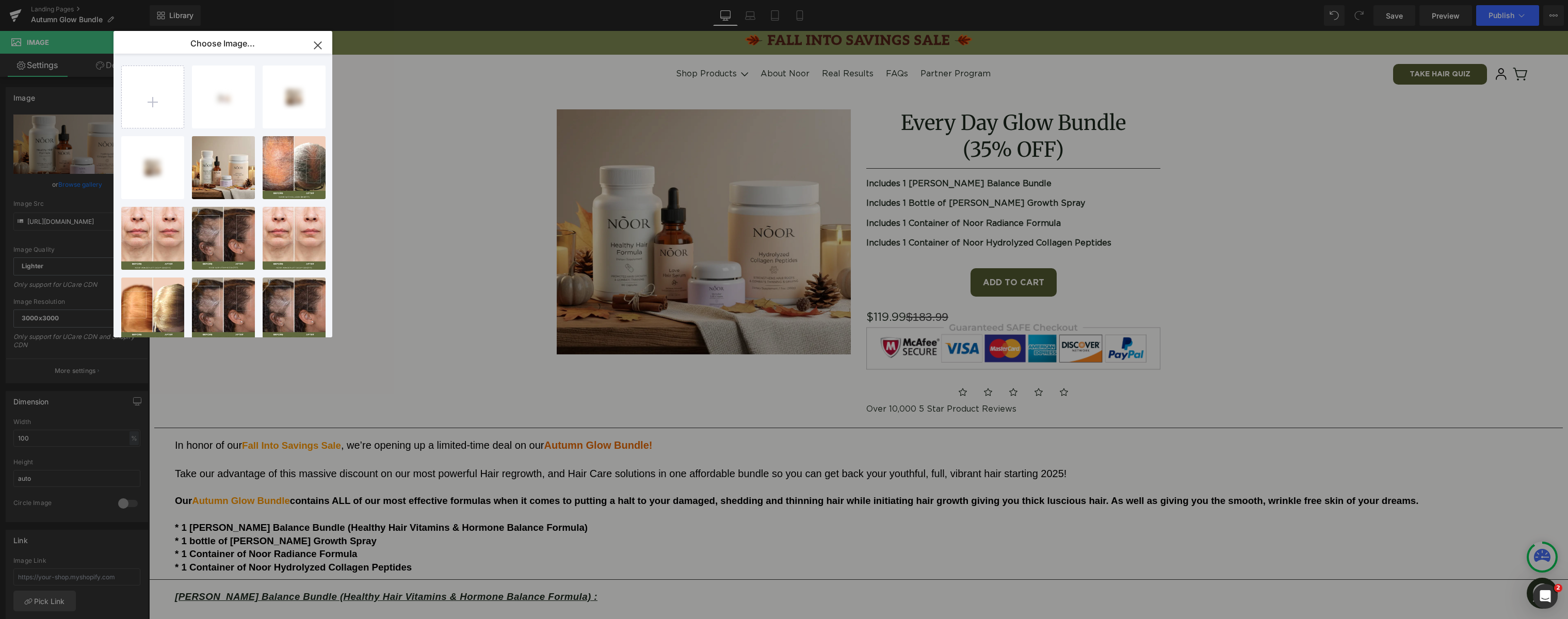
click at [66, 0] on div "Image You are previewing how the will restyle your page. You can not edit Eleme…" at bounding box center [784, 0] width 1568 height 0
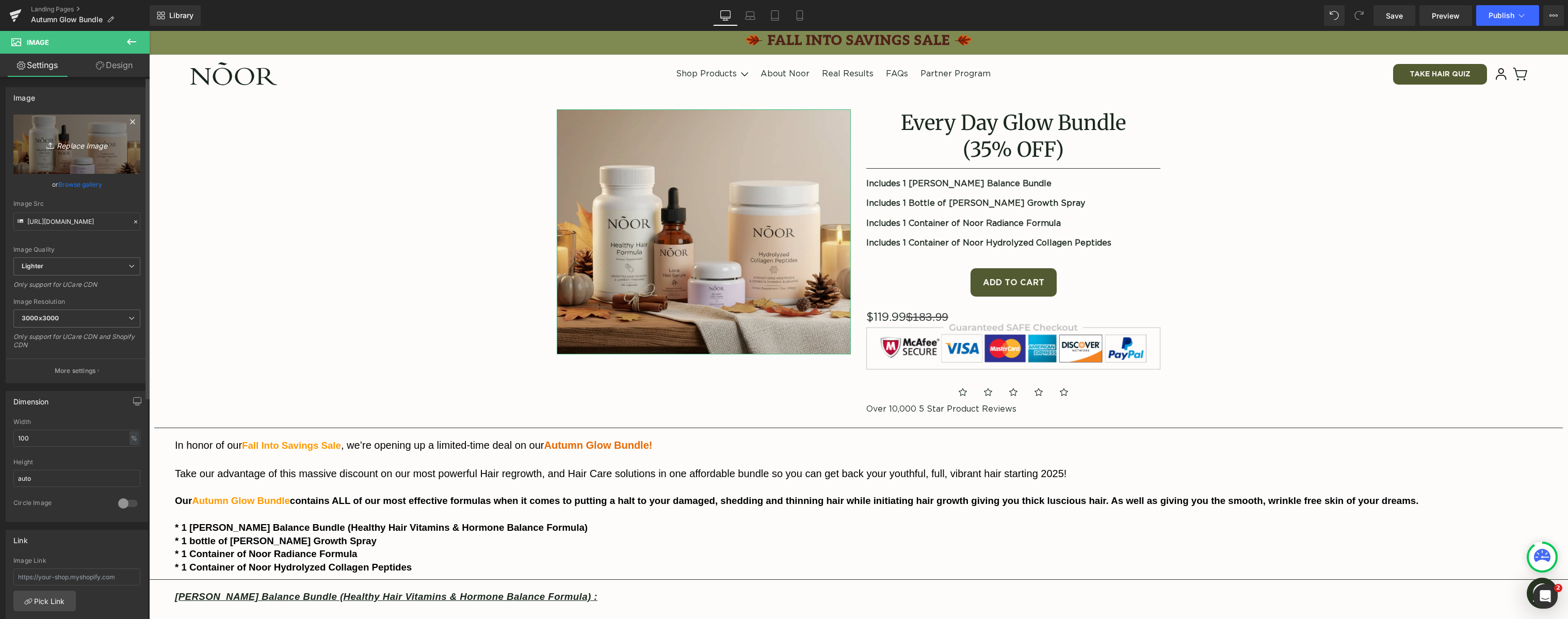
click at [70, 143] on icon "Replace Image" at bounding box center [77, 144] width 82 height 13
type input "C:\fakepath\Bundle2-Fall 1.webp"
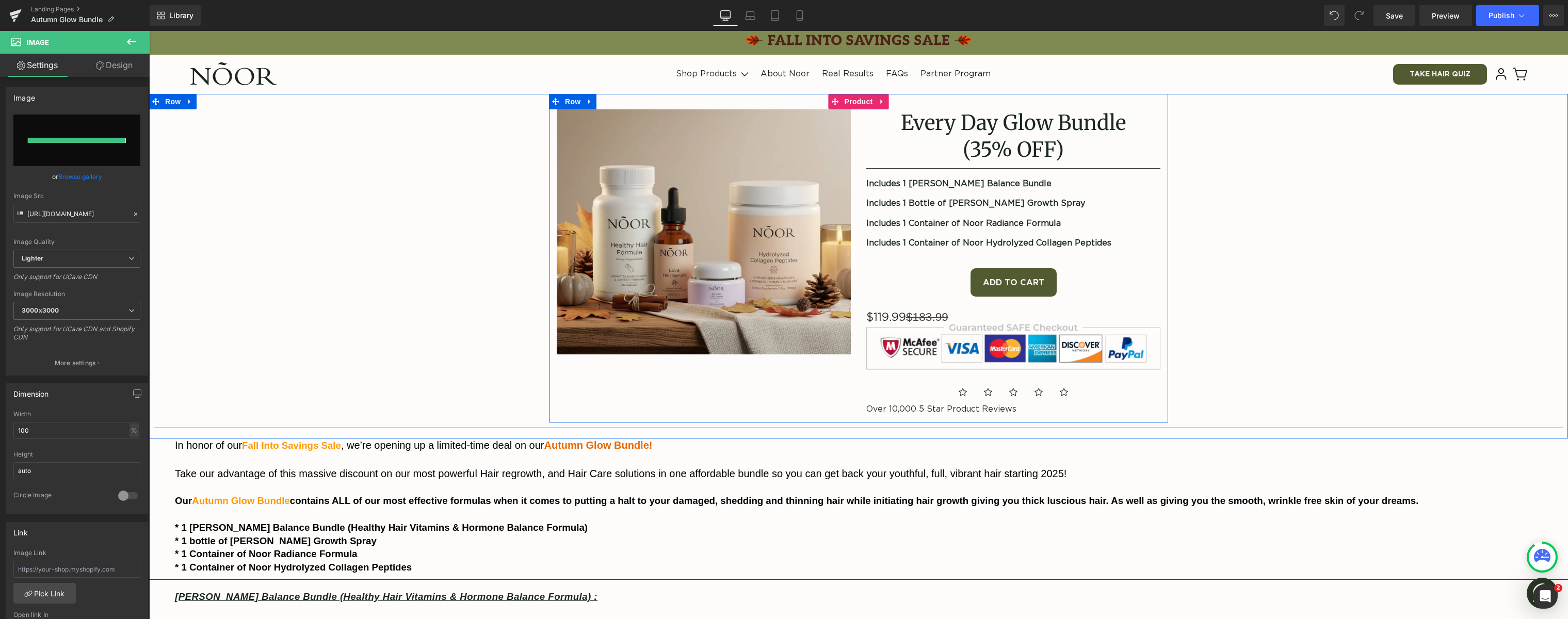
type input "https://ucarecdn.com/da94e27d-df53-48a0-b190-075947dc4ff7/-/format/auto/-/previ…"
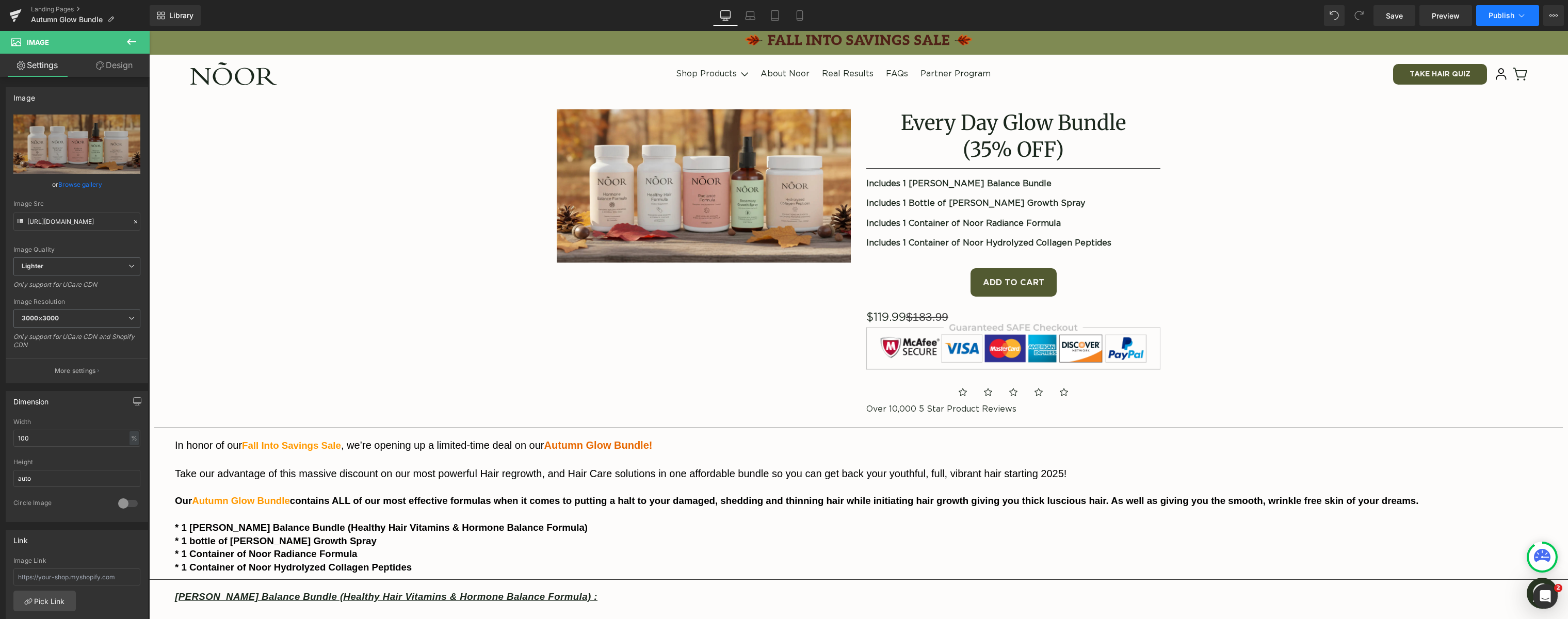
click at [1501, 18] on span "Publish" at bounding box center [1501, 15] width 25 height 8
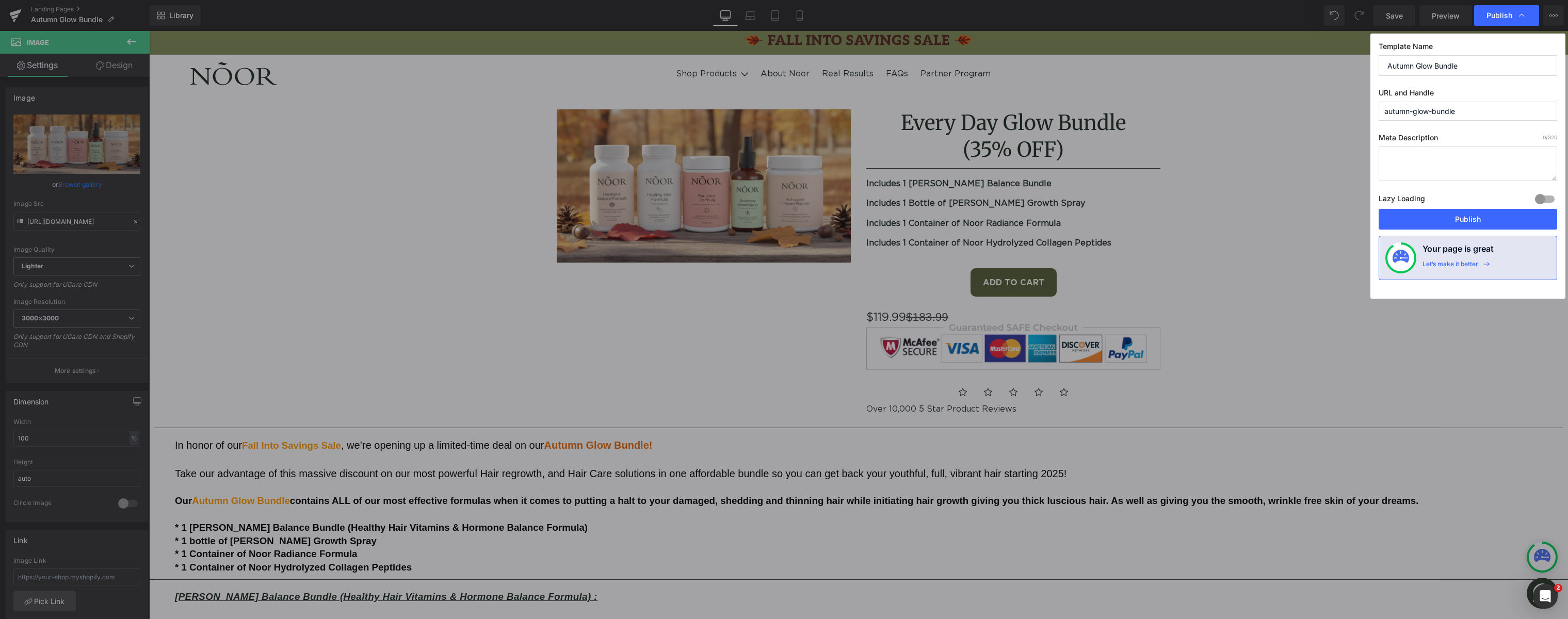
drag, startPoint x: 1467, startPoint y: 65, endPoint x: 1324, endPoint y: 66, distance: 143.0
click at [1324, 66] on div "Publish Template Name Autumn Glow Bundle URL and Handle autumn-glow-bundle Meta…" at bounding box center [784, 309] width 1568 height 619
type input "Every Day Glow Bundle"
click at [1396, 110] on input "autumn-glow-bundle" at bounding box center [1468, 111] width 179 height 19
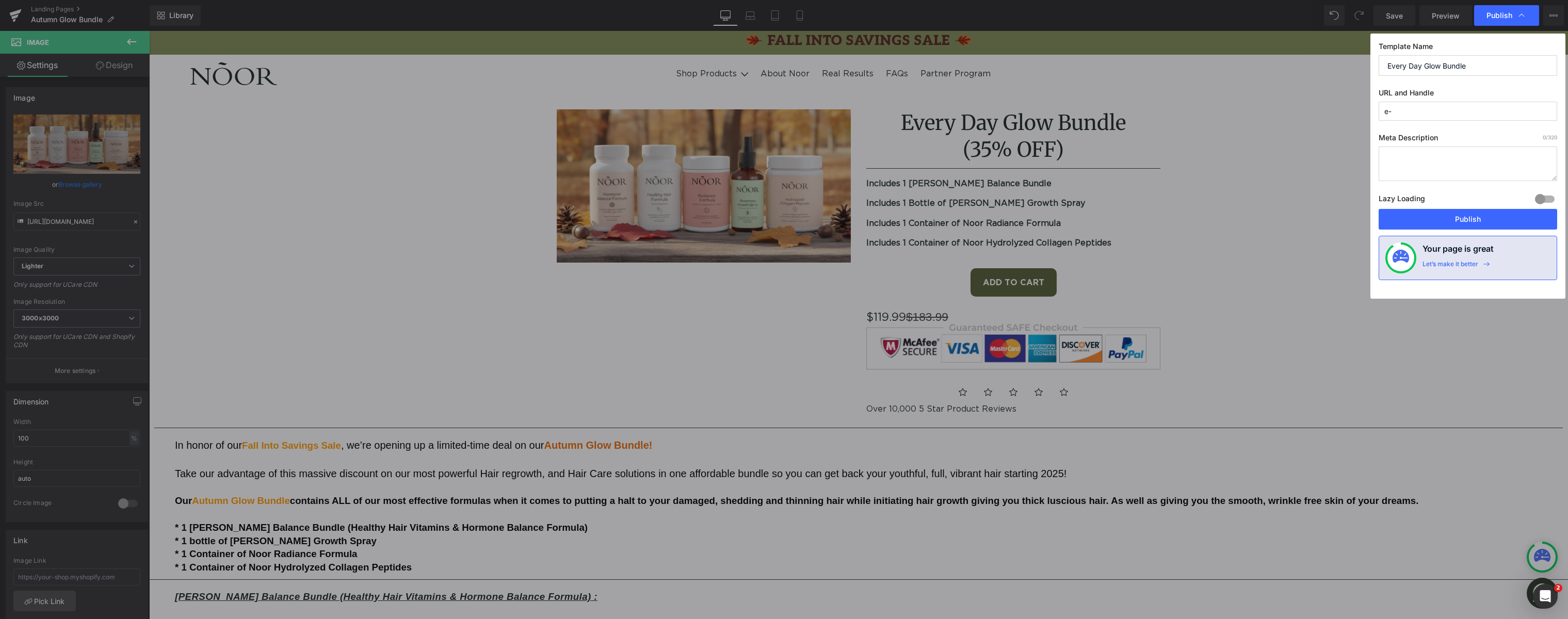
type input "e"
type input "every-day-glow-bundle"
click at [1472, 221] on button "Publish" at bounding box center [1468, 220] width 179 height 21
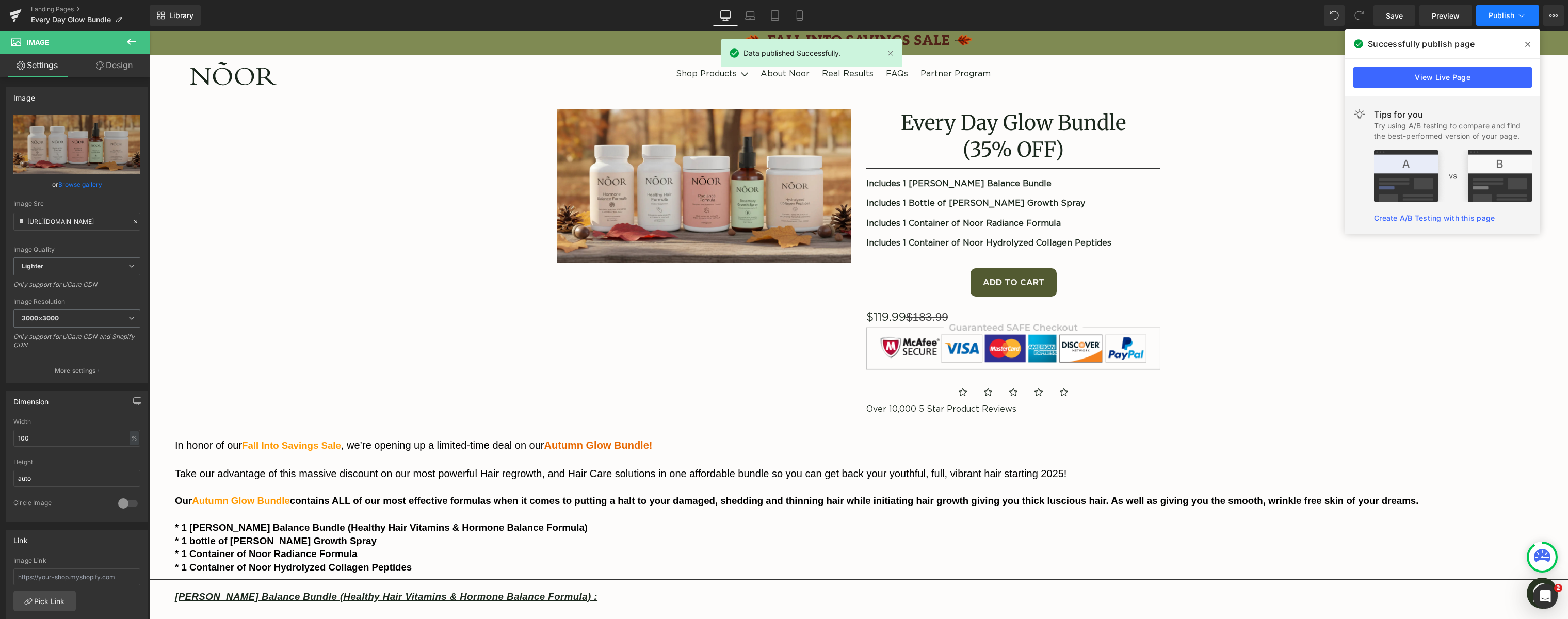
click at [1493, 16] on span "Publish" at bounding box center [1501, 15] width 25 height 8
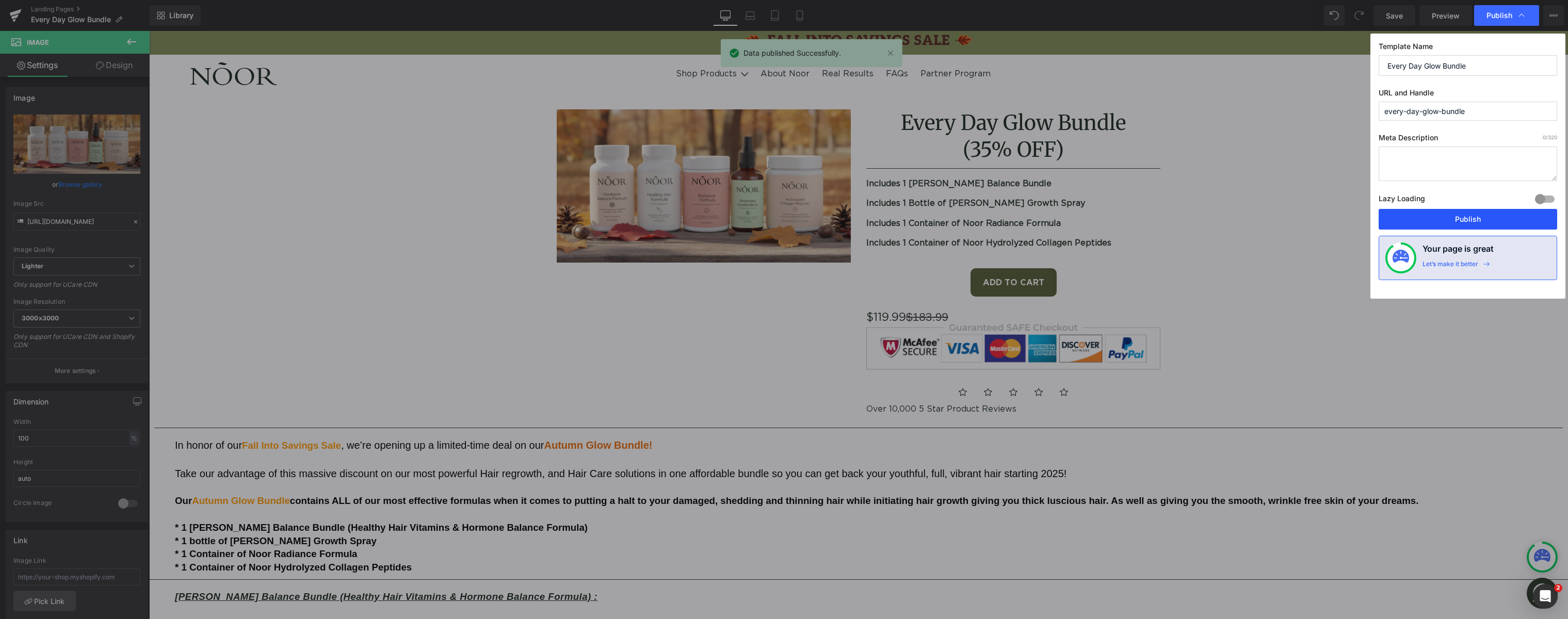
click at [1452, 223] on button "Publish" at bounding box center [1468, 220] width 179 height 21
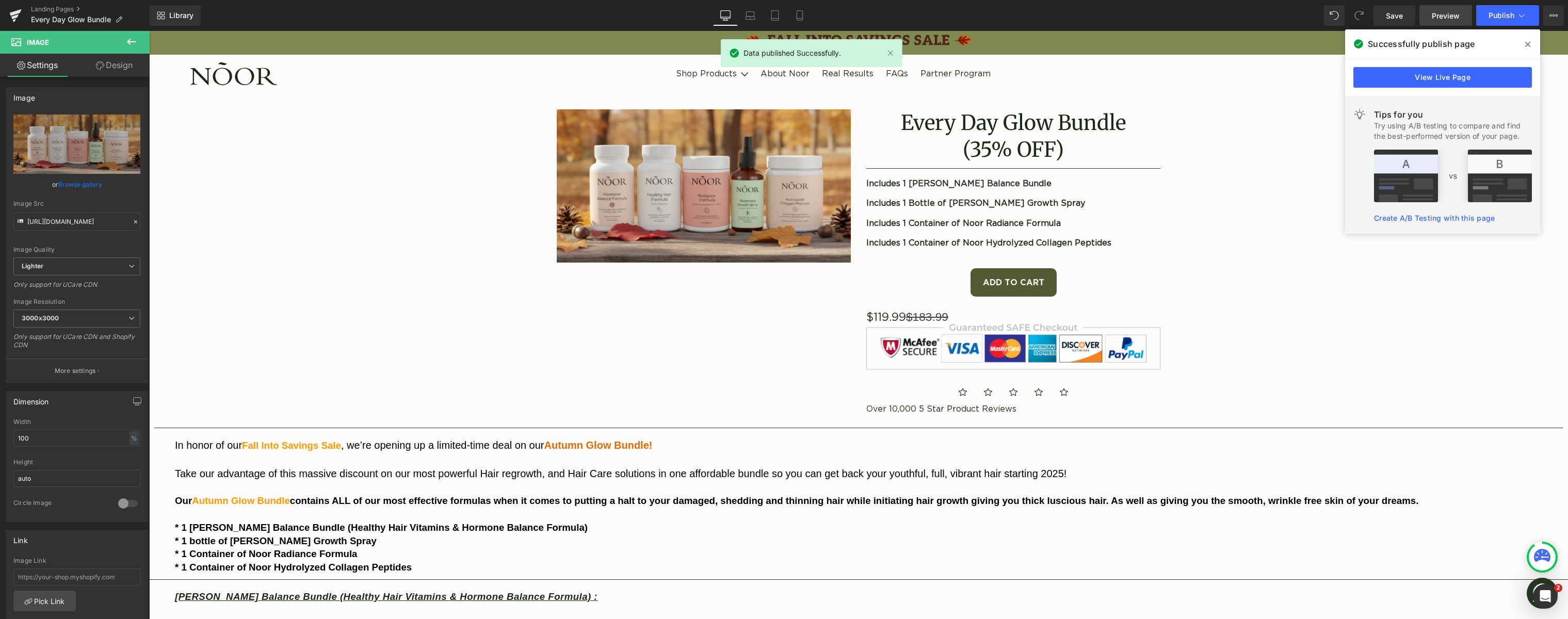
click at [1438, 18] on span "Preview" at bounding box center [1446, 16] width 28 height 11
click at [1444, 18] on span "Preview" at bounding box center [1446, 16] width 28 height 11
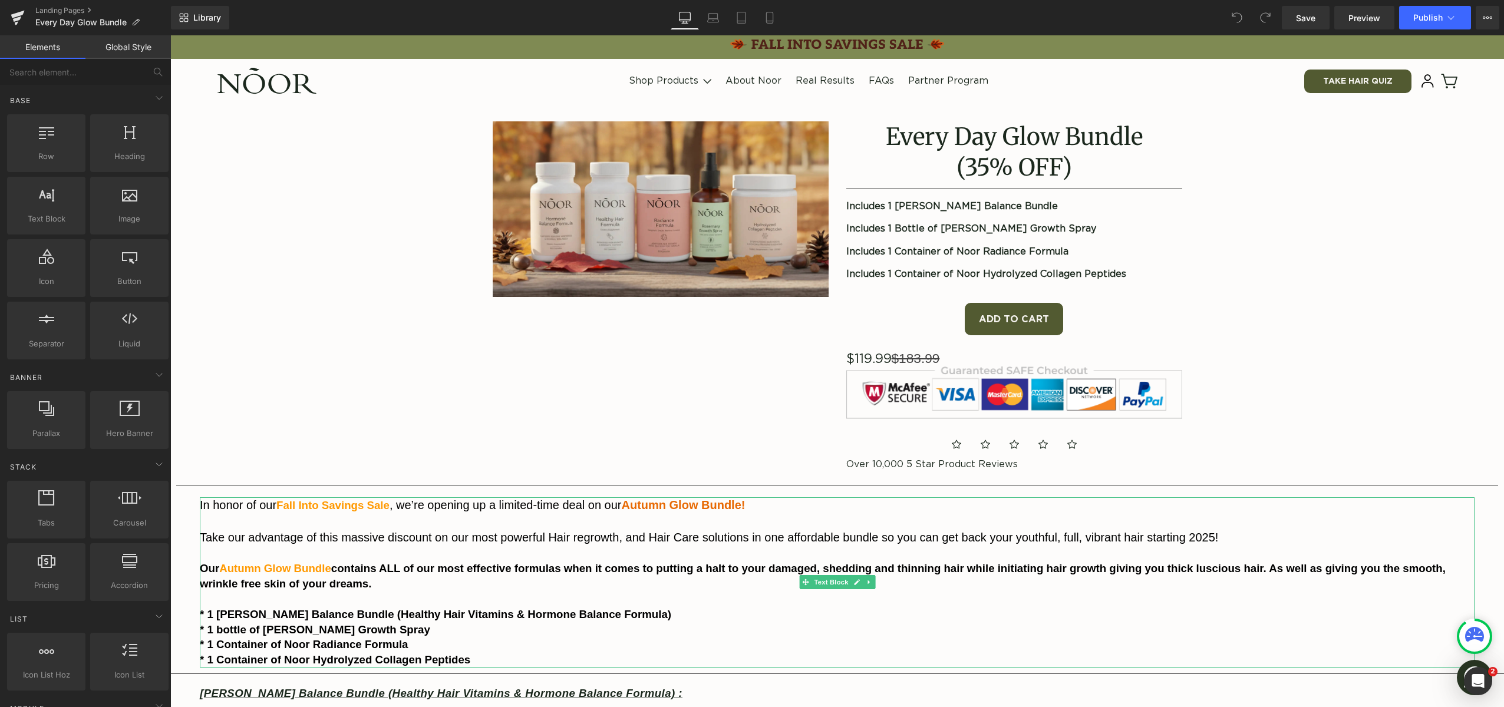
click at [646, 506] on span "Autumn Glow Bundle!" at bounding box center [683, 505] width 124 height 13
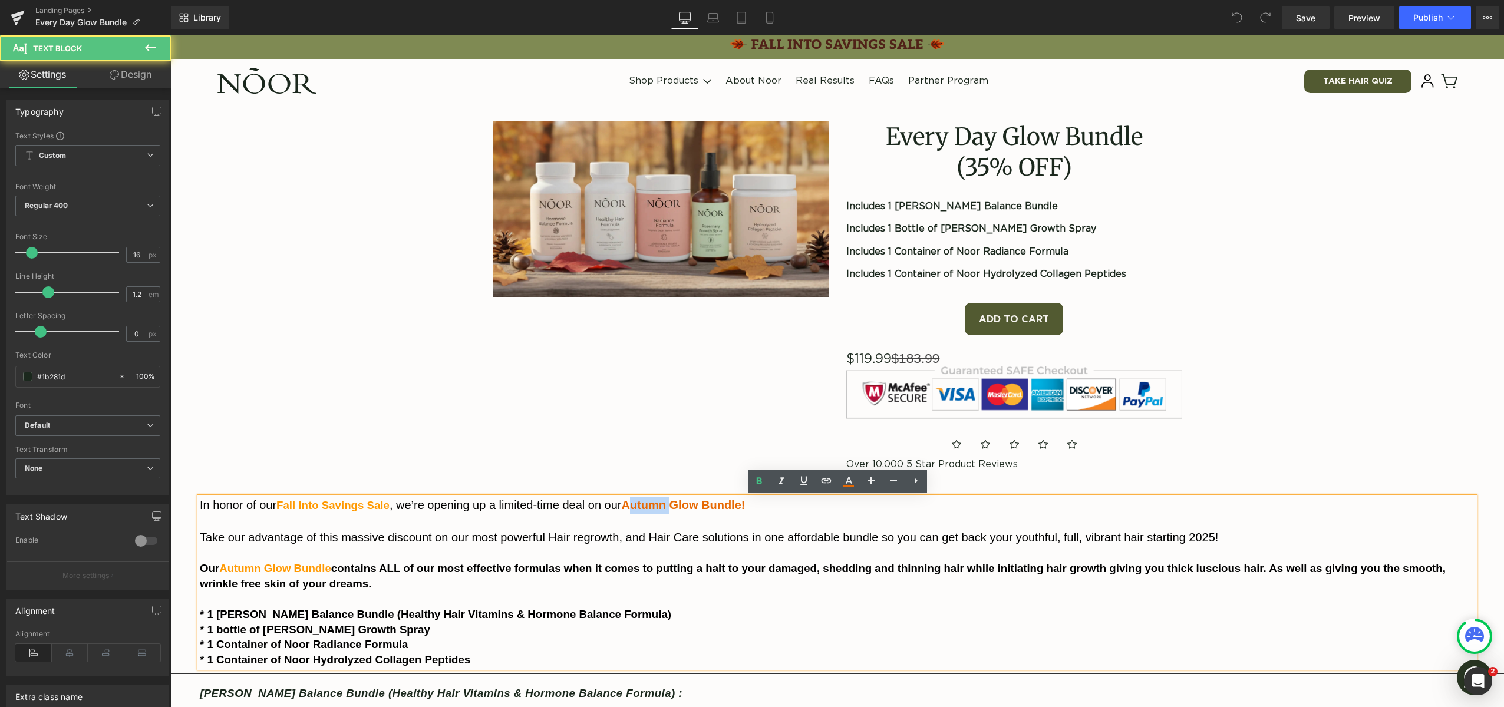
click at [646, 506] on span "Autumn Glow Bundle!" at bounding box center [683, 505] width 124 height 13
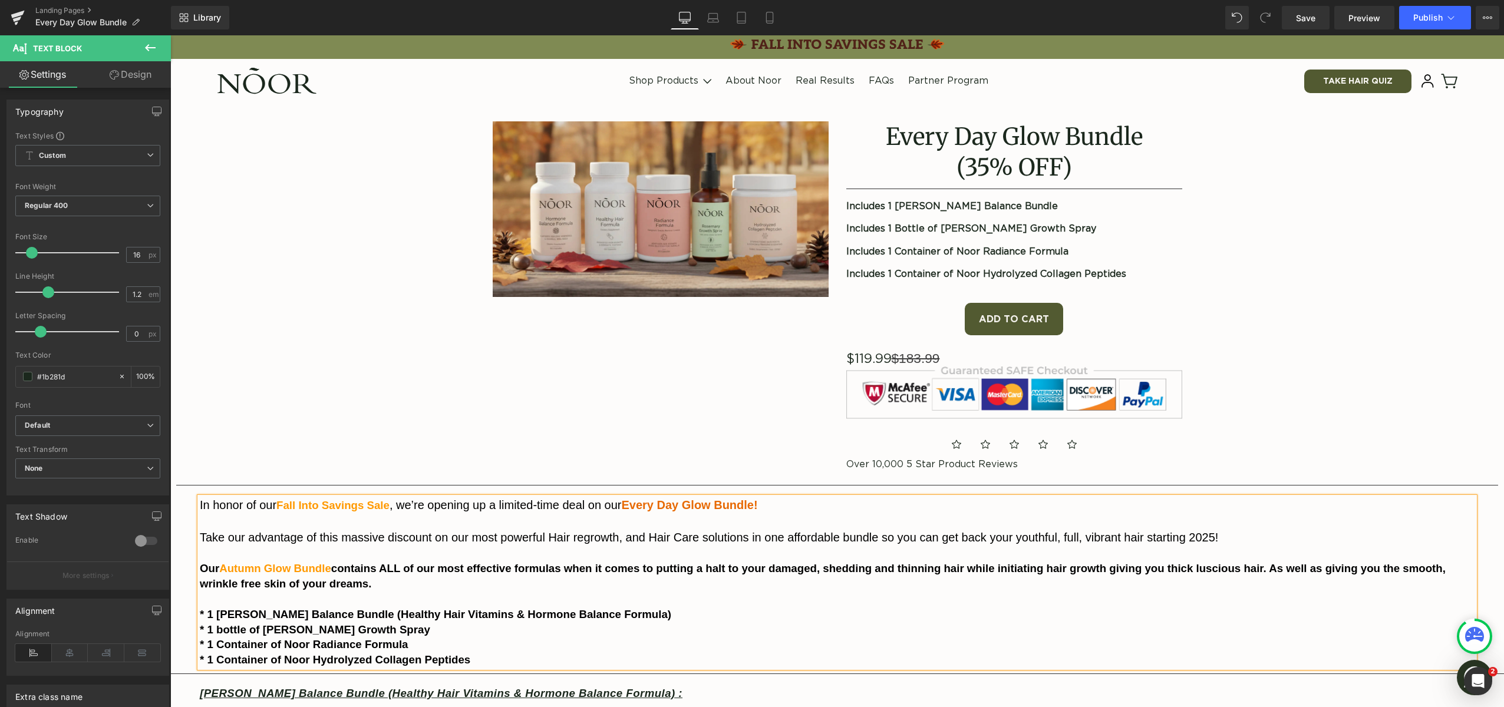
click at [279, 572] on span "Autumn Glow Bundle" at bounding box center [275, 568] width 112 height 12
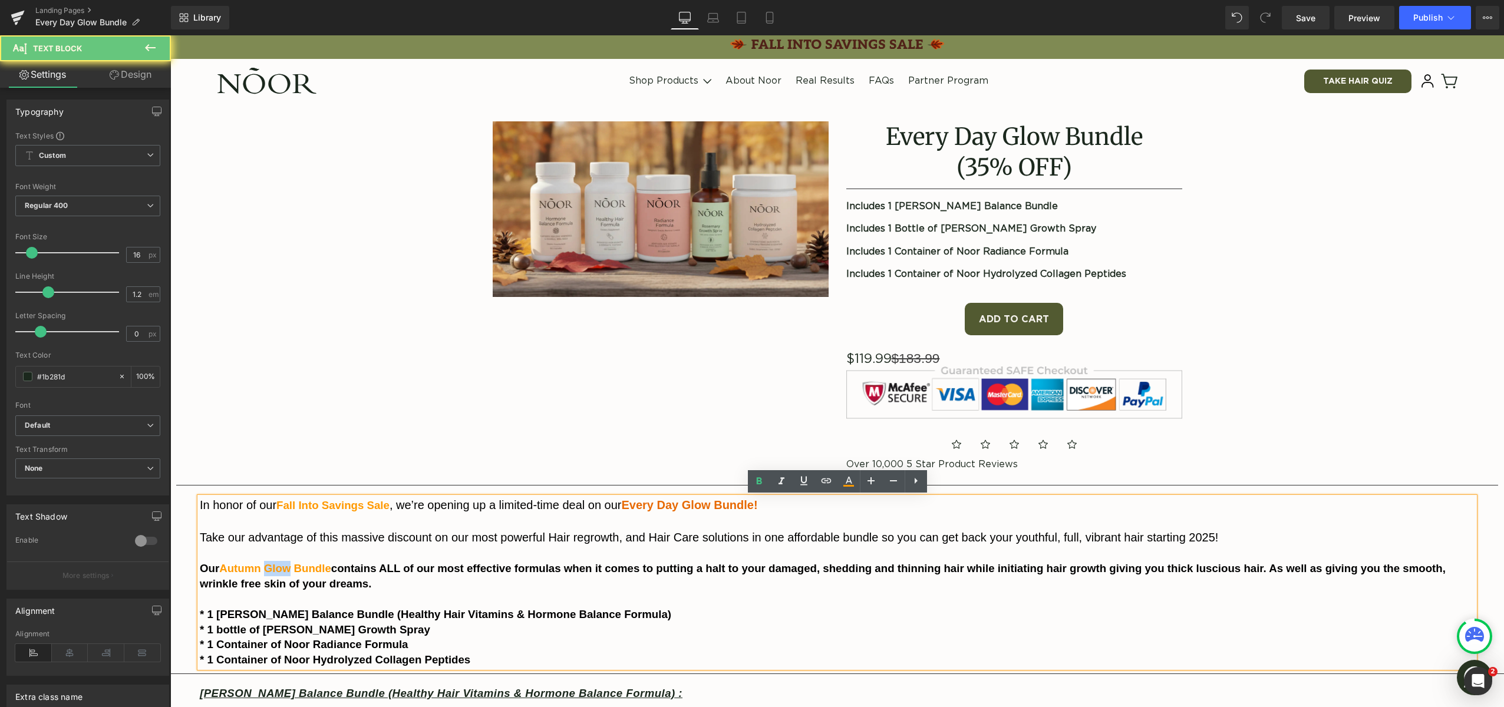
click at [279, 572] on span "Autumn Glow Bundle" at bounding box center [275, 568] width 112 height 12
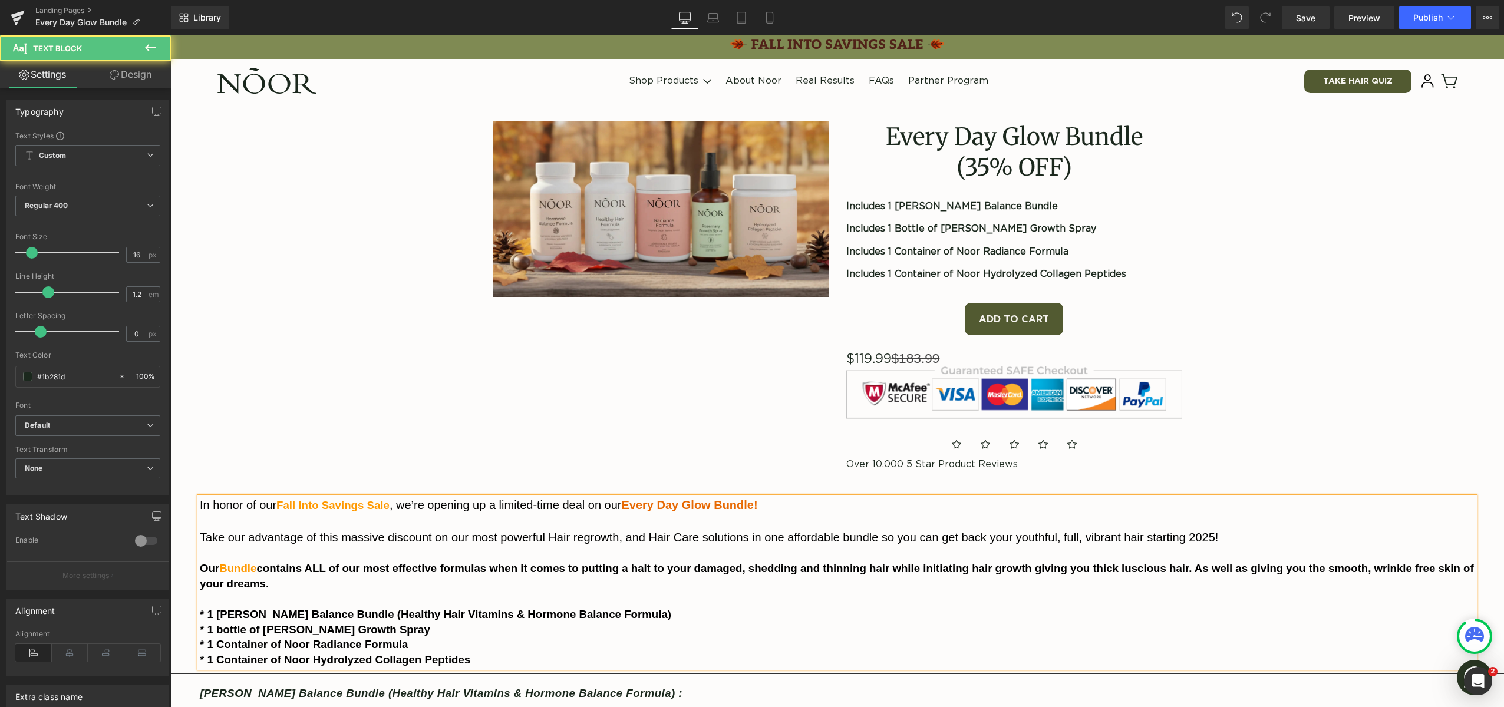
click at [228, 571] on span "Bundle" at bounding box center [237, 568] width 37 height 12
click at [223, 571] on span "Every Day Glow Bundle" at bounding box center [280, 568] width 123 height 12
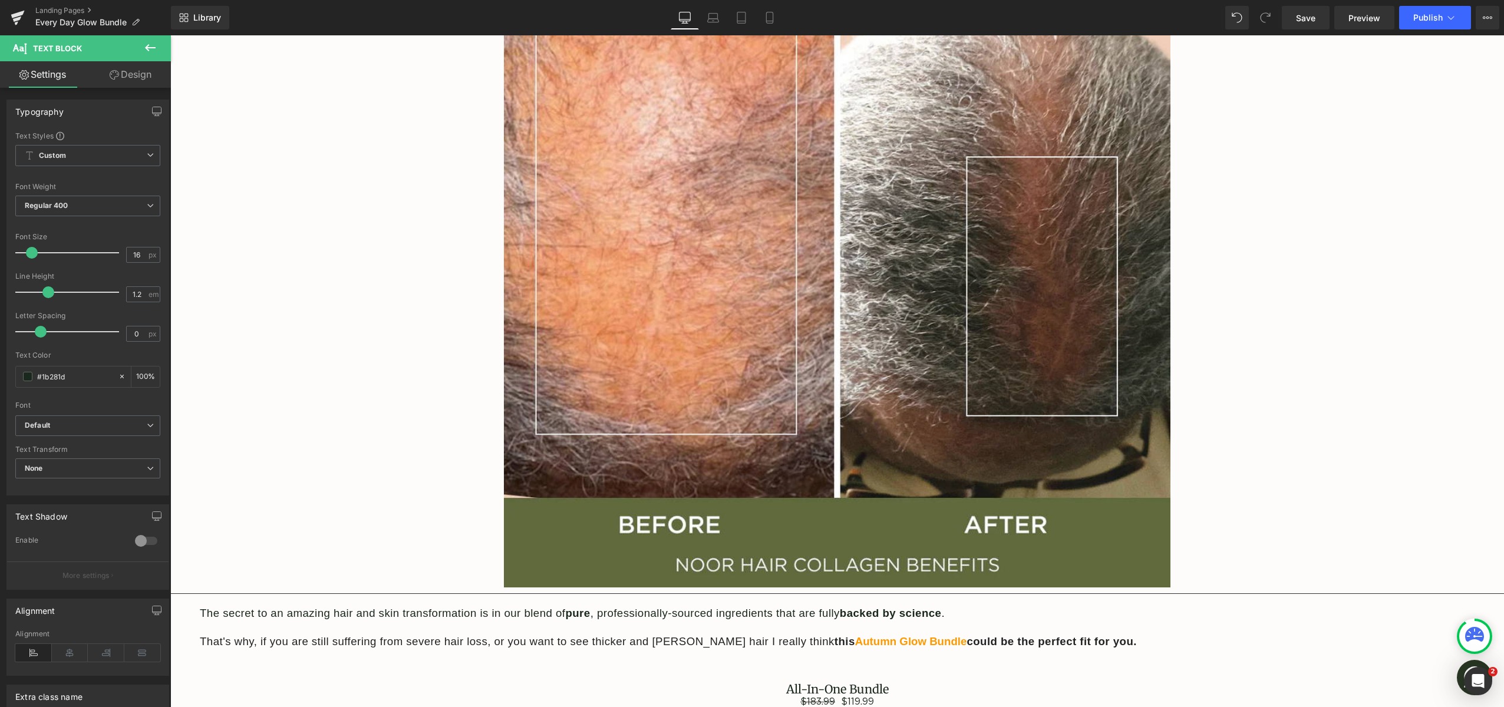
scroll to position [5741, 0]
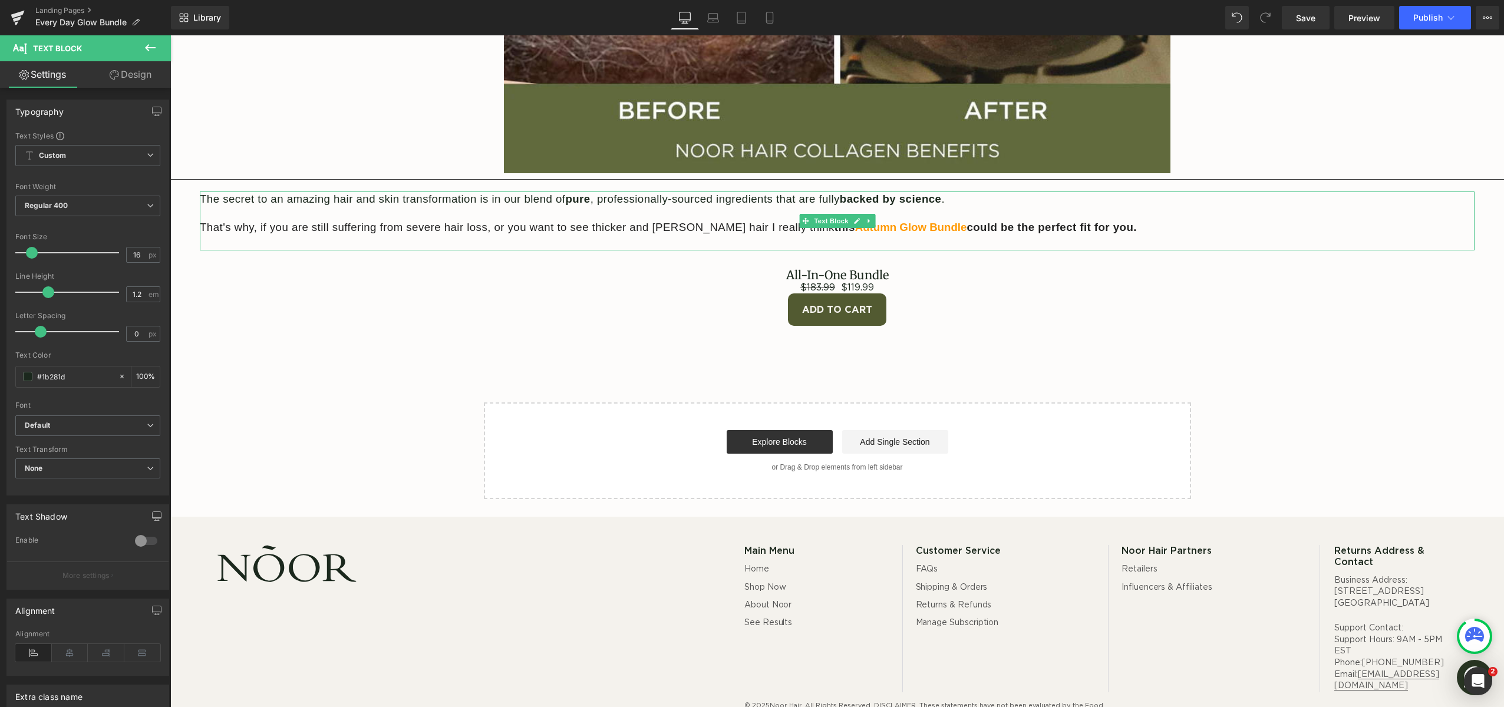
click at [855, 221] on span "Autumn Glow Bundle" at bounding box center [911, 227] width 112 height 12
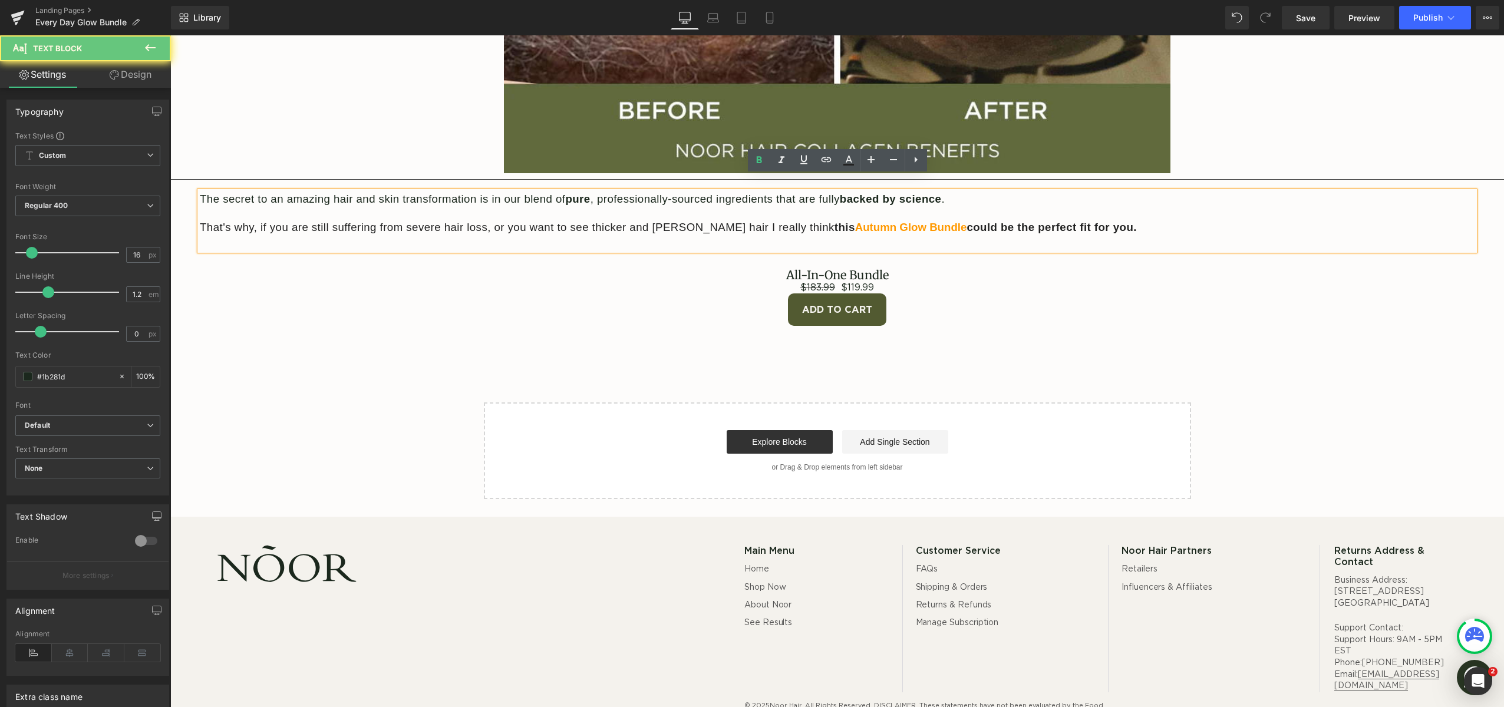
click at [855, 221] on span "Autumn Glow Bundle" at bounding box center [911, 227] width 112 height 12
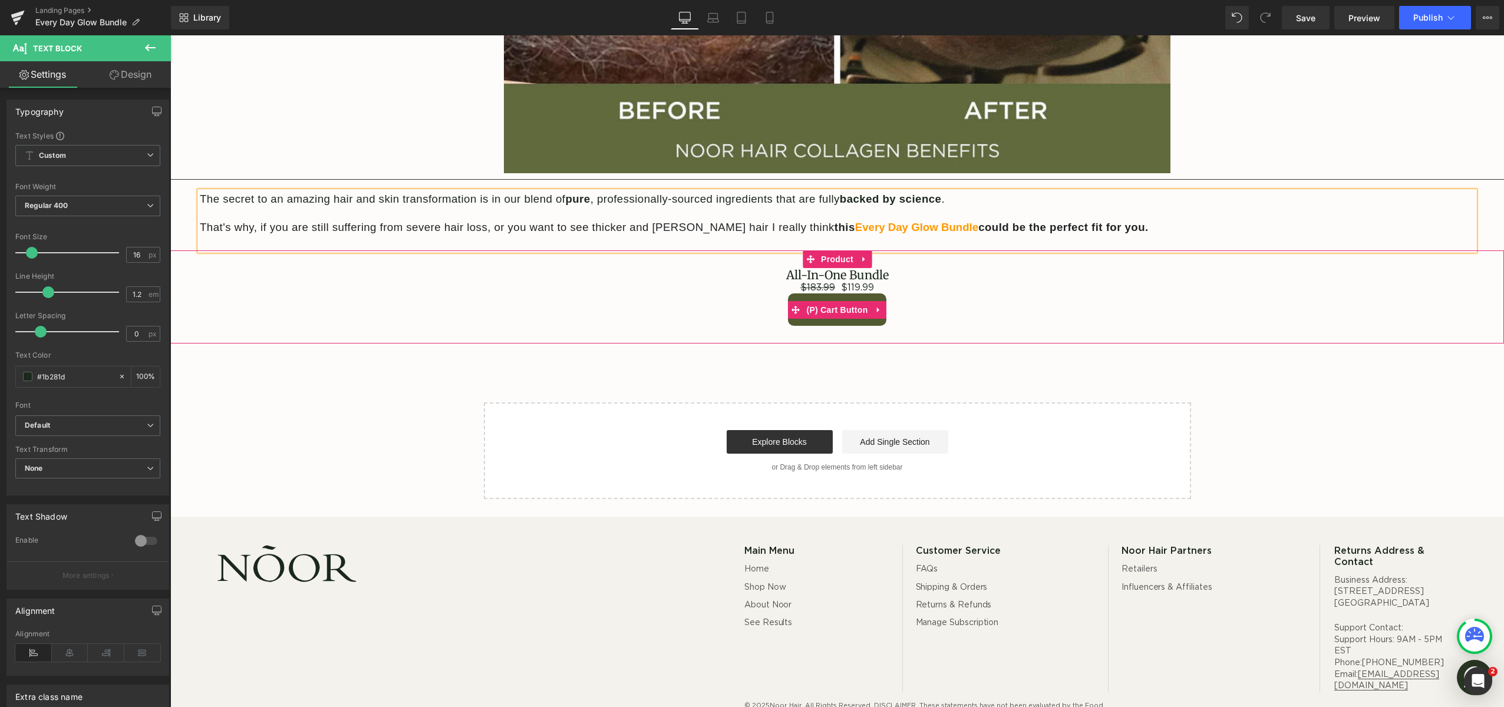
click at [1050, 294] on div "Add To Cart" at bounding box center [837, 310] width 1322 height 32
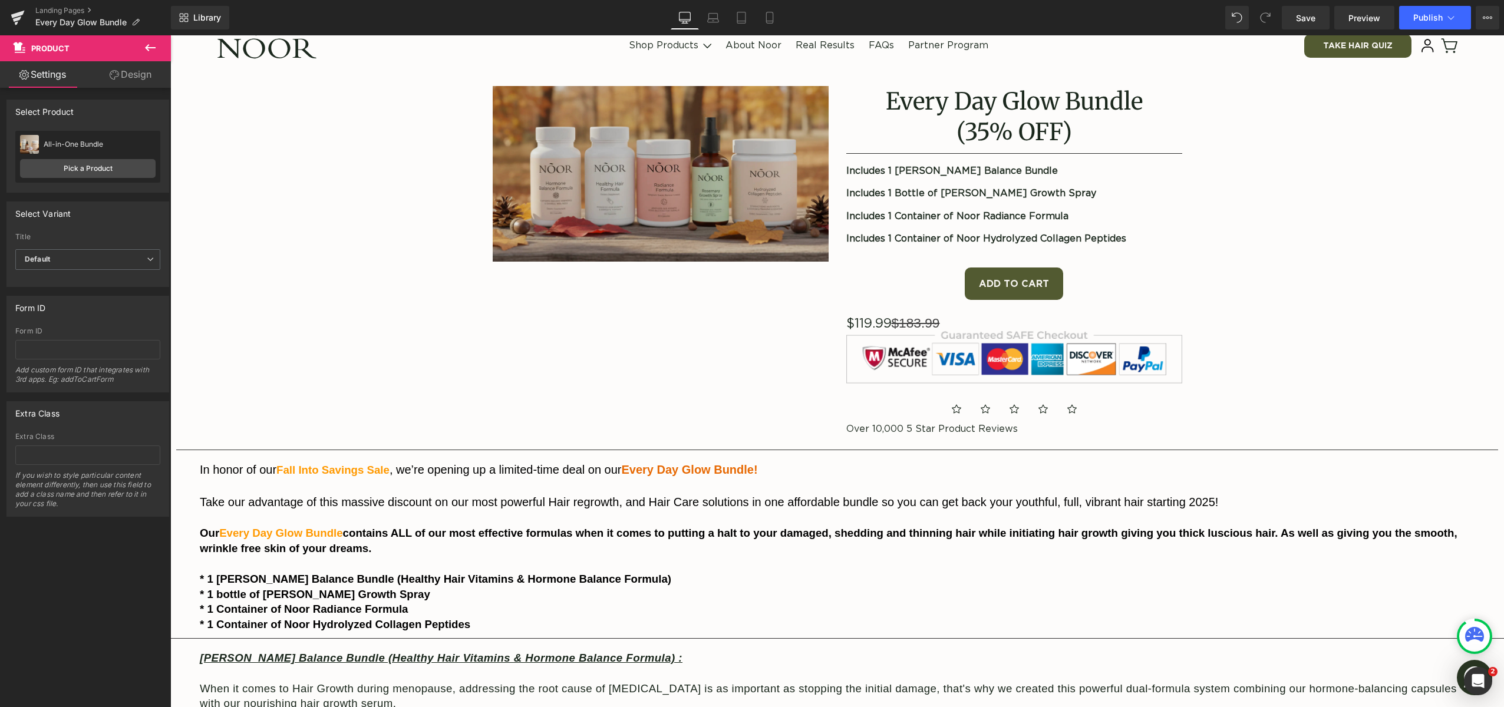
scroll to position [0, 0]
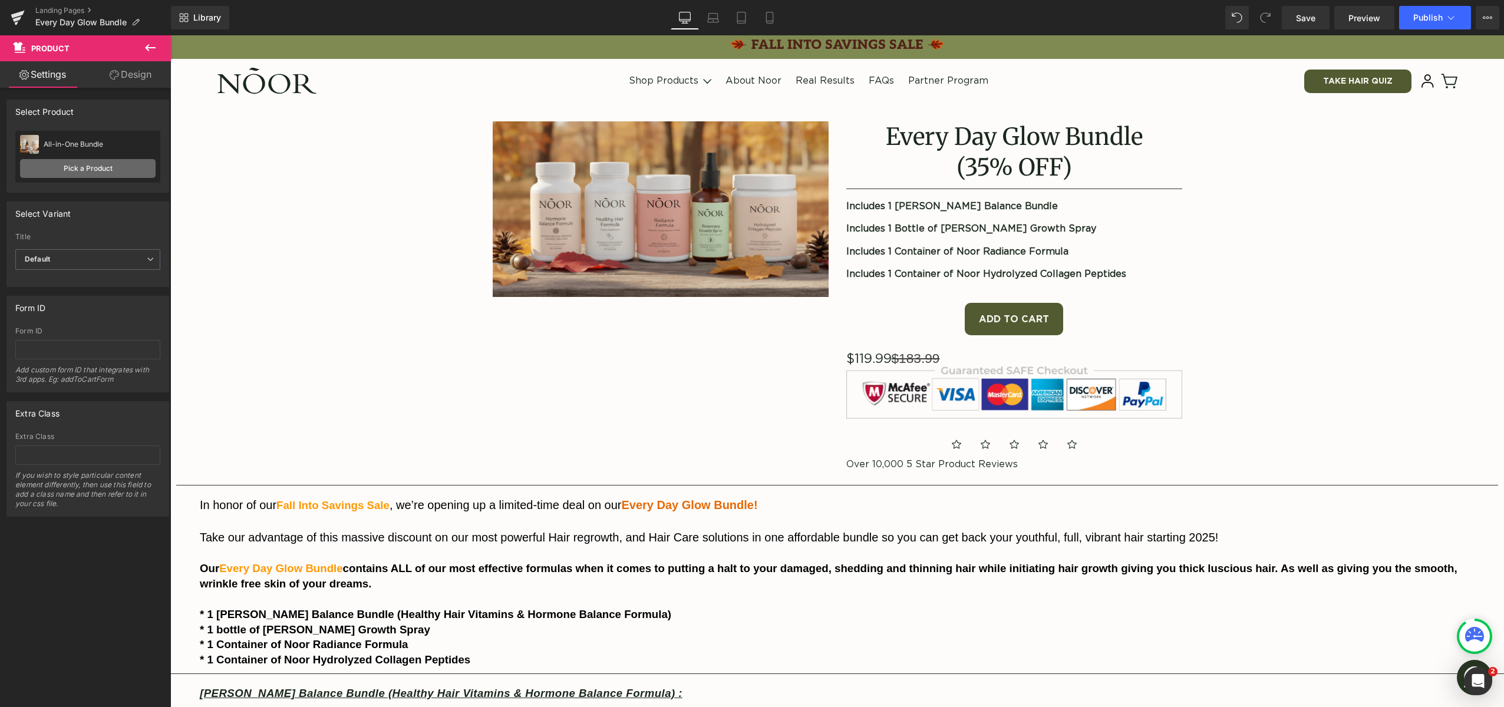
click at [87, 170] on link "Pick a Product" at bounding box center [88, 168] width 136 height 19
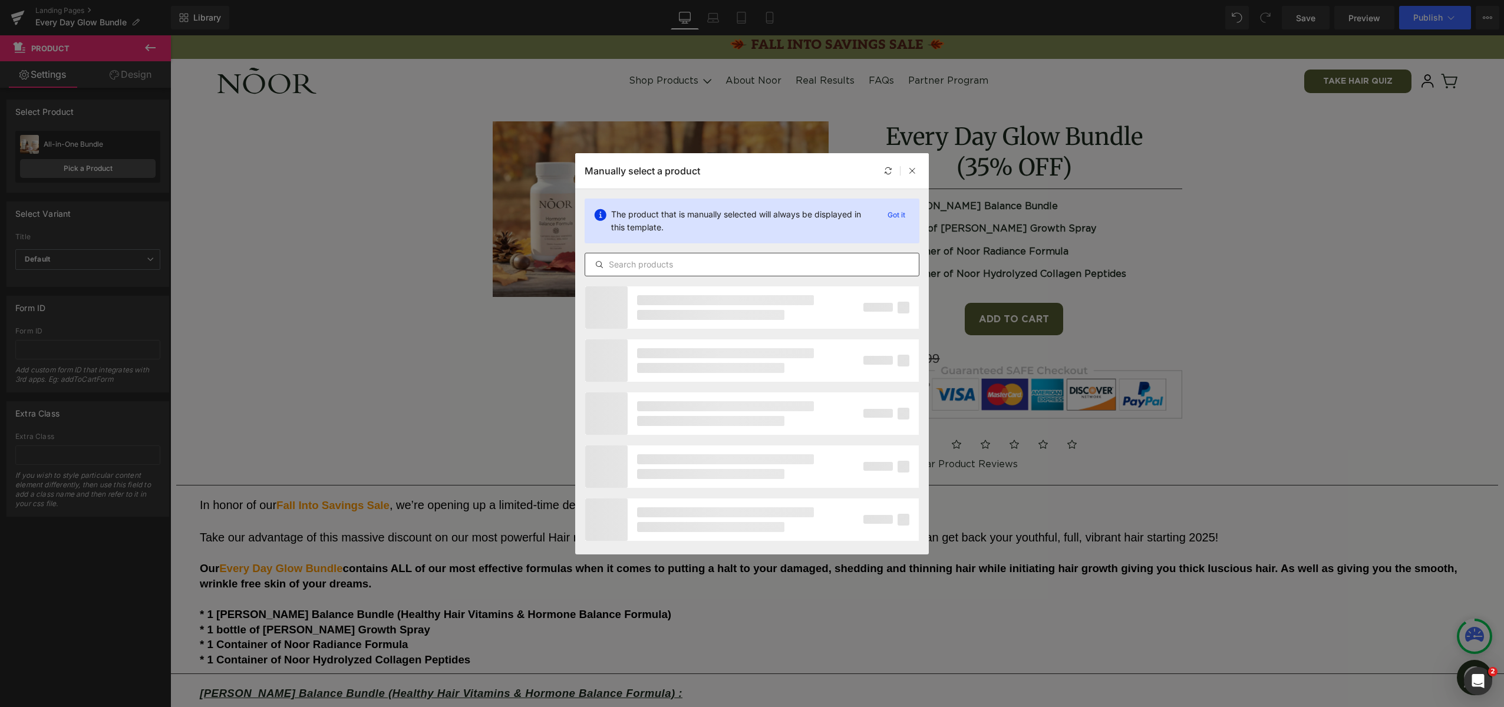
click at [757, 262] on input "text" at bounding box center [752, 265] width 334 height 14
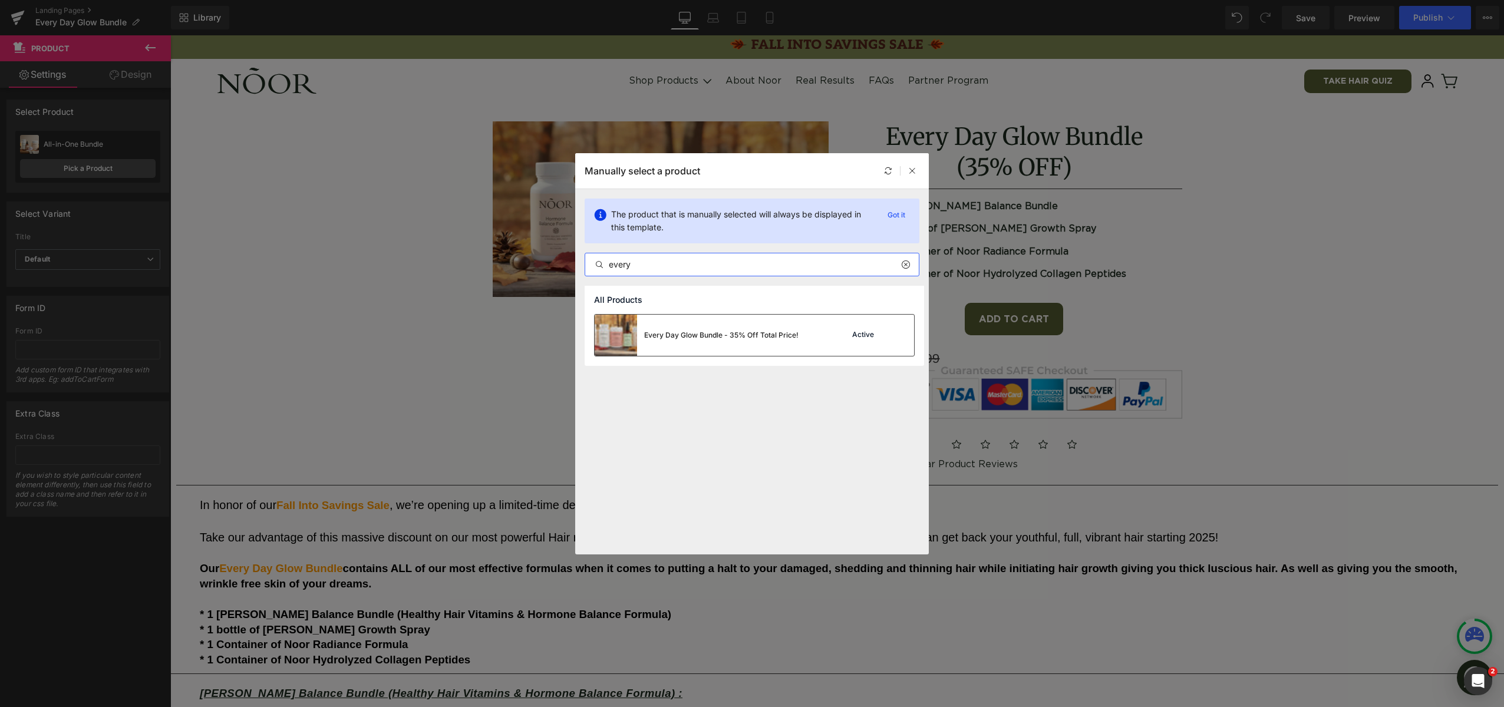
type input "every"
click at [690, 328] on div "Every Day Glow Bundle - 35% Off Total Price!" at bounding box center [697, 335] width 204 height 41
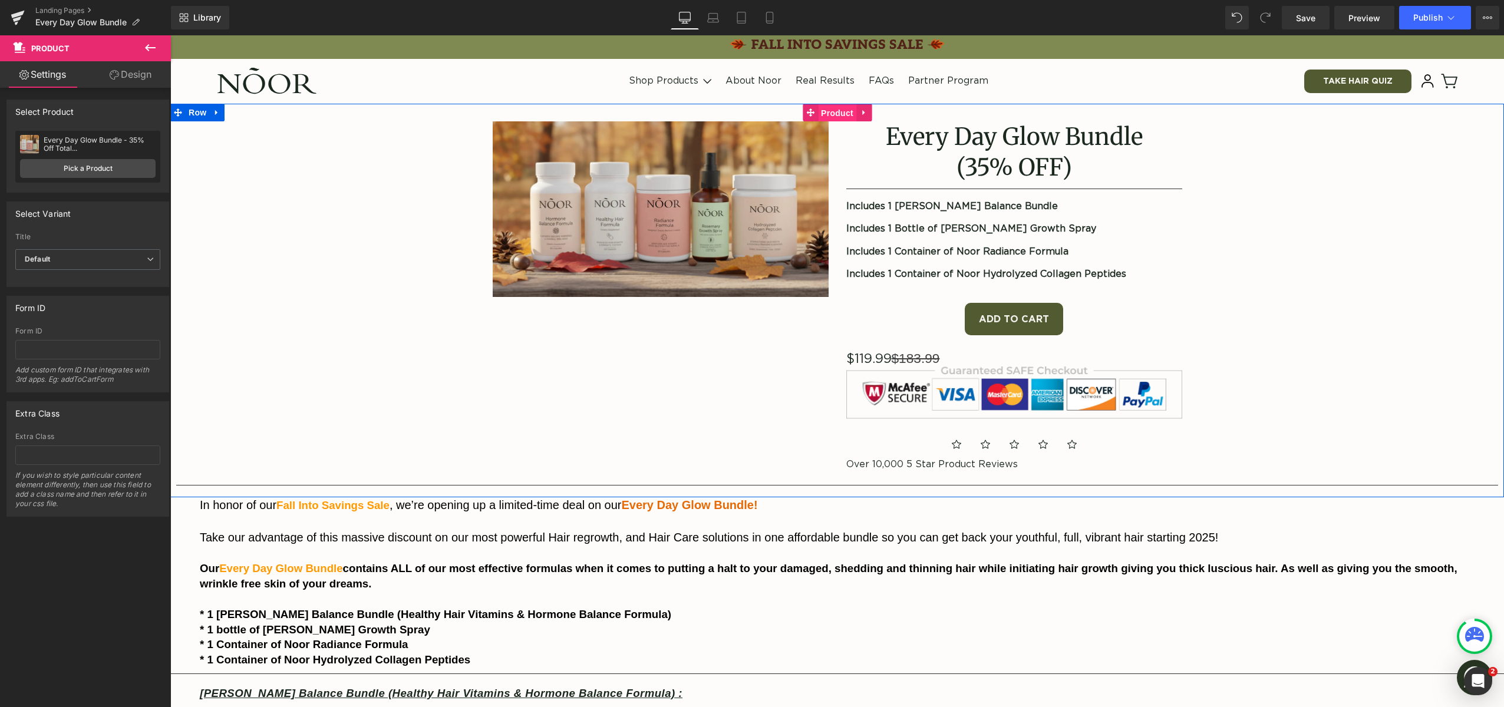
click at [833, 110] on span "Product" at bounding box center [837, 113] width 38 height 18
click at [55, 164] on link "Pick a Product" at bounding box center [88, 168] width 136 height 19
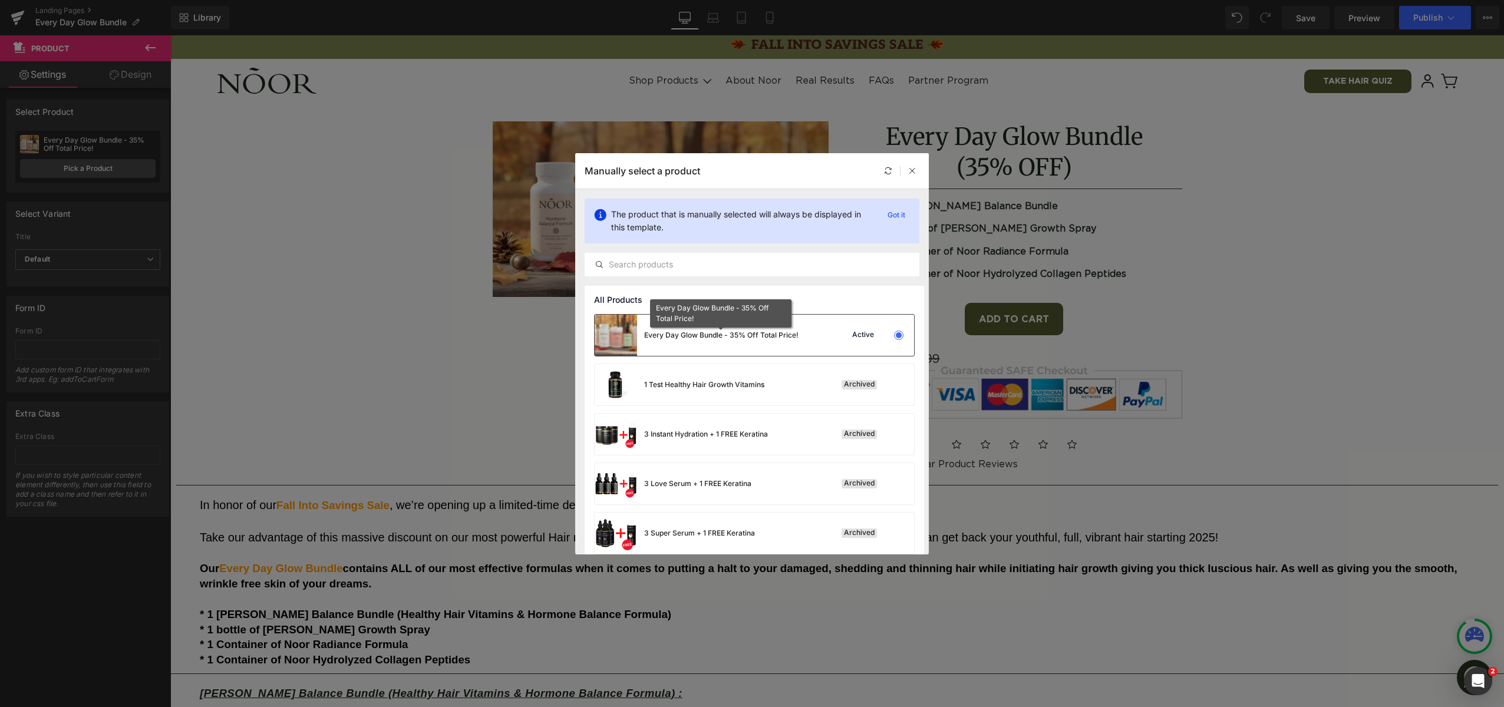
click at [721, 332] on div "Every Day Glow Bundle - 35% Off Total Price!" at bounding box center [721, 335] width 154 height 11
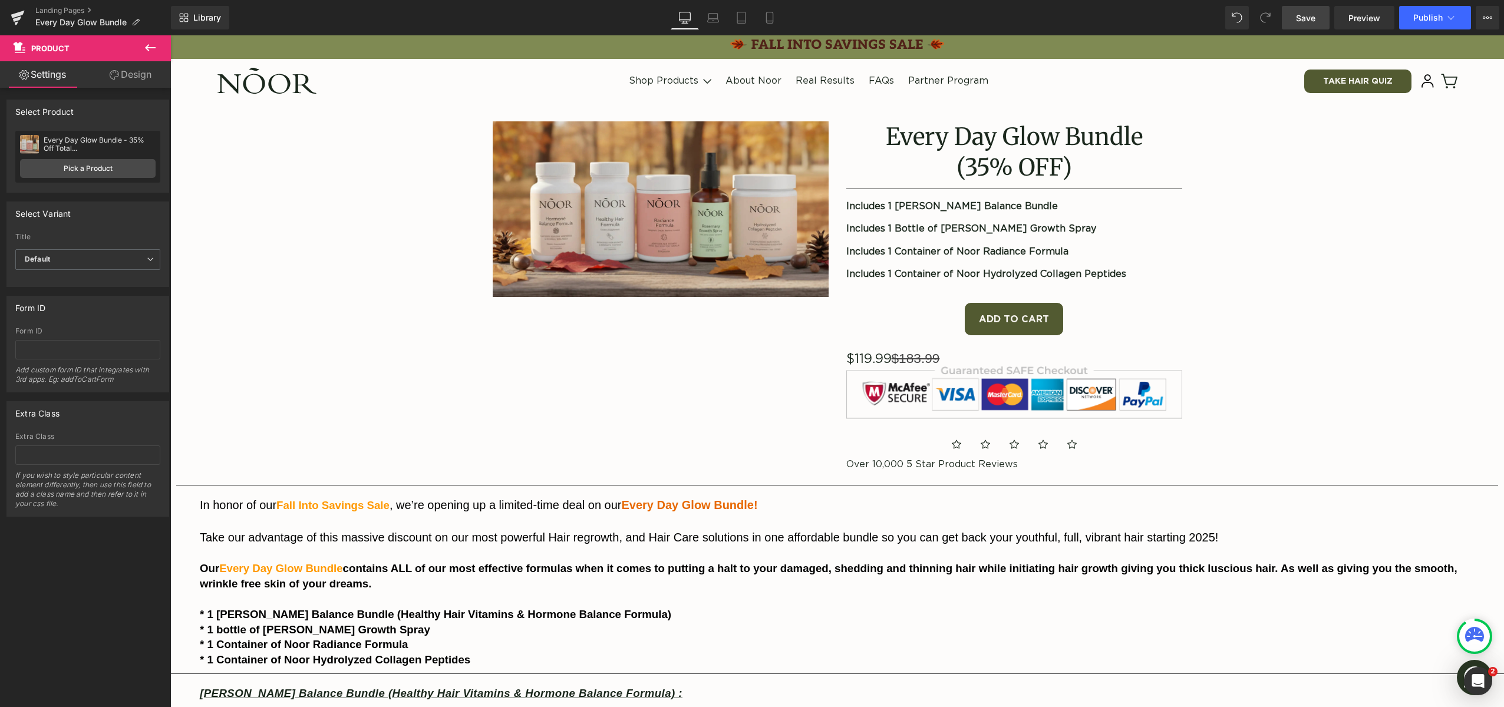
click at [1300, 15] on span "Save" at bounding box center [1305, 18] width 19 height 12
click at [1432, 21] on span "Publish" at bounding box center [1427, 17] width 29 height 9
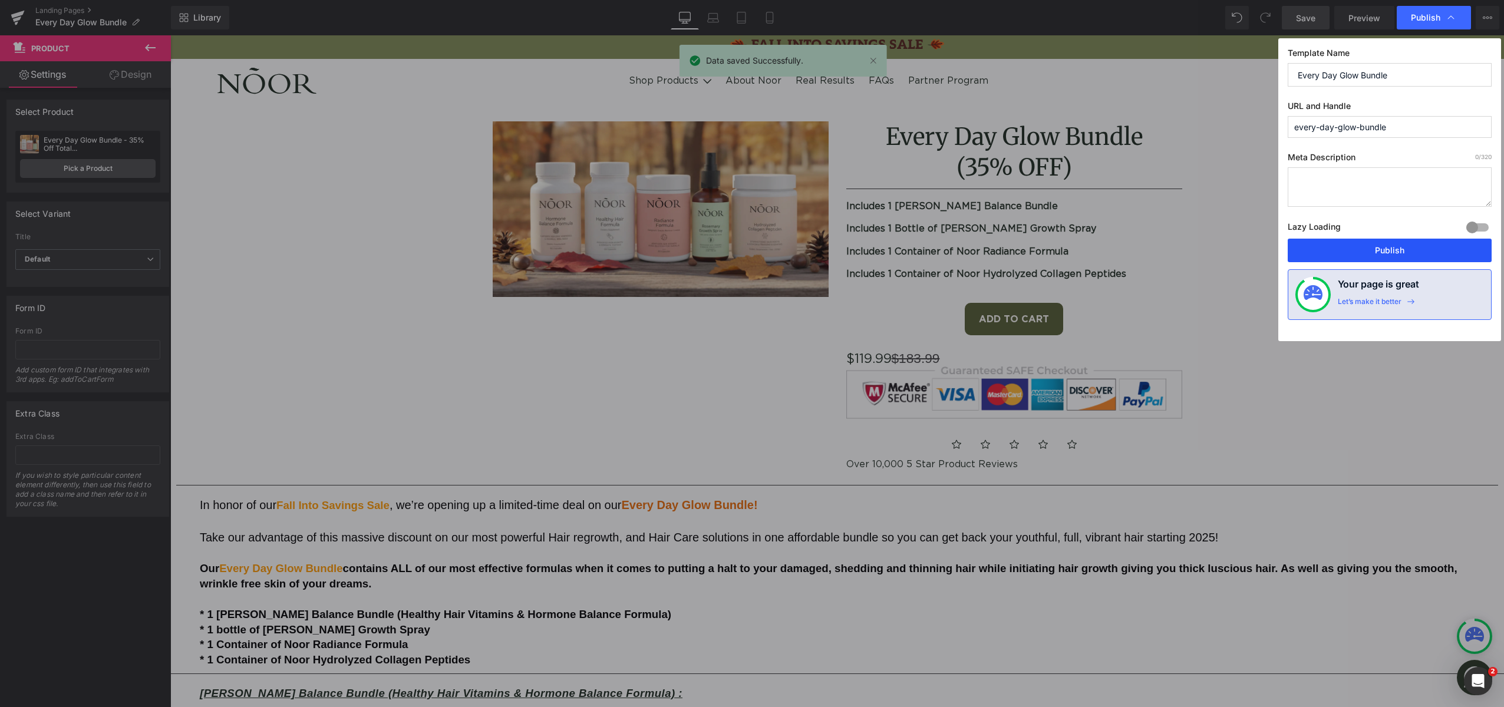
click at [1406, 256] on button "Publish" at bounding box center [1390, 251] width 204 height 24
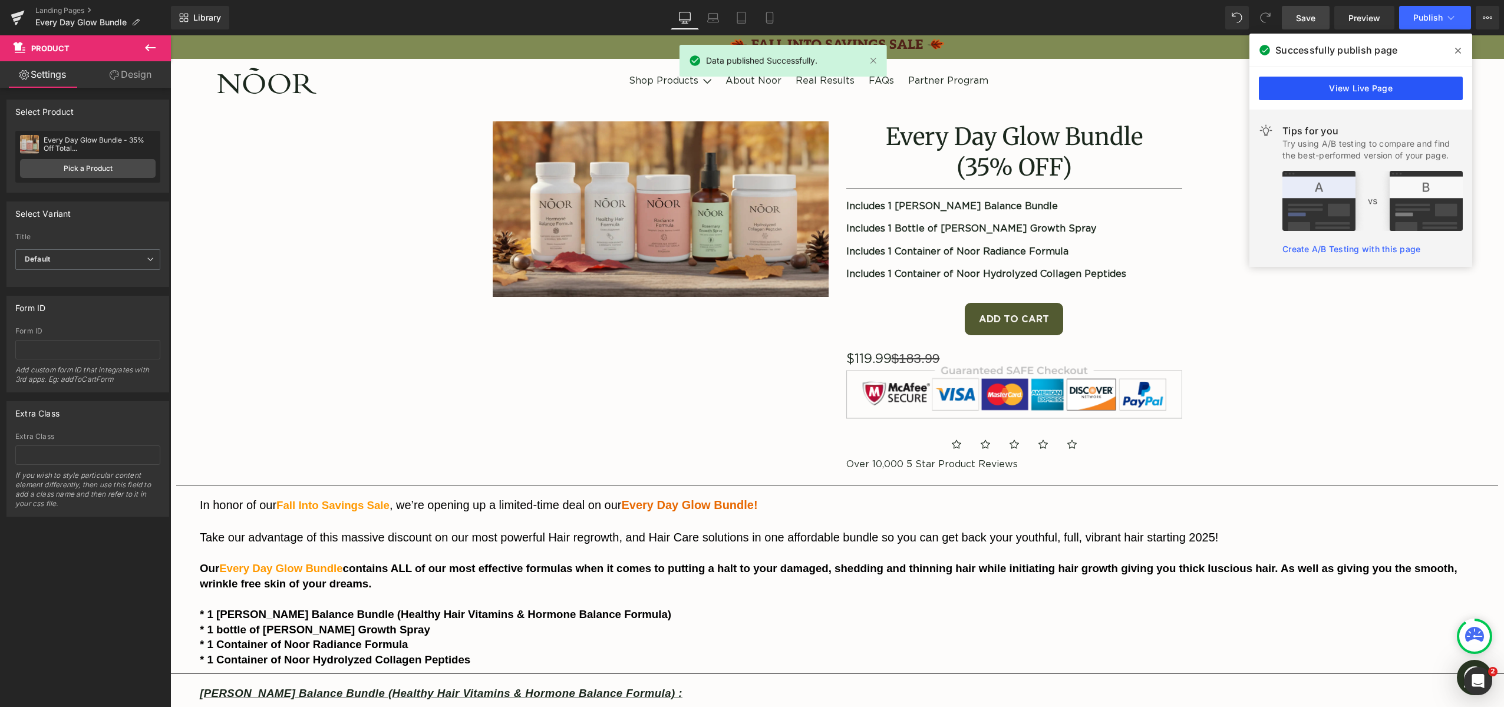
click at [1327, 89] on link "View Live Page" at bounding box center [1361, 89] width 204 height 24
